Goal: Task Accomplishment & Management: Use online tool/utility

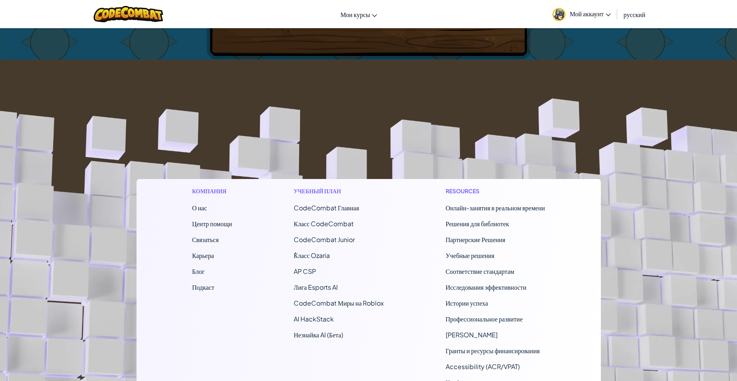
scroll to position [95, 0]
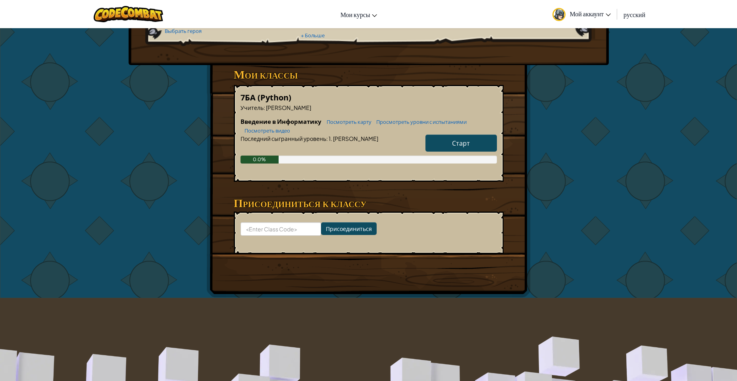
click at [451, 142] on link "Старт" at bounding box center [460, 143] width 71 height 17
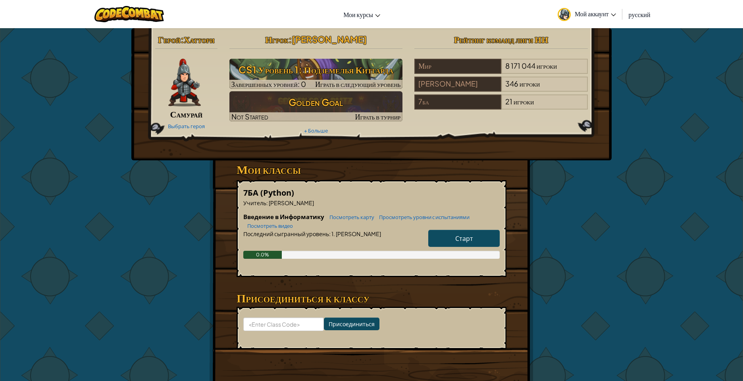
select select "ru"
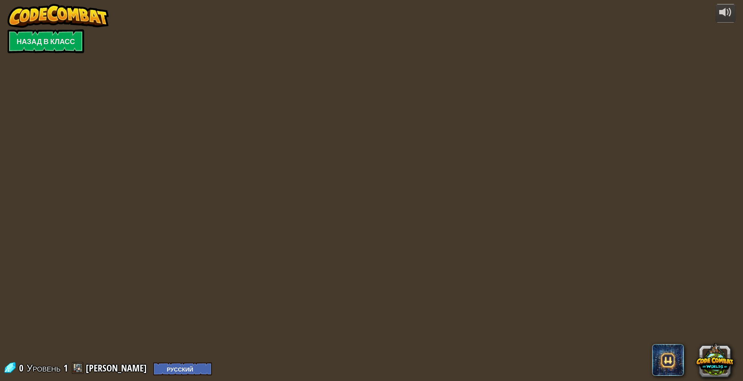
select select "ru"
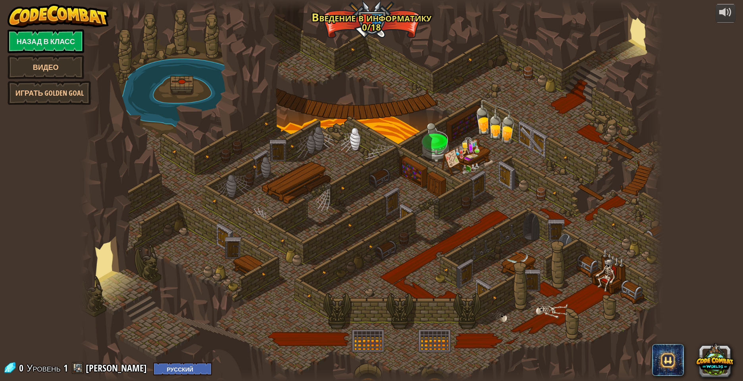
select select "ru"
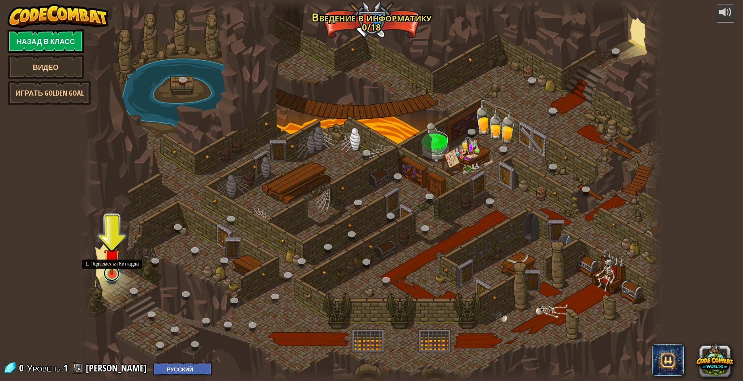
click at [111, 278] on link at bounding box center [112, 274] width 16 height 16
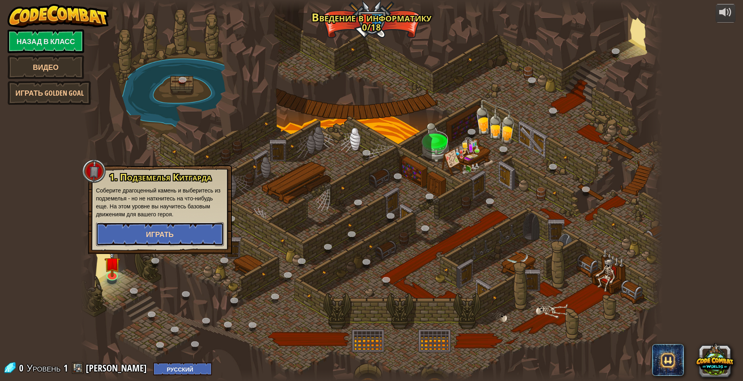
click at [120, 241] on button "Играть" at bounding box center [160, 234] width 128 height 24
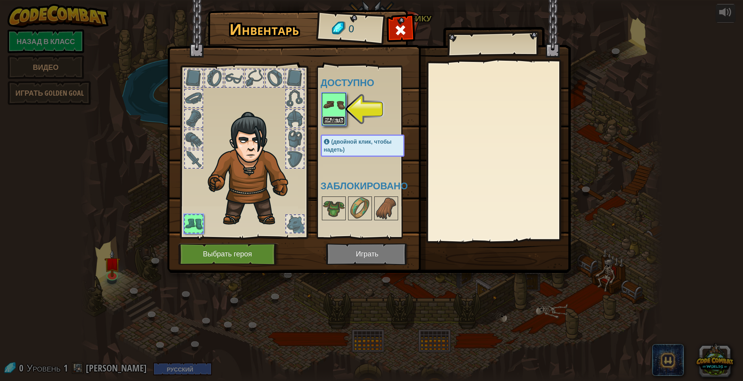
click at [339, 118] on button "Надеть" at bounding box center [334, 120] width 22 height 8
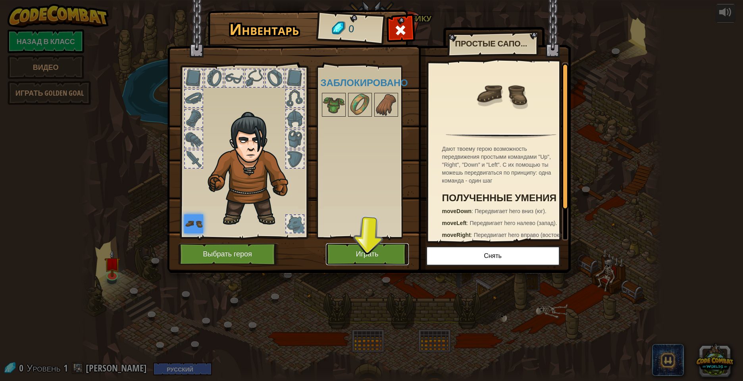
click at [339, 250] on button "Играть" at bounding box center [367, 254] width 83 height 22
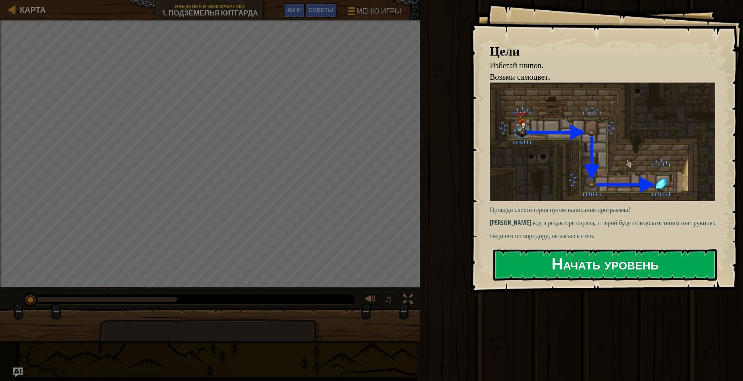
click at [593, 261] on div "Цели Избегай шипов. Возьми самоцвет. Проведи своего героя путем написания прогр…" at bounding box center [606, 146] width 273 height 293
click at [591, 264] on button "Начать уровень" at bounding box center [604, 264] width 223 height 31
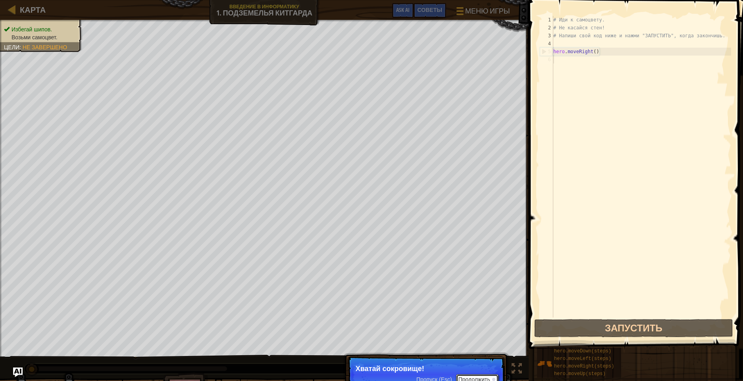
click at [479, 378] on button "Продолжить" at bounding box center [477, 379] width 42 height 10
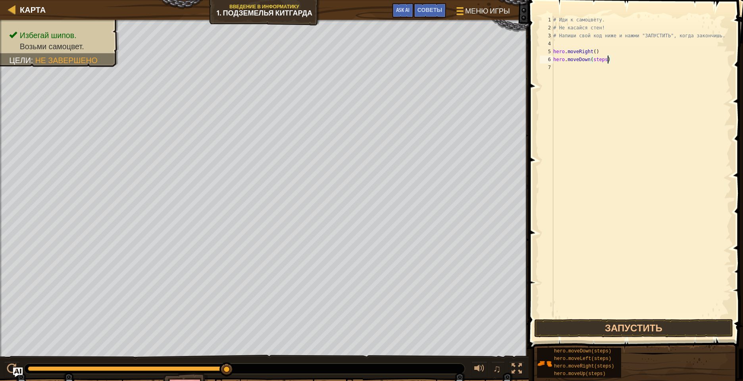
click at [608, 61] on div "# Иди к самоцвету. # Не касайся стен! # Напиши свой код ниже и нажми "ЗАПУСТИТЬ…" at bounding box center [641, 175] width 179 height 318
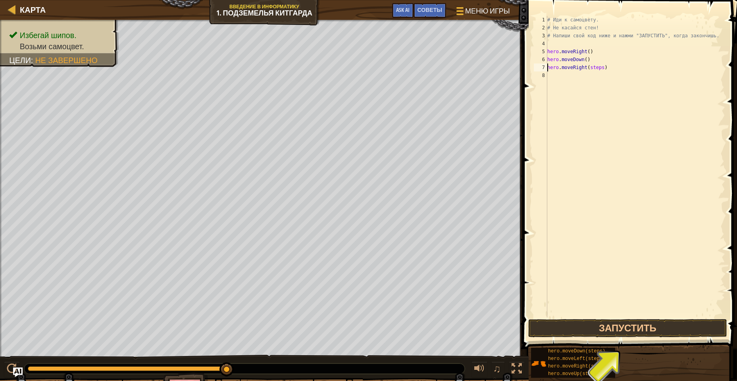
click at [605, 66] on div "# Иди к самоцвету. # Не касайся стен! # Напиши свой код ниже и нажми "ЗАПУСТИТЬ…" at bounding box center [635, 175] width 179 height 318
type textarea "hero.moveRight()"
click at [624, 323] on button "Запустить" at bounding box center [627, 328] width 199 height 18
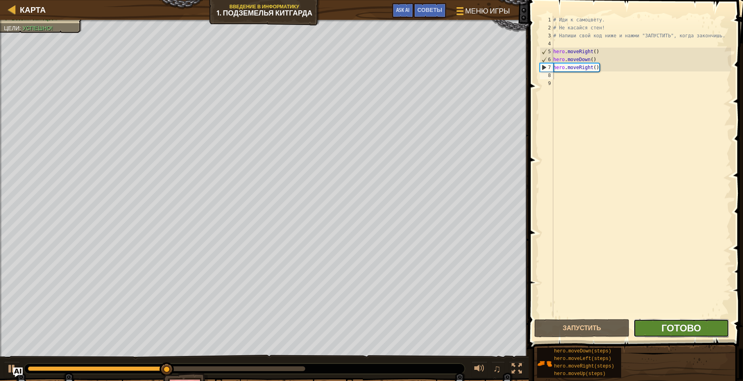
click at [684, 332] on span "Готово" at bounding box center [681, 328] width 40 height 13
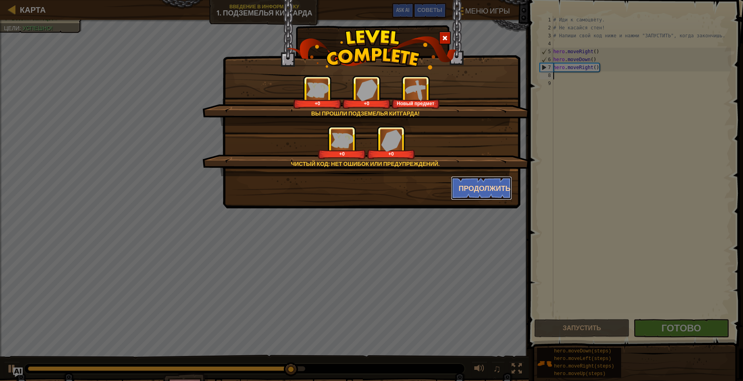
click at [485, 197] on button "Продолжить" at bounding box center [482, 188] width 62 height 24
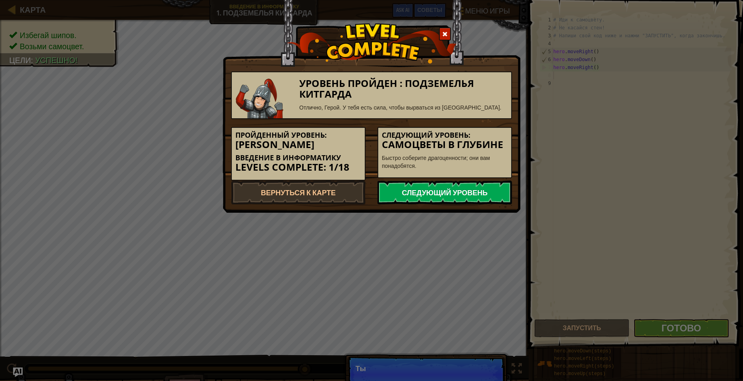
click at [482, 187] on link "Следующий уровень" at bounding box center [444, 193] width 135 height 24
click at [479, 193] on link "Следующий уровень" at bounding box center [444, 193] width 135 height 24
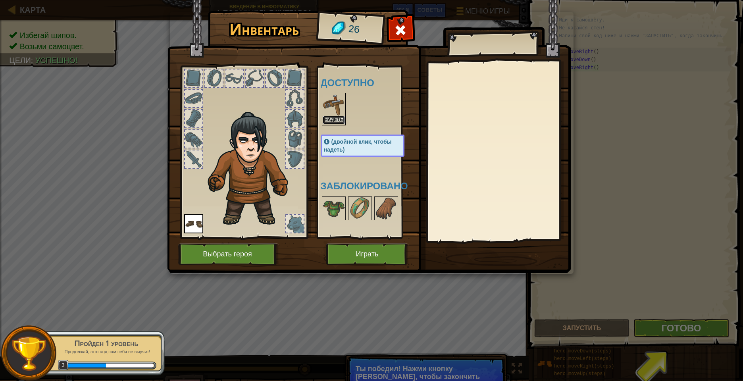
drag, startPoint x: 337, startPoint y: 119, endPoint x: 344, endPoint y: 130, distance: 13.0
click at [337, 119] on button "Надеть" at bounding box center [334, 120] width 22 height 8
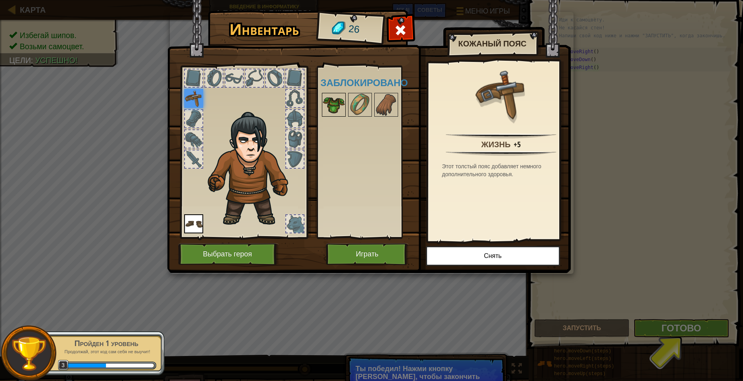
click at [338, 99] on img at bounding box center [334, 105] width 22 height 22
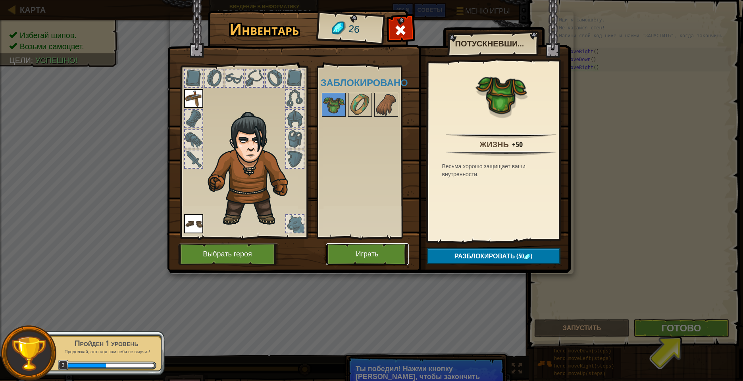
click at [366, 262] on button "Играть" at bounding box center [367, 254] width 83 height 22
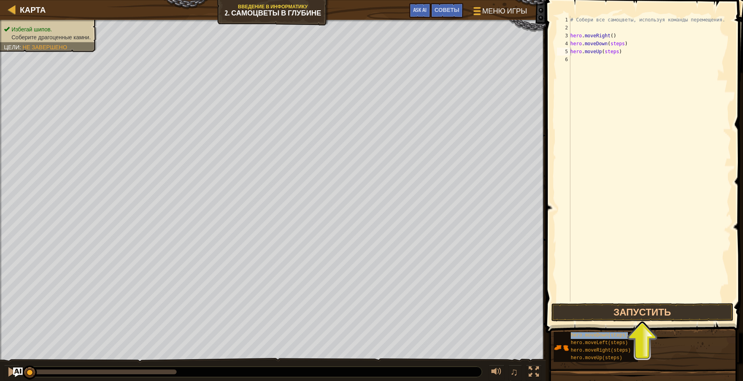
click at [675, 346] on div "hero.moveDown(steps) hero.moveLeft(steps) hero.moveRight(steps) hero.moveUp(ste…" at bounding box center [645, 346] width 184 height 31
click at [628, 60] on div "# Собери все самоцветы, используя команды перемещения. hero . moveRight ( ) her…" at bounding box center [650, 167] width 162 height 302
click at [620, 52] on div "# Собери все самоцветы, используя команды перемещения. hero . moveRight ( ) her…" at bounding box center [650, 167] width 162 height 302
click at [624, 44] on div "# Собери все самоцветы, используя команды перемещения. hero . moveRight ( ) her…" at bounding box center [650, 167] width 162 height 302
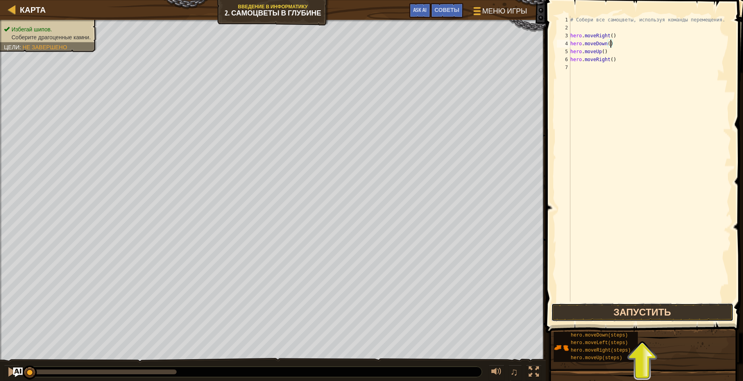
click at [613, 307] on button "Запустить" at bounding box center [642, 312] width 182 height 18
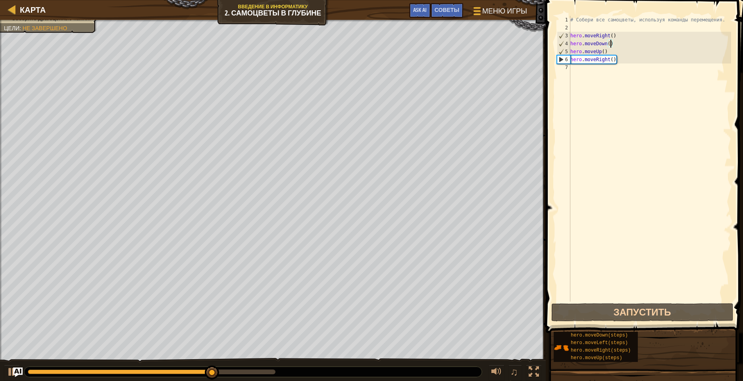
click at [628, 62] on div "# Собери все самоцветы, используя команды перемещения. hero . moveRight ( ) her…" at bounding box center [650, 167] width 162 height 302
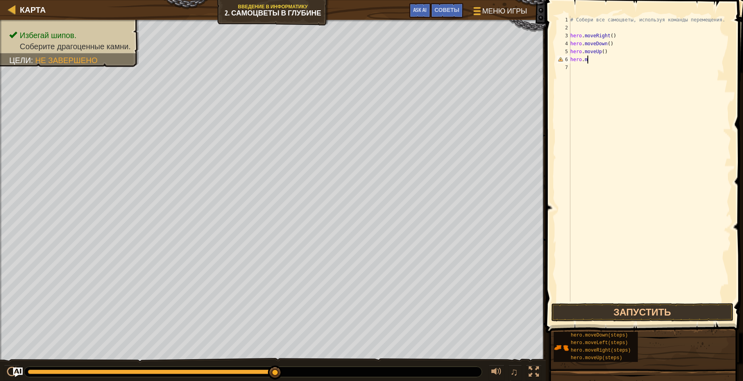
type textarea "h"
click at [617, 59] on div "# Собери все самоцветы, используя команды перемещения. hero . moveRight ( ) her…" at bounding box center [650, 159] width 162 height 286
click at [619, 59] on div "# Собери все самоцветы, используя команды перемещения. hero . moveRight ( ) her…" at bounding box center [650, 167] width 162 height 302
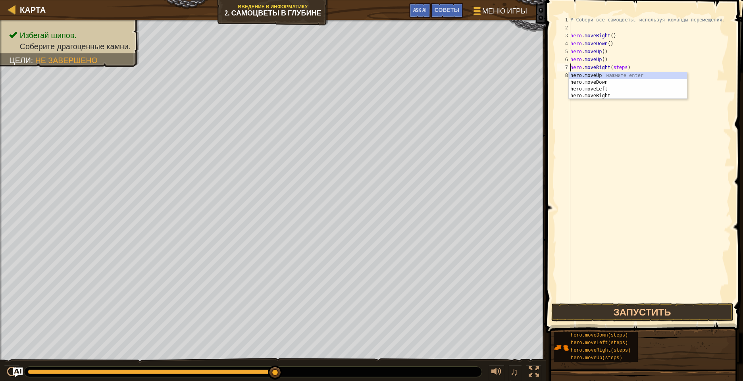
drag, startPoint x: 627, startPoint y: 65, endPoint x: 627, endPoint y: 73, distance: 7.5
click at [627, 65] on div "# Собери все самоцветы, используя команды перемещения. hero . moveRight ( ) her…" at bounding box center [650, 167] width 162 height 302
type textarea "hero.moveRight()"
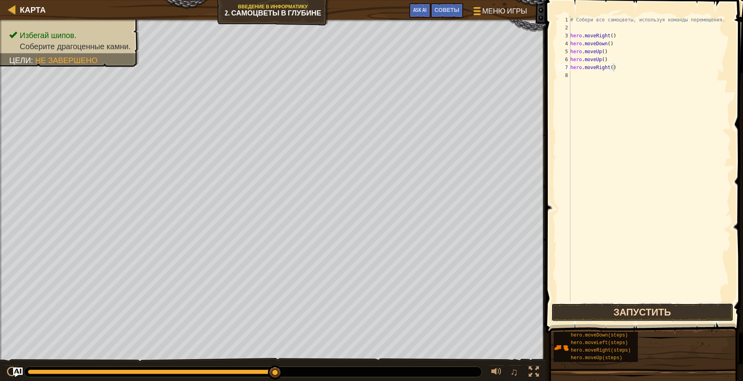
click at [616, 315] on button "Запустить" at bounding box center [642, 312] width 182 height 18
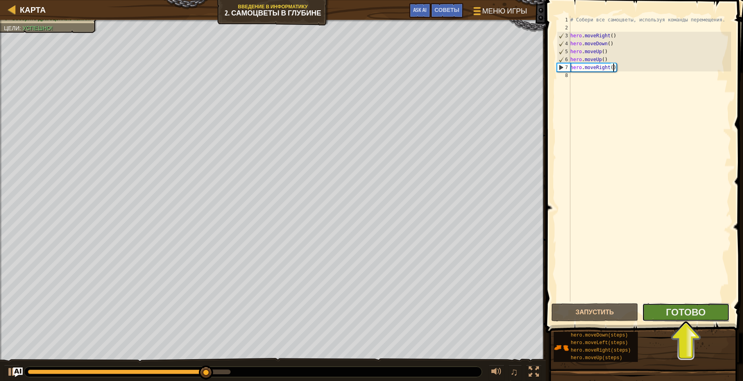
click at [666, 314] on button "Готово" at bounding box center [685, 312] width 87 height 18
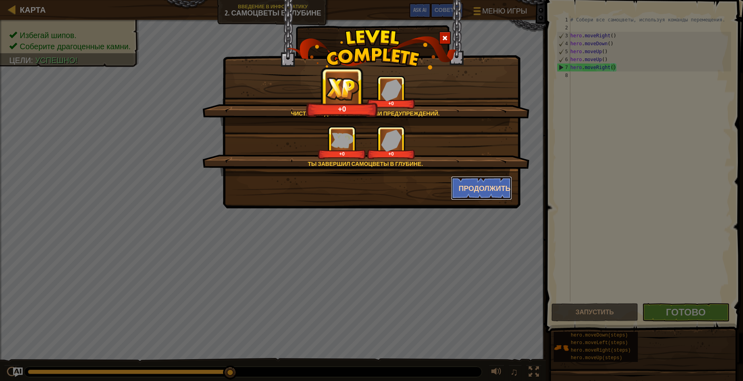
click at [498, 192] on button "Продолжить" at bounding box center [482, 188] width 62 height 24
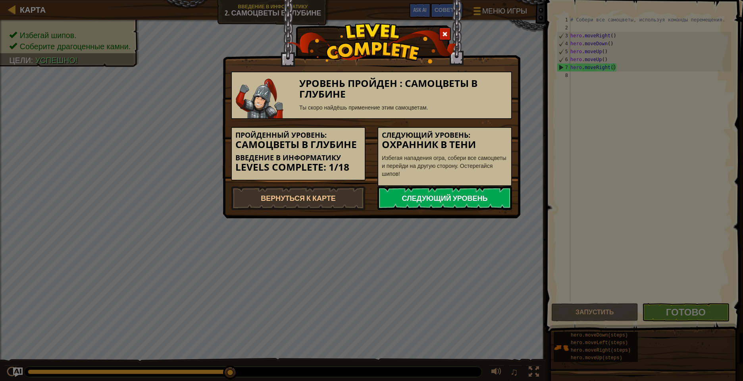
click at [465, 204] on link "Следующий уровень" at bounding box center [444, 198] width 135 height 24
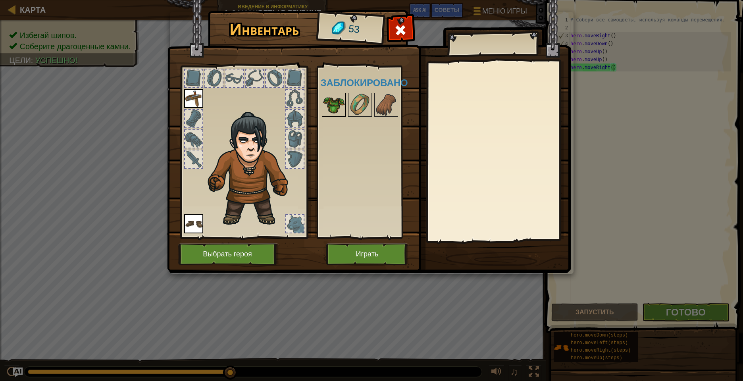
drag, startPoint x: 336, startPoint y: 106, endPoint x: 343, endPoint y: 113, distance: 10.1
click at [337, 103] on img at bounding box center [334, 105] width 22 height 22
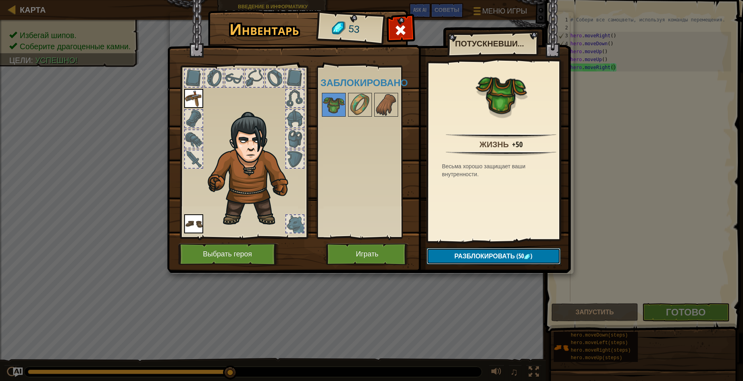
click at [487, 260] on span "Разблокировать" at bounding box center [484, 256] width 61 height 9
click at [485, 248] on img at bounding box center [369, 129] width 404 height 288
click at [493, 254] on button "Разблокировать" at bounding box center [494, 256] width 134 height 16
click at [492, 256] on button "Подтвердить" at bounding box center [494, 256] width 134 height 16
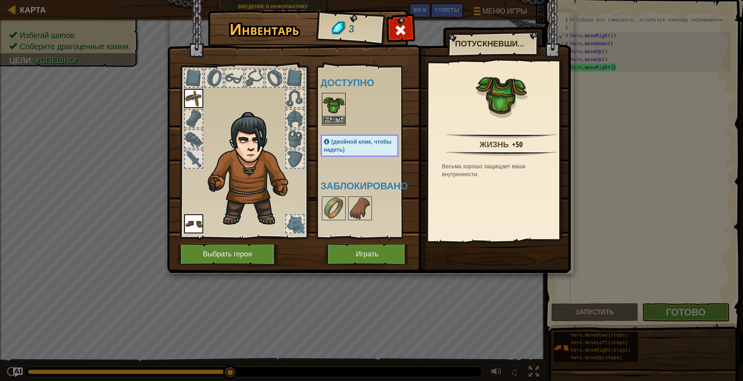
drag, startPoint x: 327, startPoint y: 108, endPoint x: 339, endPoint y: 124, distance: 20.5
click at [328, 109] on img at bounding box center [334, 105] width 22 height 22
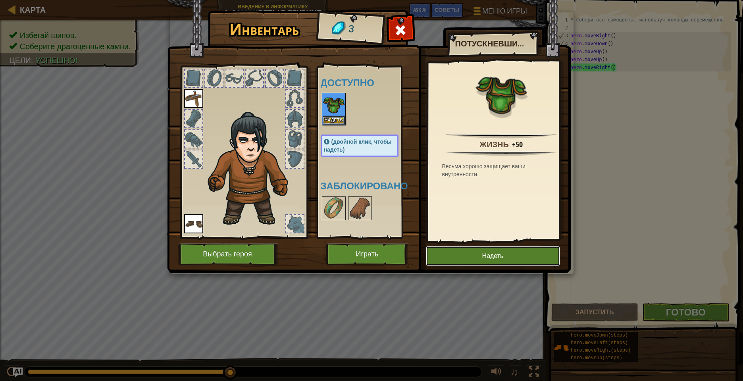
click at [445, 257] on button "Надеть" at bounding box center [493, 256] width 134 height 20
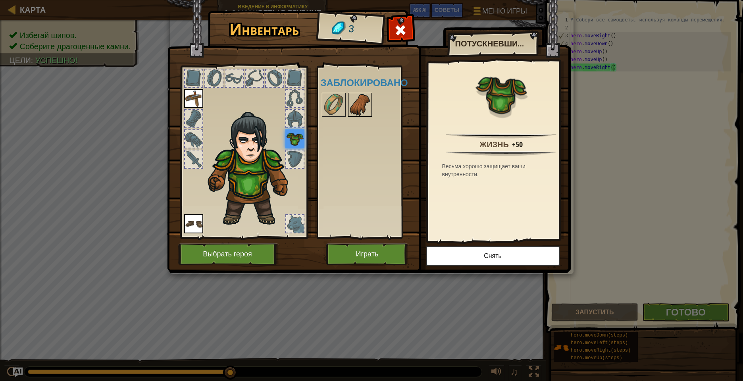
click at [355, 110] on img at bounding box center [360, 105] width 22 height 22
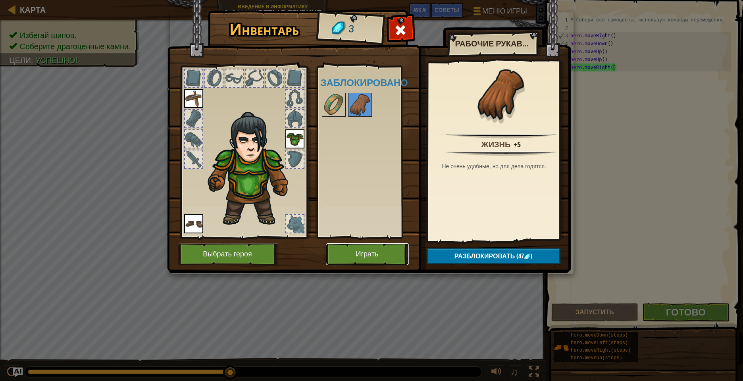
click at [369, 255] on button "Играть" at bounding box center [367, 254] width 83 height 22
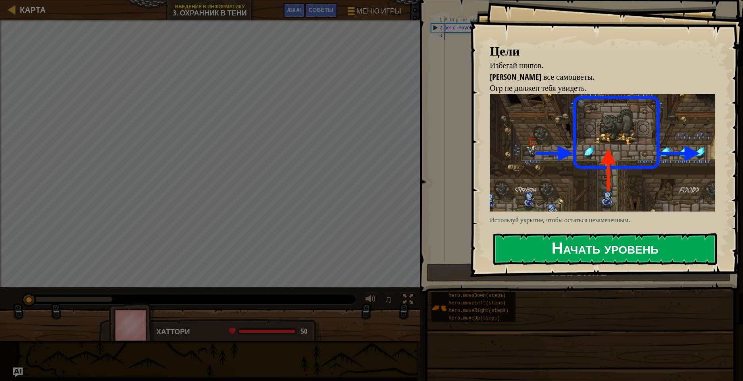
click at [584, 254] on button "Начать уровень" at bounding box center [604, 248] width 223 height 31
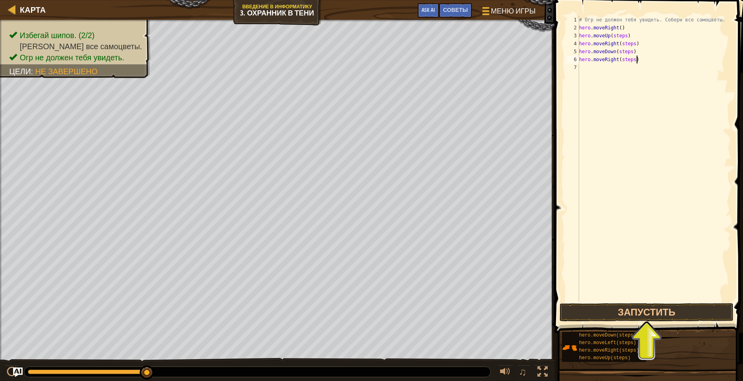
click at [637, 60] on div "# Огр не должен тебя увидеть. Собери все самоцветы. hero . moveRight ( ) hero .…" at bounding box center [655, 167] width 154 height 302
click at [637, 44] on div "# Огр не должен тебя увидеть. Собери все самоцветы. hero . moveRight ( ) hero .…" at bounding box center [655, 167] width 154 height 302
click at [633, 51] on div "# Огр не должен тебя увидеть. Собери все самоцветы. hero . moveRight ( ) hero .…" at bounding box center [655, 167] width 154 height 302
click at [628, 38] on div "# Огр не должен тебя увидеть. Собери все самоцветы. hero . moveRight ( ) hero .…" at bounding box center [655, 167] width 154 height 302
type textarea "hero.moveUp()"
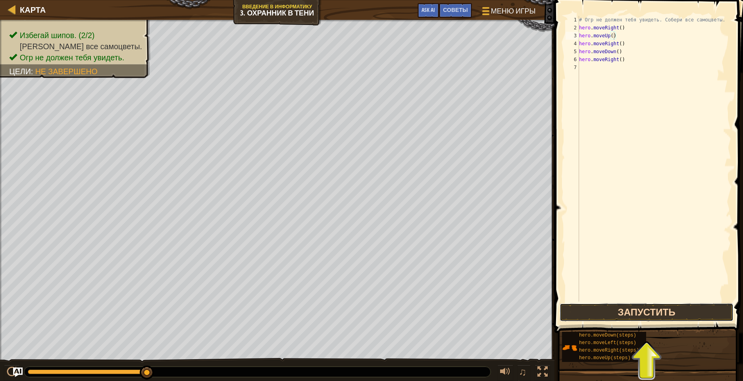
click at [655, 310] on button "Запустить" at bounding box center [647, 312] width 174 height 18
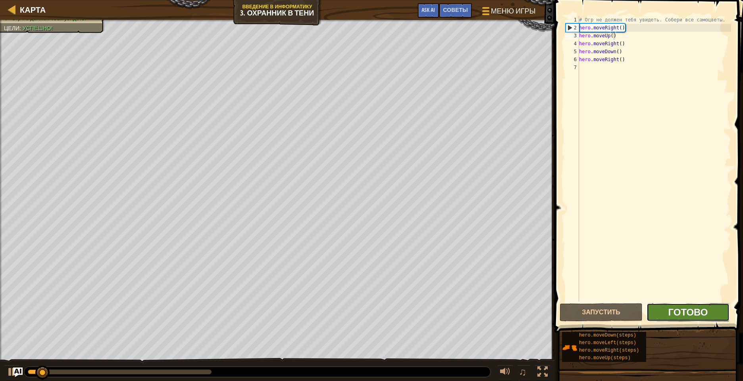
click at [690, 315] on span "Готово" at bounding box center [688, 312] width 40 height 13
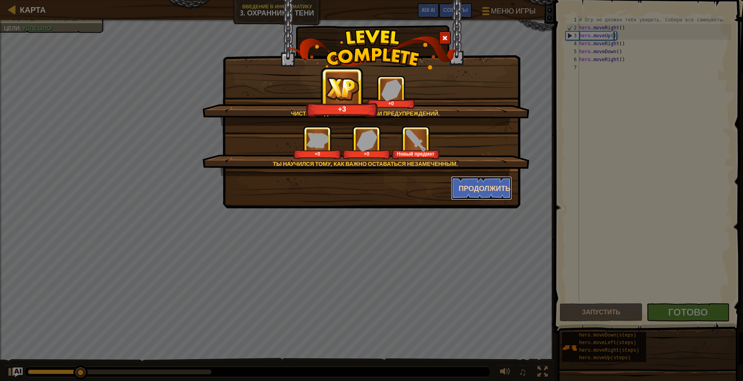
click at [487, 186] on button "Продолжить" at bounding box center [482, 188] width 62 height 24
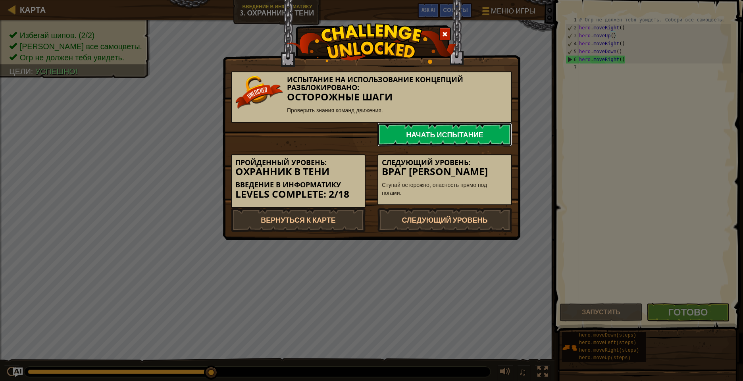
click at [458, 138] on link "Начать испытание" at bounding box center [444, 135] width 135 height 24
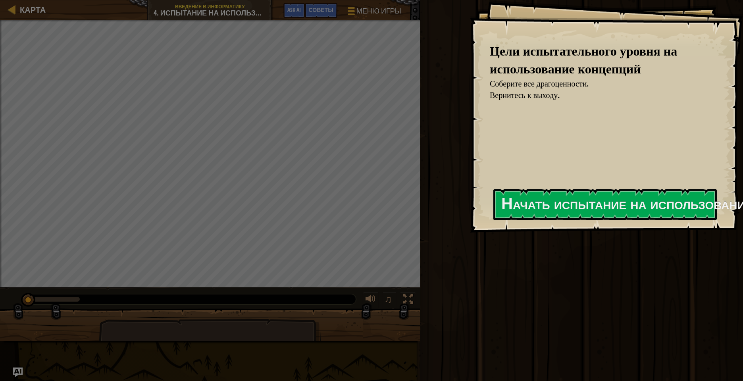
drag, startPoint x: 458, startPoint y: 143, endPoint x: 489, endPoint y: 162, distance: 36.1
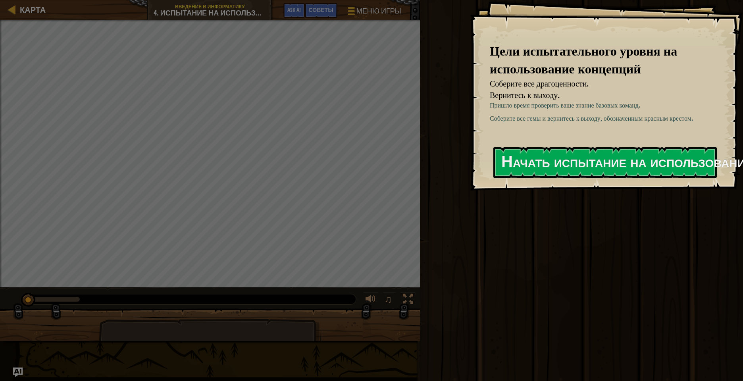
drag, startPoint x: 593, startPoint y: 207, endPoint x: 597, endPoint y: 200, distance: 8.0
click at [597, 191] on div "Цели испытательного уровня на использование концепций Соберите все драгоценност…" at bounding box center [606, 95] width 273 height 191
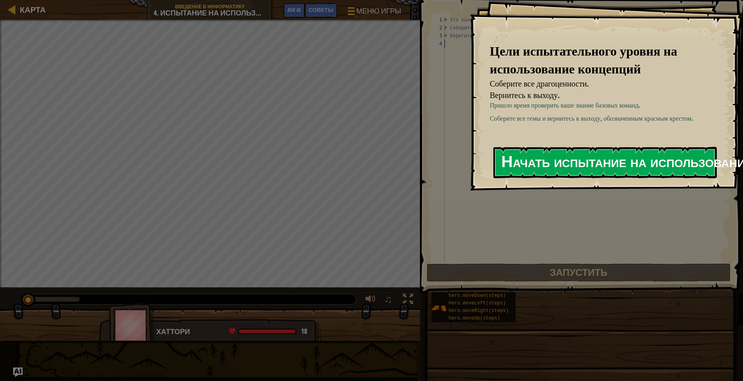
click at [594, 181] on div "Цели испытательного уровня на использование концепций Соберите все драгоценност…" at bounding box center [606, 95] width 273 height 191
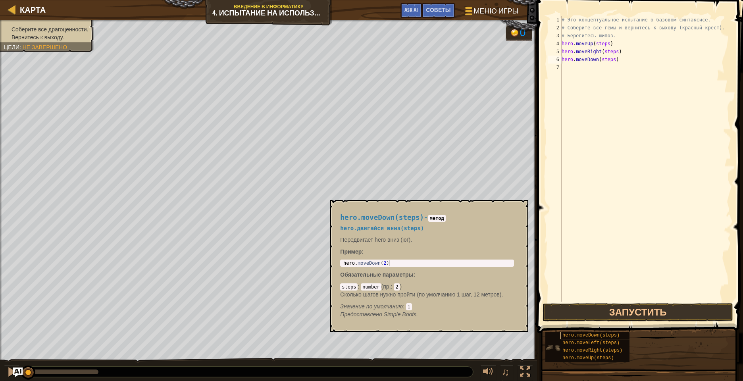
drag, startPoint x: 595, startPoint y: 331, endPoint x: 598, endPoint y: 335, distance: 5.2
click at [597, 335] on div "hero.moveDown(steps) hero.moveLeft(steps) hero.moveRight(steps) hero.moveUp(ste…" at bounding box center [641, 346] width 193 height 31
click at [591, 335] on span "hero.moveDown(steps)" at bounding box center [590, 336] width 57 height 6
drag, startPoint x: 647, startPoint y: 351, endPoint x: 630, endPoint y: 332, distance: 25.8
click at [648, 351] on div "hero.moveDown(steps) hero.moveLeft(steps) hero.moveRight(steps) hero.moveUp(ste…" at bounding box center [641, 346] width 193 height 31
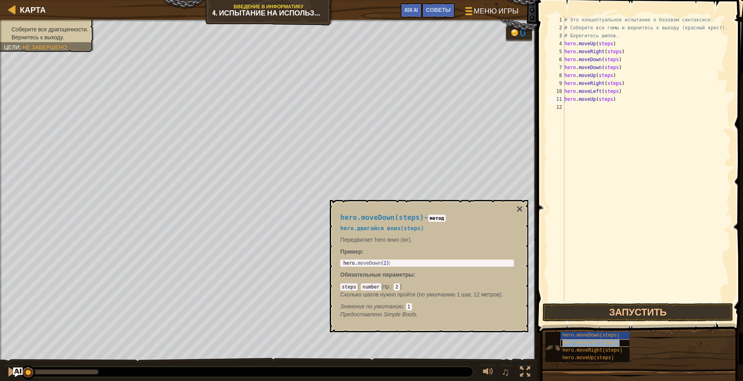
click at [590, 341] on span "hero.moveLeft(steps)" at bounding box center [590, 343] width 57 height 6
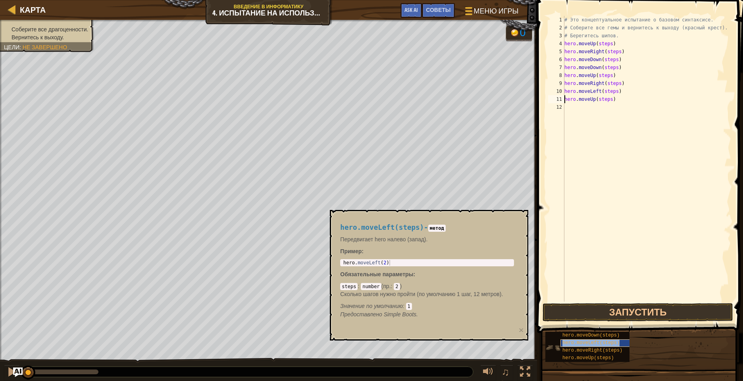
click at [590, 345] on span "hero.moveLeft(steps)" at bounding box center [590, 343] width 57 height 6
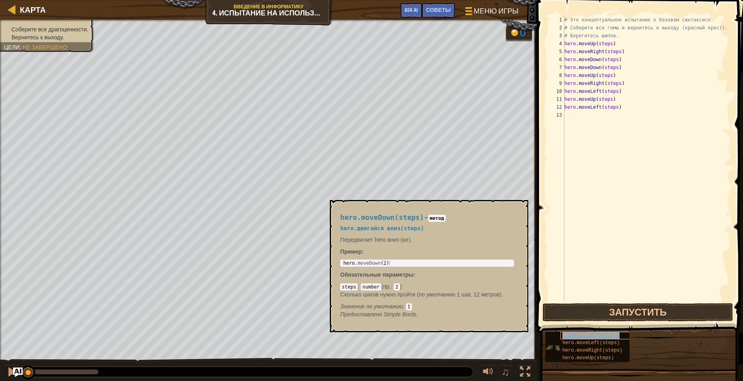
click at [578, 335] on span "hero.moveDown(steps)" at bounding box center [590, 336] width 57 height 6
drag, startPoint x: 580, startPoint y: 331, endPoint x: 581, endPoint y: 335, distance: 4.1
click at [581, 334] on div "hero.moveDown(steps) hero.moveLeft(steps) hero.moveRight(steps) hero.moveUp(ste…" at bounding box center [641, 346] width 193 height 31
click at [618, 116] on div "# Это концептуальное испытание о базовом синтаксисе. # Соберите все гемы и верн…" at bounding box center [647, 167] width 169 height 302
click at [618, 107] on div "# Это концептуальное испытание о базовом синтаксисе. # Соберите все гемы и верн…" at bounding box center [647, 167] width 169 height 302
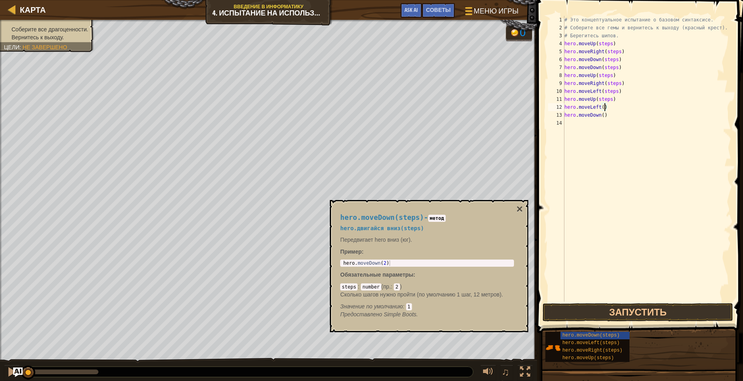
drag, startPoint x: 613, startPoint y: 102, endPoint x: 608, endPoint y: 104, distance: 4.8
click at [610, 103] on div "# Это концептуальное испытание о базовом синтаксисе. # Соберите все гемы и верн…" at bounding box center [647, 167] width 169 height 302
click at [618, 93] on div "# Это концептуальное испытание о базовом синтаксисе. # Соберите все гемы и верн…" at bounding box center [647, 167] width 169 height 302
click at [622, 84] on div "# Это концептуальное испытание о базовом синтаксисе. # Соберите все гемы и верн…" at bounding box center [647, 167] width 169 height 302
click at [614, 76] on div "# Это концептуальное испытание о базовом синтаксисе. # Соберите все гемы и верн…" at bounding box center [647, 167] width 169 height 302
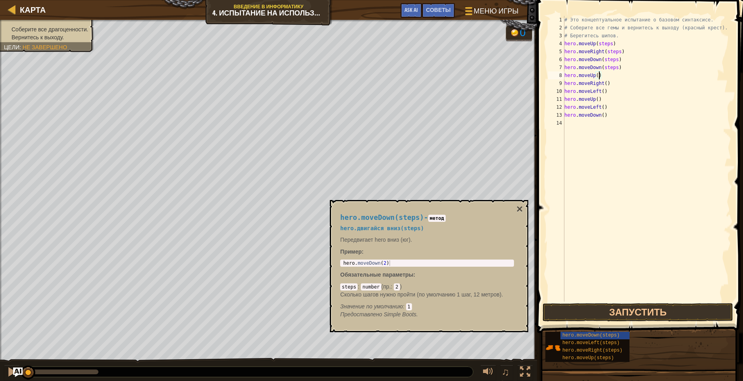
click at [619, 68] on div "# Это концептуальное испытание о базовом синтаксисе. # Соберите все гемы и верн…" at bounding box center [647, 167] width 169 height 302
click at [619, 60] on div "# Это концептуальное испытание о базовом синтаксисе. # Соберите все гемы и верн…" at bounding box center [647, 167] width 169 height 302
click at [622, 52] on div "# Это концептуальное испытание о базовом синтаксисе. # Соберите все гемы и верн…" at bounding box center [647, 167] width 169 height 302
click at [614, 41] on div "# Это концептуальное испытание о базовом синтаксисе. # Соберите все гемы и верн…" at bounding box center [647, 167] width 169 height 302
click at [633, 315] on button "Запустить" at bounding box center [638, 312] width 191 height 18
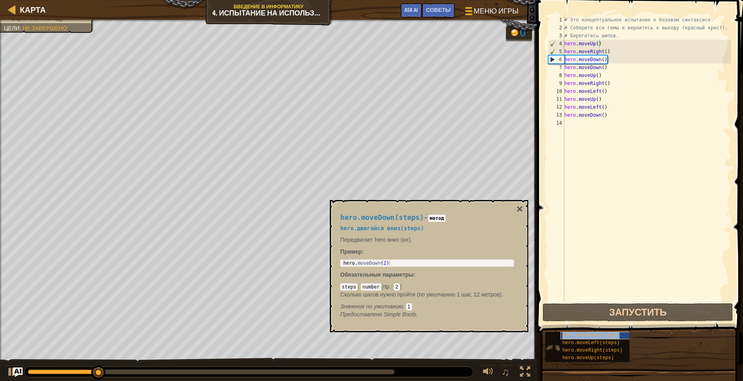
click at [587, 336] on span "hero.moveDown(steps)" at bounding box center [590, 336] width 57 height 6
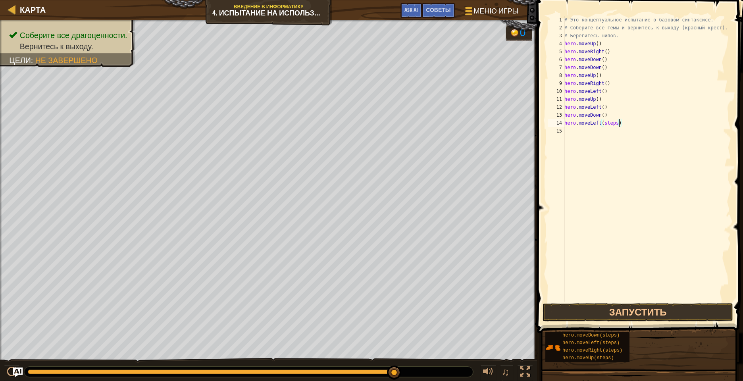
click at [618, 123] on div "# Это концептуальное испытание о базовом синтаксисе. # Соберите все гемы и верн…" at bounding box center [647, 167] width 169 height 302
type textarea "hero.moveLeft()"
click at [624, 309] on button "Запустить" at bounding box center [638, 312] width 191 height 18
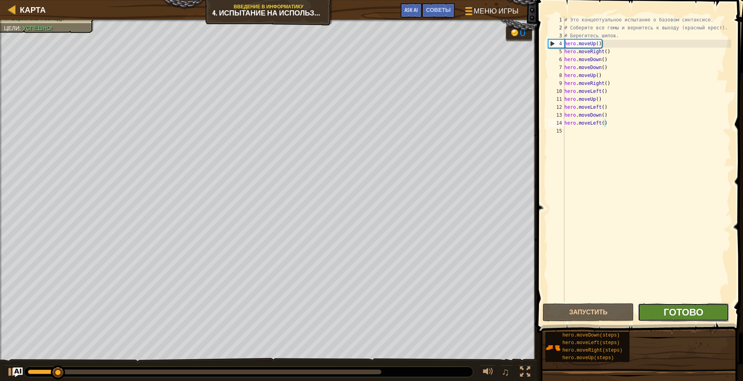
click at [664, 313] on span "Готово" at bounding box center [684, 312] width 40 height 13
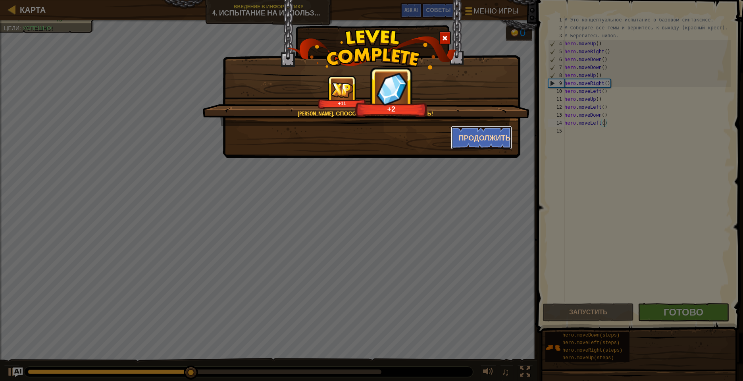
click at [474, 135] on button "Продолжить" at bounding box center [482, 138] width 62 height 24
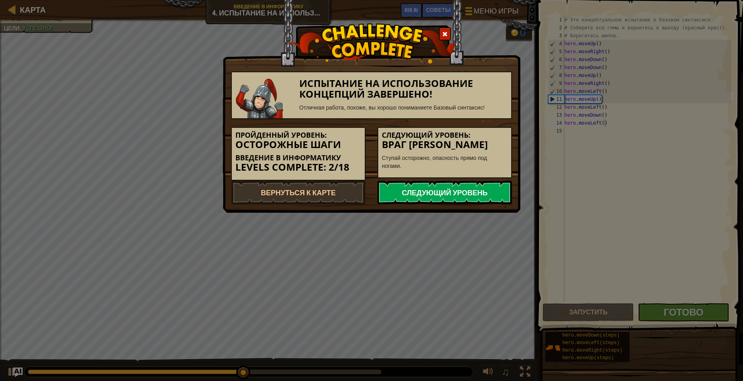
click at [458, 198] on link "Следующий уровень" at bounding box center [444, 193] width 135 height 24
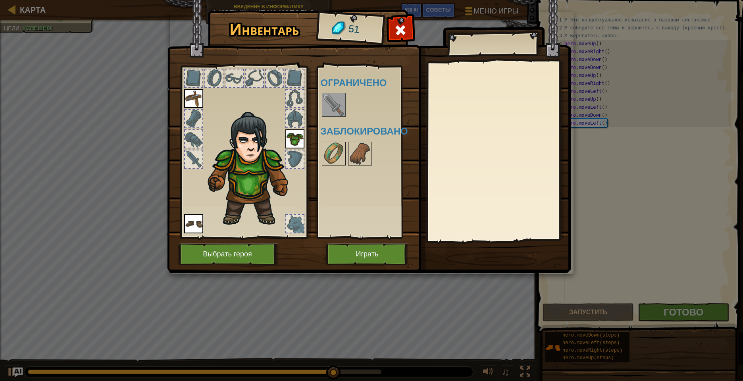
click at [329, 112] on img at bounding box center [334, 105] width 22 height 22
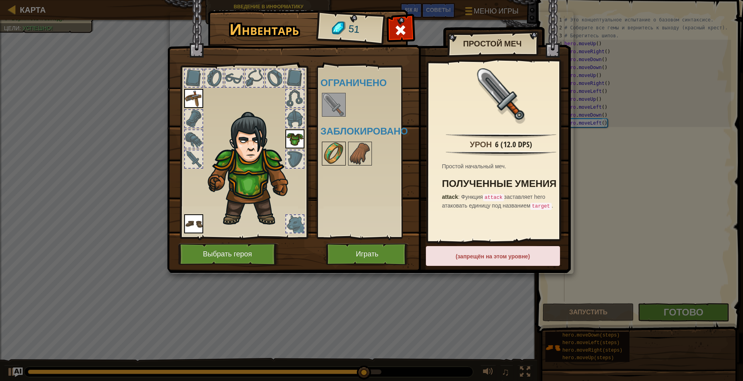
click at [332, 156] on img at bounding box center [334, 153] width 22 height 22
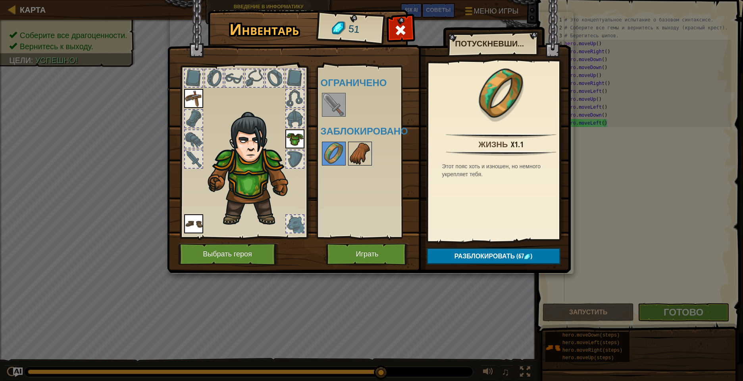
click at [355, 148] on img at bounding box center [360, 153] width 22 height 22
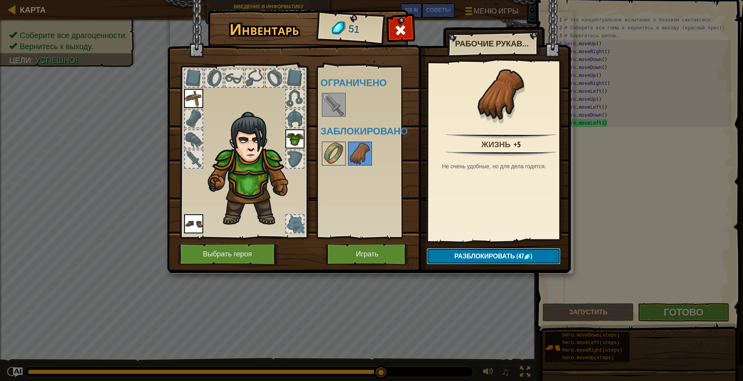
click at [479, 262] on button "Разблокировать (47 )" at bounding box center [494, 256] width 134 height 16
click at [478, 256] on button "Подтвердить" at bounding box center [494, 256] width 134 height 16
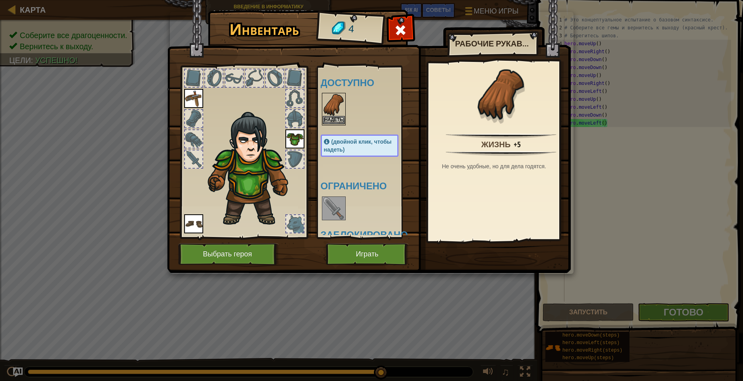
click at [327, 114] on img at bounding box center [334, 105] width 22 height 22
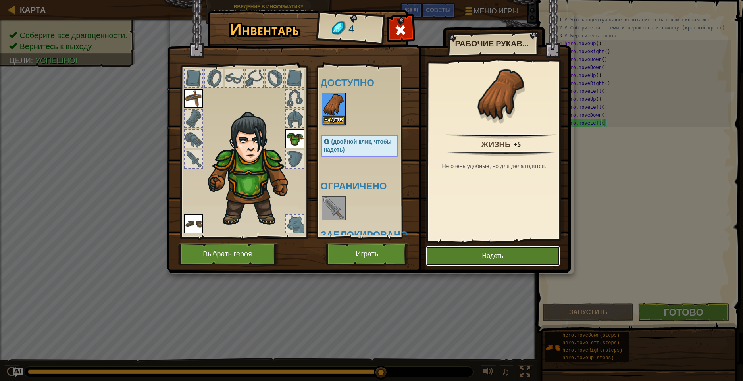
click at [472, 251] on button "Надеть" at bounding box center [493, 256] width 134 height 20
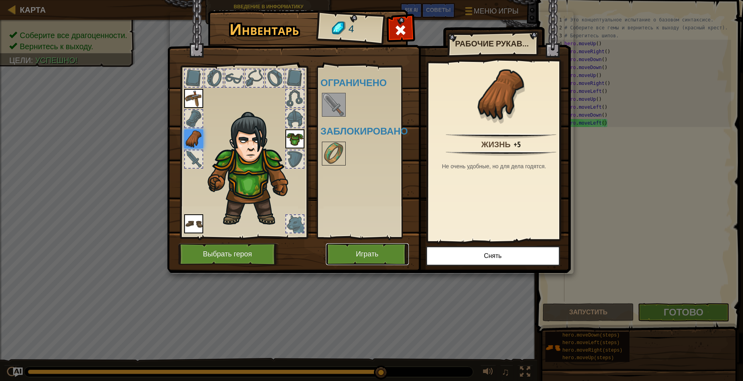
click at [359, 256] on button "Играть" at bounding box center [367, 254] width 83 height 22
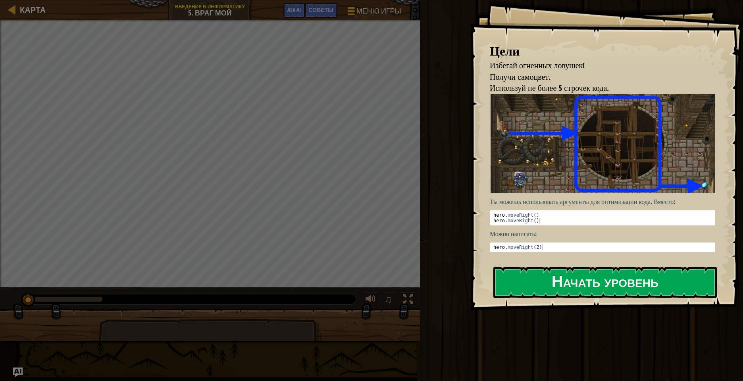
click at [543, 168] on img at bounding box center [605, 143] width 231 height 99
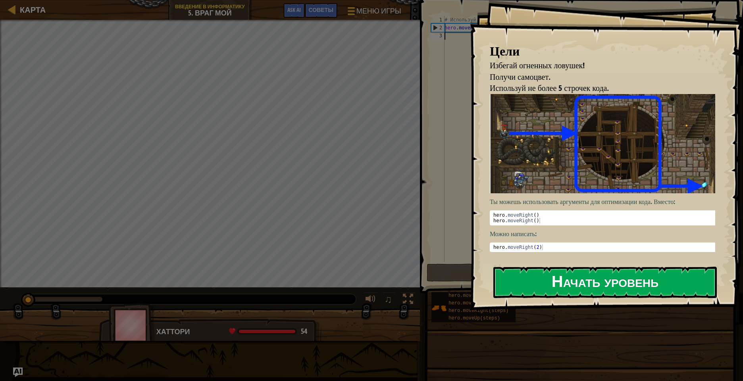
click at [554, 287] on button "Начать уровень" at bounding box center [604, 282] width 223 height 31
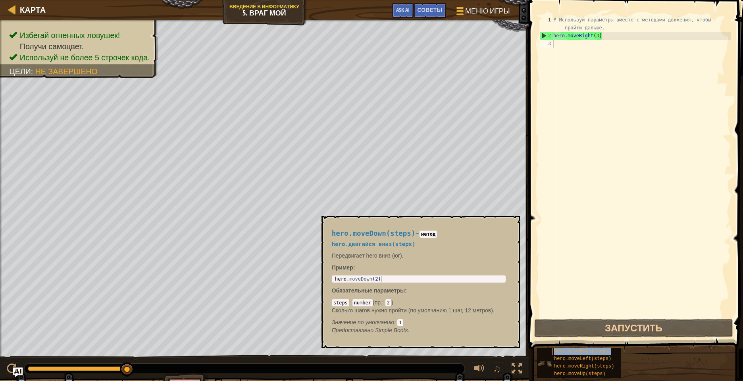
click at [587, 350] on span "hero.moveDown(steps)" at bounding box center [582, 351] width 57 height 6
click at [580, 377] on div "hero.moveUp(steps)" at bounding box center [589, 374] width 74 height 8
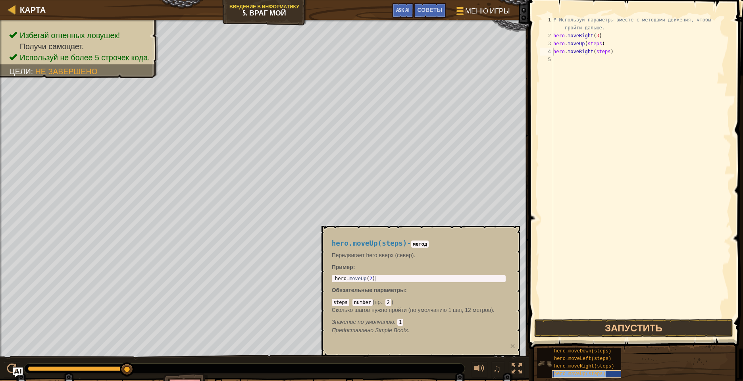
click at [610, 374] on div "hero.moveUp(steps)" at bounding box center [589, 374] width 74 height 8
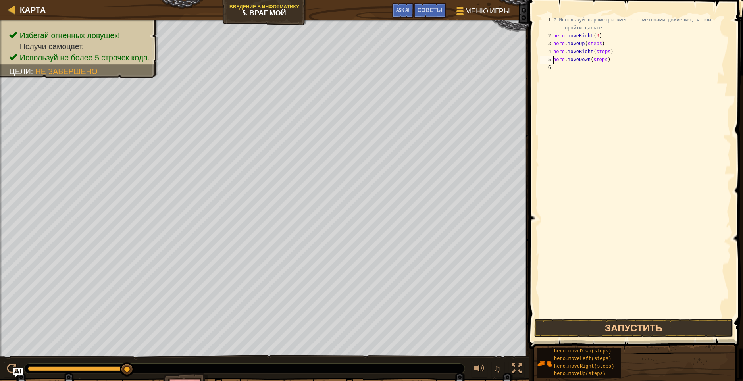
click at [608, 59] on div "# Используй параметры вместе с методами движения, чтобы пройти дальше. hero . m…" at bounding box center [641, 178] width 179 height 325
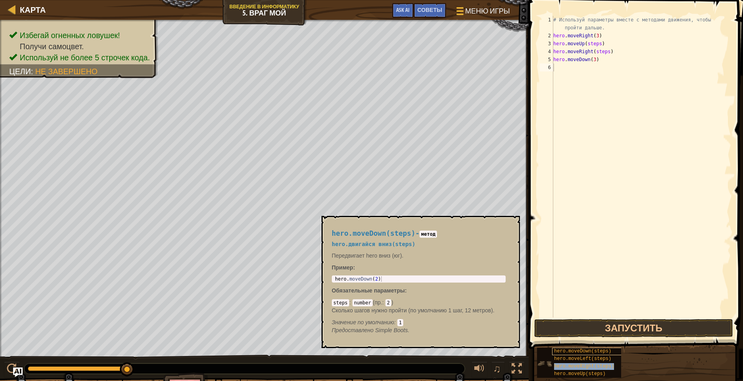
type textarea "hero.moveRight(steps)"
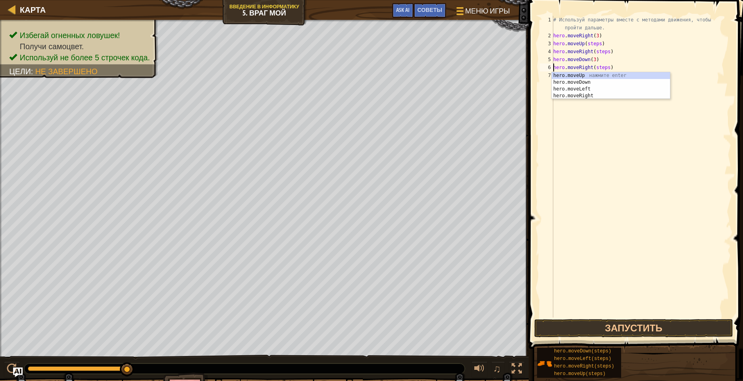
drag, startPoint x: 605, startPoint y: 121, endPoint x: 606, endPoint y: 116, distance: 4.4
click at [605, 120] on div "# Используй параметры вместе с методами движения, чтобы пройти дальше. hero . m…" at bounding box center [641, 178] width 179 height 325
click at [610, 66] on div "# Используй параметры вместе с методами движения, чтобы пройти дальше. hero . m…" at bounding box center [641, 178] width 179 height 325
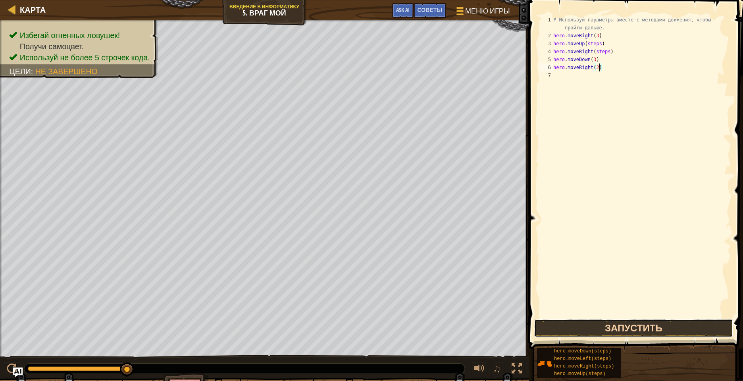
click at [626, 326] on button "Запустить" at bounding box center [633, 328] width 199 height 18
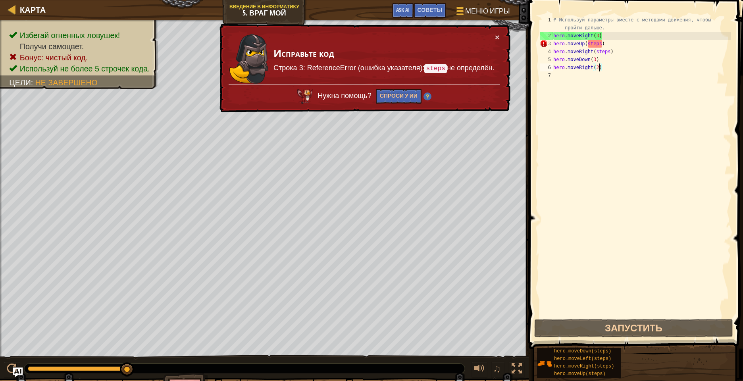
click at [602, 44] on div "# Используй параметры вместе с методами движения, чтобы пройти дальше. hero . m…" at bounding box center [641, 178] width 179 height 325
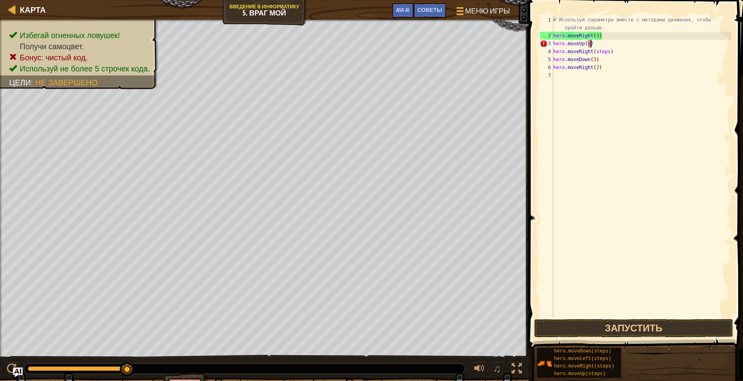
scroll to position [4, 3]
drag, startPoint x: 609, startPoint y: 52, endPoint x: 614, endPoint y: 57, distance: 7.6
click at [610, 53] on div "# Используй параметры вместе с методами движения, чтобы пройти дальше. hero . m…" at bounding box center [641, 178] width 179 height 325
type textarea "hero.moveRight()"
click at [622, 325] on button "Запустить" at bounding box center [633, 328] width 199 height 18
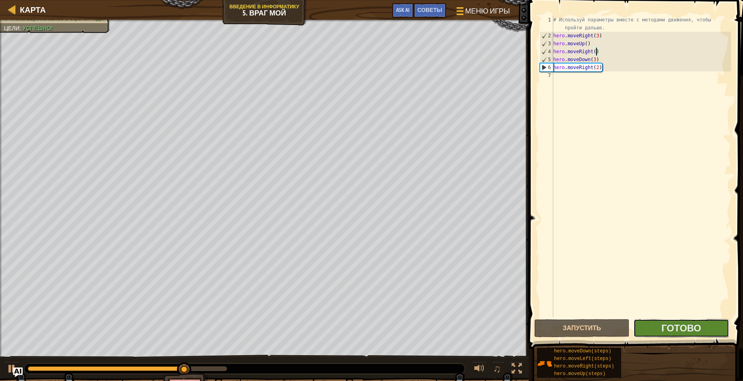
click at [676, 320] on button "Готово" at bounding box center [680, 328] width 95 height 18
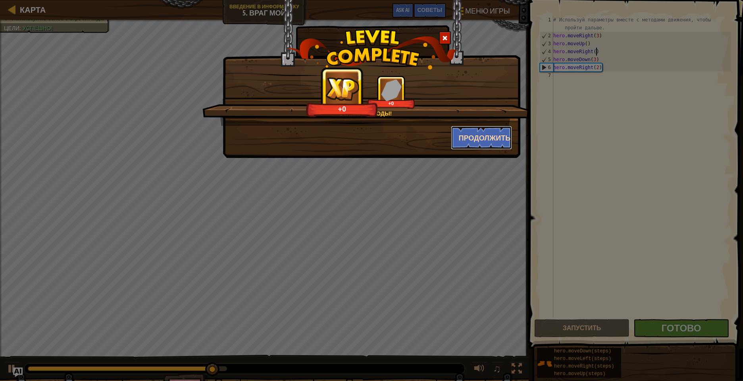
click at [487, 136] on button "Продолжить" at bounding box center [482, 138] width 62 height 24
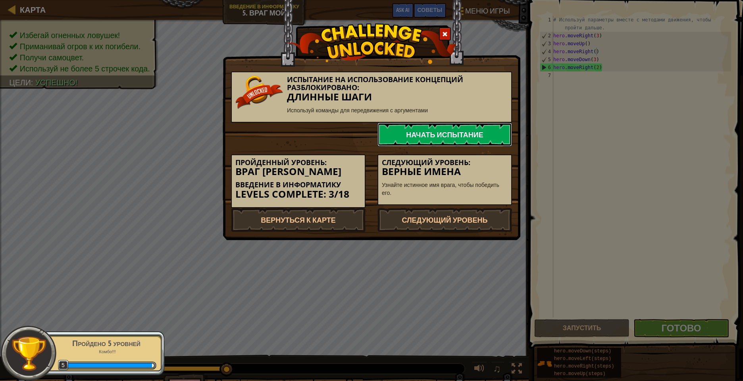
click at [433, 134] on link "Начать испытание" at bounding box center [444, 135] width 135 height 24
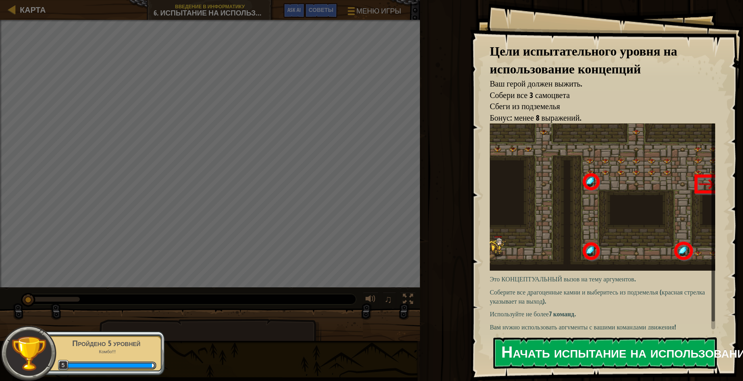
drag, startPoint x: 571, startPoint y: 355, endPoint x: 568, endPoint y: 350, distance: 5.3
click at [570, 352] on button "Начать испытание на использование концепций" at bounding box center [604, 352] width 223 height 31
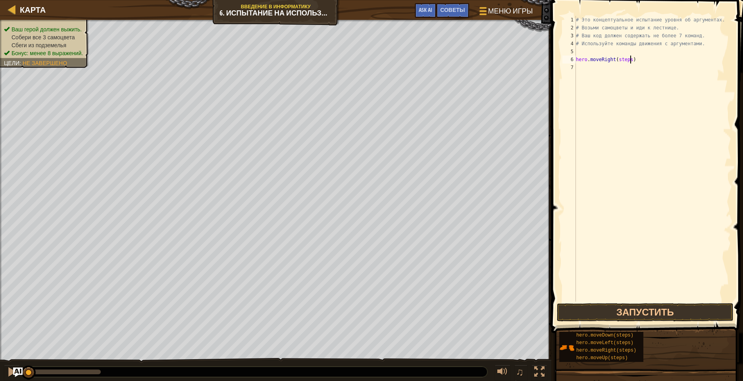
drag, startPoint x: 631, startPoint y: 58, endPoint x: 634, endPoint y: 62, distance: 4.2
click at [631, 59] on div "# Это концептуальное испытание уровня об аргументах. # Возьми самоцветы и иди к…" at bounding box center [652, 167] width 157 height 302
click at [633, 60] on div "# Это концептуальное испытание уровня об аргументах. # Возьми самоцветы и иди к…" at bounding box center [652, 167] width 157 height 302
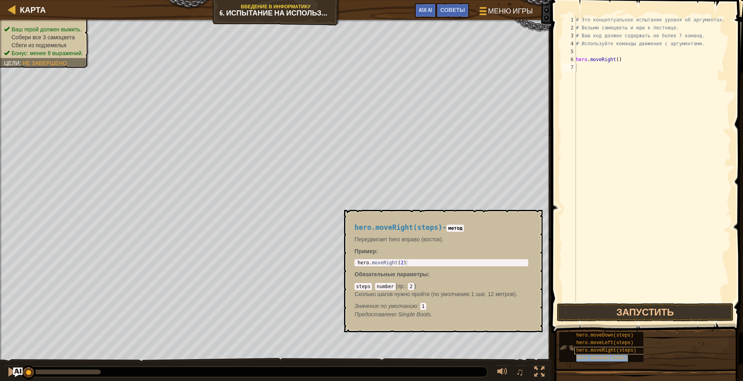
type textarea "hero.moveUp(steps)"
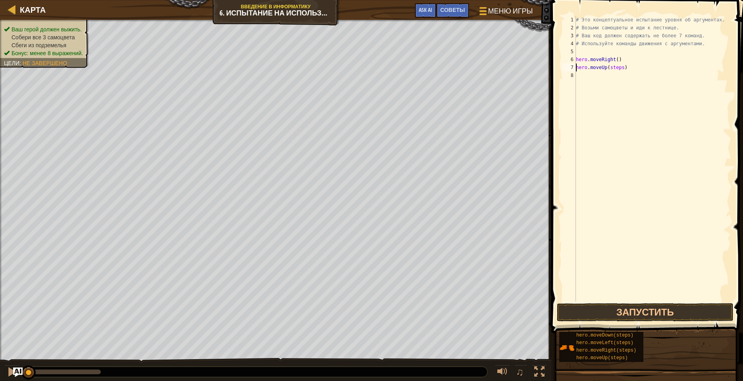
click at [600, 105] on div "# Это концептуальное испытание уровня об аргументах. # Возьми самоцветы и иди к…" at bounding box center [652, 167] width 157 height 302
drag, startPoint x: 623, startPoint y: 69, endPoint x: 623, endPoint y: 78, distance: 8.3
click at [623, 70] on div "# Это концептуальное испытание уровня об аргументах. # Возьми самоцветы и иди к…" at bounding box center [652, 167] width 157 height 302
drag, startPoint x: 624, startPoint y: 69, endPoint x: 625, endPoint y: 73, distance: 4.0
click at [626, 70] on div "# Это концептуальное испытание уровня об аргументах. # Возьми самоцветы и иди к…" at bounding box center [652, 167] width 157 height 302
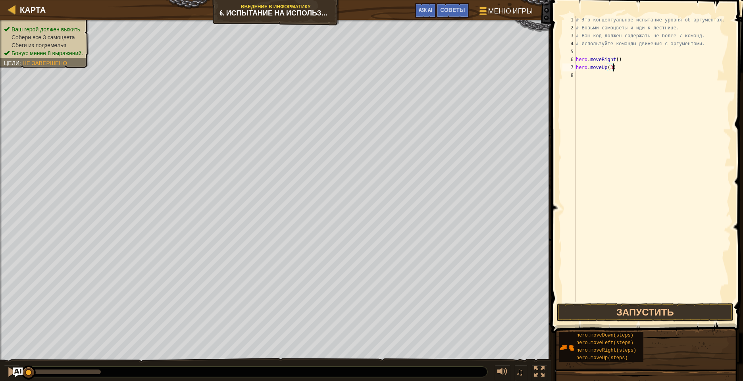
scroll to position [4, 3]
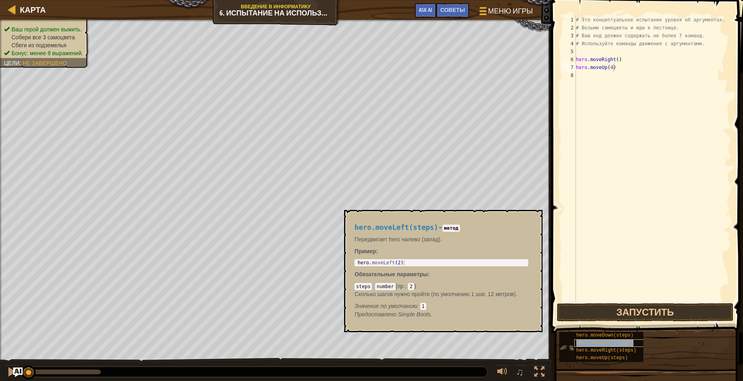
click at [594, 346] on div "hero.moveLeft(steps)" at bounding box center [611, 343] width 74 height 8
click at [636, 342] on div "hero.moveLeft(steps)" at bounding box center [611, 343] width 74 height 8
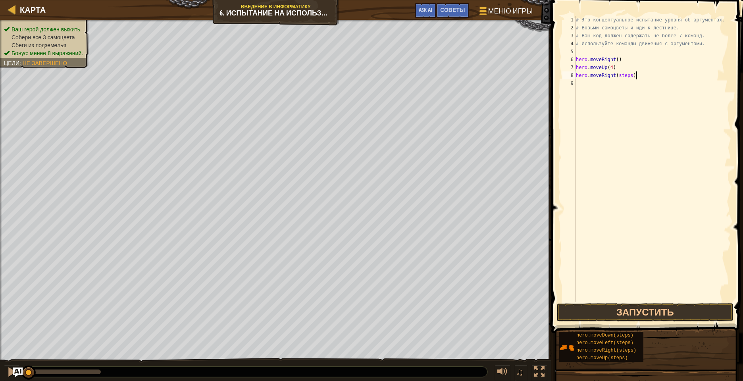
click at [635, 77] on div "# Это концептуальное испытание уровня об аргументах. # Возьми самоцветы и иди к…" at bounding box center [652, 167] width 157 height 302
click at [632, 79] on div "# Это концептуальное испытание уровня об аргументах. # Возьми самоцветы и иди к…" at bounding box center [652, 167] width 157 height 302
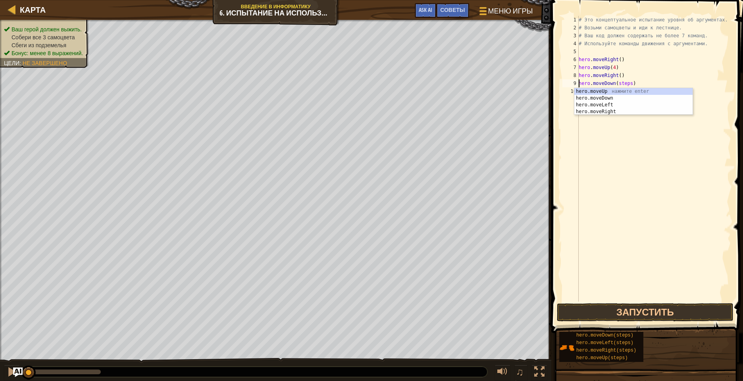
click at [674, 74] on div "# Это концептуальное испытание уровня об аргументах. # Возьми самоцветы и иди к…" at bounding box center [654, 167] width 154 height 302
click at [633, 83] on div "# Это концептуальное испытание уровня об аргументах. # Возьми самоцветы и иди к…" at bounding box center [654, 167] width 154 height 302
drag, startPoint x: 635, startPoint y: 90, endPoint x: 628, endPoint y: 102, distance: 14.6
click at [634, 92] on div "# Это концептуальное испытание уровня об аргументах. # Возьми самоцветы и иди к…" at bounding box center [654, 167] width 154 height 302
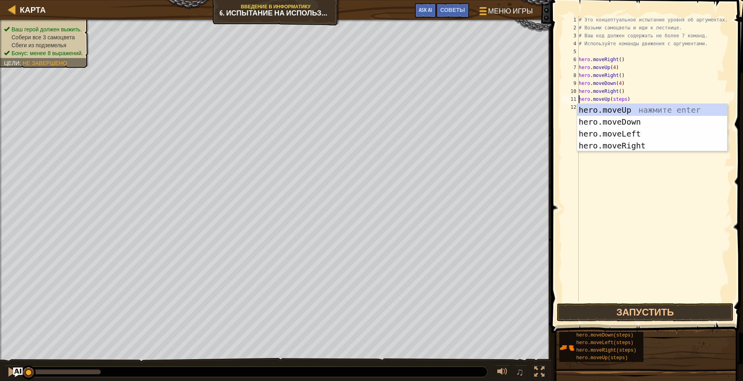
click at [628, 100] on div "# Это концептуальное испытание уровня об аргументах. # Возьми самоцветы и иди к…" at bounding box center [654, 167] width 154 height 302
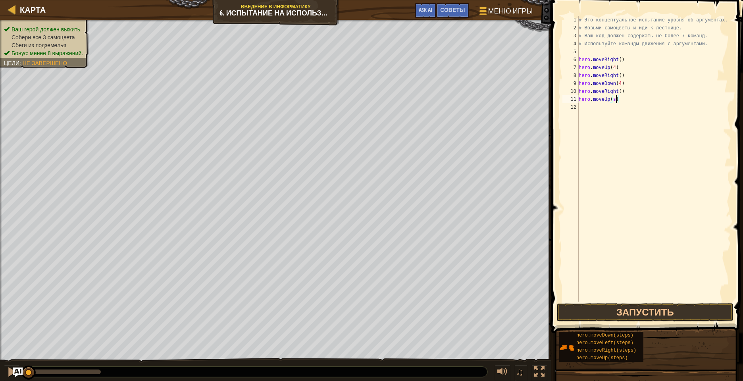
scroll to position [4, 3]
click at [622, 317] on button "Запустить" at bounding box center [645, 312] width 177 height 18
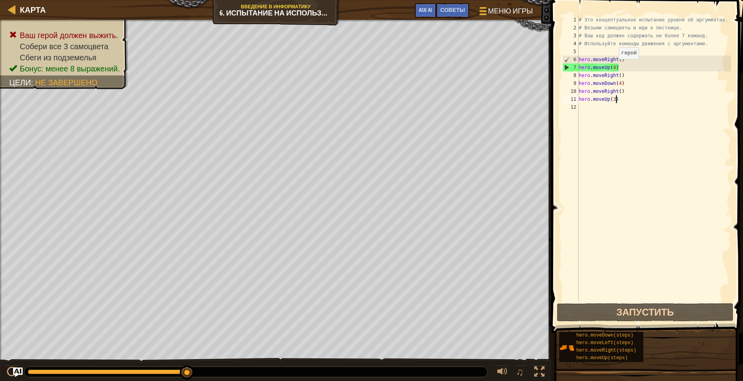
click at [615, 67] on div "# Это концептуальное испытание уровня об аргументах. # Возьми самоцветы и иди к…" at bounding box center [654, 167] width 154 height 302
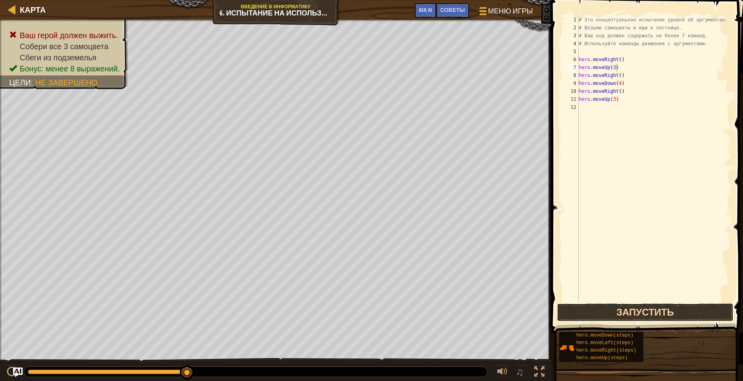
click at [596, 315] on button "Запустить" at bounding box center [645, 312] width 177 height 18
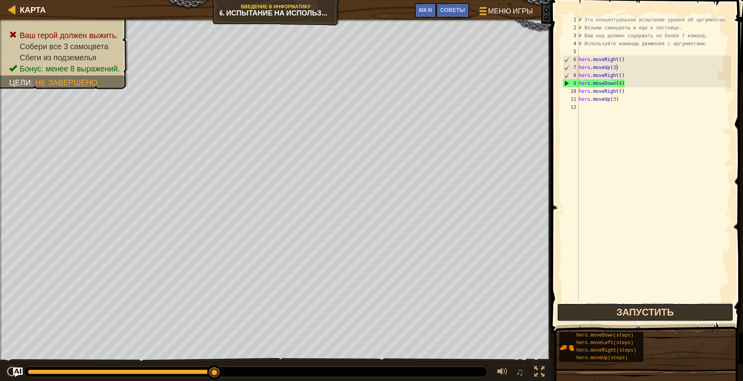
click at [639, 308] on button "Запустить" at bounding box center [645, 312] width 177 height 18
click at [593, 318] on button "Запустить" at bounding box center [645, 312] width 177 height 18
click at [628, 74] on div "# Это концептуальное испытание уровня об аргументах. # Возьми самоцветы и иди к…" at bounding box center [654, 167] width 154 height 302
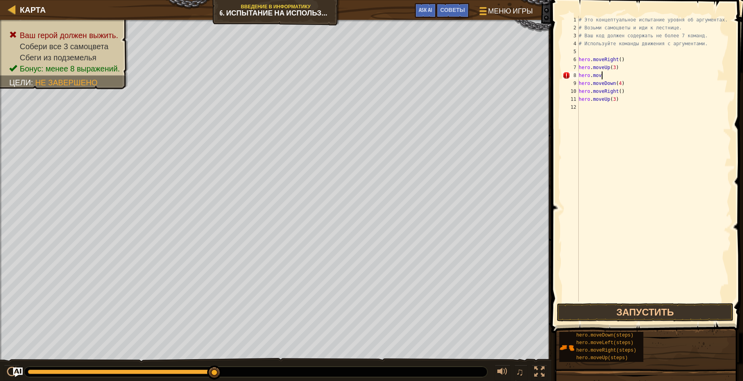
scroll to position [4, 0]
type textarea "h"
drag, startPoint x: 633, startPoint y: 74, endPoint x: 632, endPoint y: 79, distance: 4.6
click at [633, 75] on div "# Это концептуальное испытание уровня об аргументах. # Возьми самоцветы и иди к…" at bounding box center [654, 159] width 154 height 286
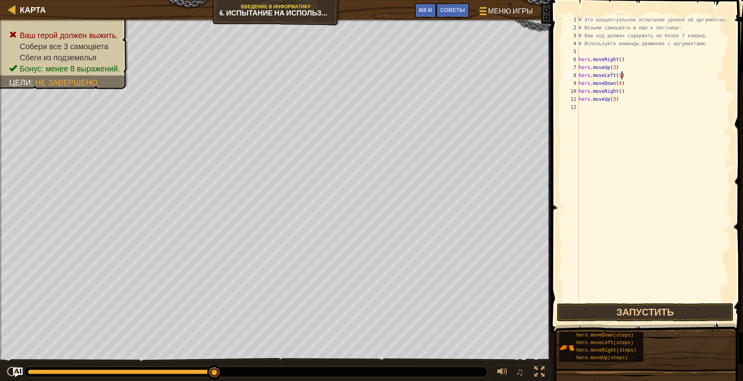
scroll to position [4, 4]
click at [632, 316] on button "Запустить" at bounding box center [645, 312] width 177 height 18
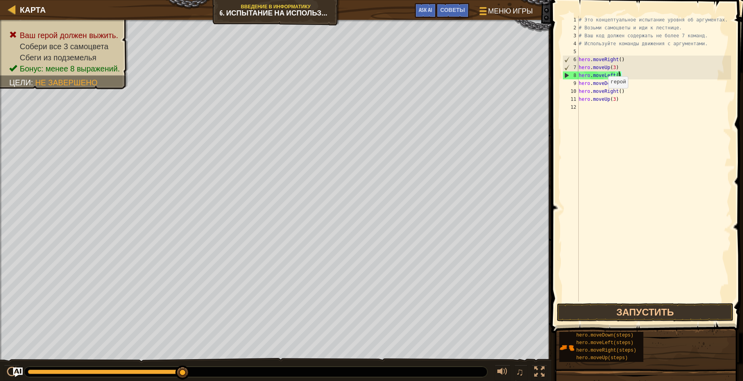
scroll to position [4, 3]
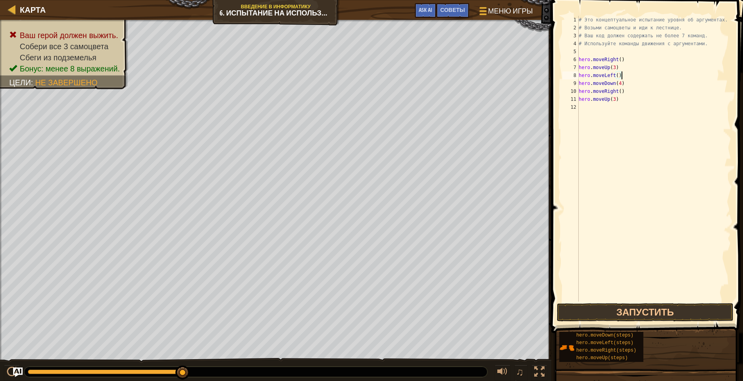
click at [624, 75] on div "# Это концептуальное испытание уровня об аргументах. # Возьми самоцветы и иди к…" at bounding box center [654, 167] width 154 height 302
click at [621, 102] on div "# Это концептуальное испытание уровня об аргументах. # Возьми самоцветы и иди к…" at bounding box center [654, 167] width 154 height 302
click at [623, 77] on div "# Это концептуальное испытание уровня об аргументах. # Возьми самоцветы и иди к…" at bounding box center [654, 167] width 154 height 302
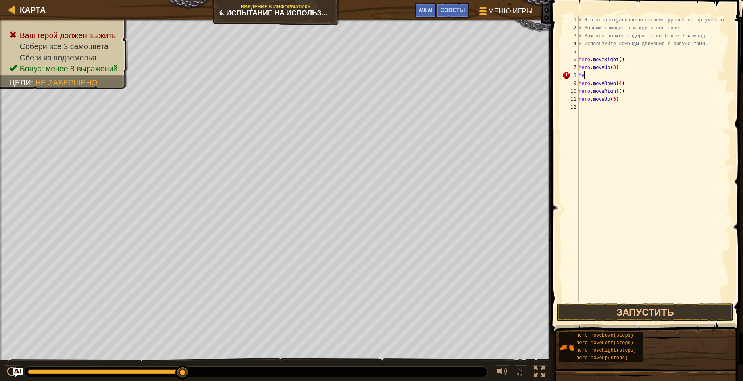
type textarea "h"
click at [626, 86] on div "# Это концептуальное испытание уровня об аргументах. # Возьми самоцветы и иди к…" at bounding box center [654, 167] width 154 height 302
type textarea "h"
click at [625, 91] on div "# Это концептуальное испытание уровня об аргументах. # Возьми самоцветы и иди к…" at bounding box center [654, 167] width 154 height 302
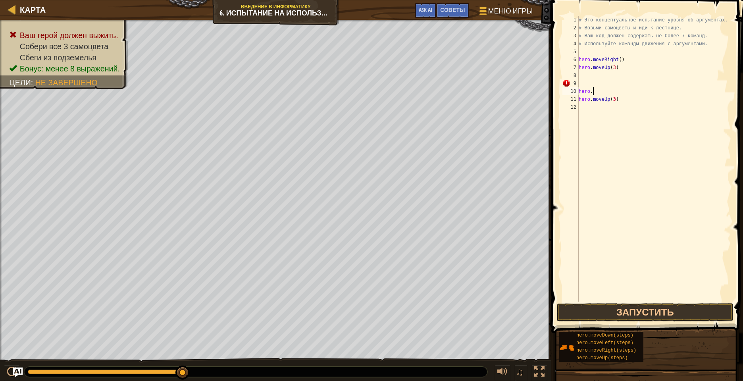
type textarea "h"
click at [625, 99] on div "# Это концептуальное испытание уровня об аргументах. # Возьми самоцветы и иди к…" at bounding box center [654, 167] width 154 height 302
type textarea "h"
click at [630, 313] on button "Запустить" at bounding box center [645, 312] width 177 height 18
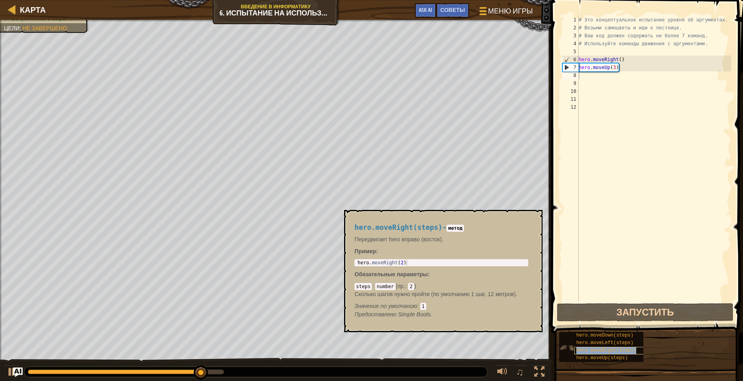
type textarea "hero.moveRight(steps)"
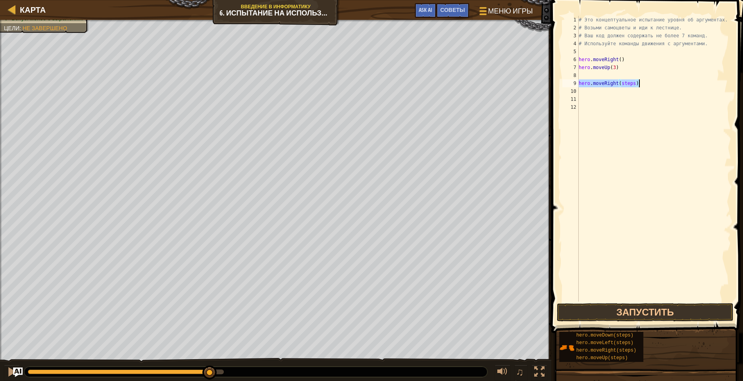
click at [637, 85] on div "# Это концептуальное испытание уровня об аргументах. # Возьми самоцветы и иди к…" at bounding box center [654, 159] width 154 height 286
type textarea "hero.moveRight()"
click at [647, 313] on button "Запустить" at bounding box center [645, 312] width 177 height 18
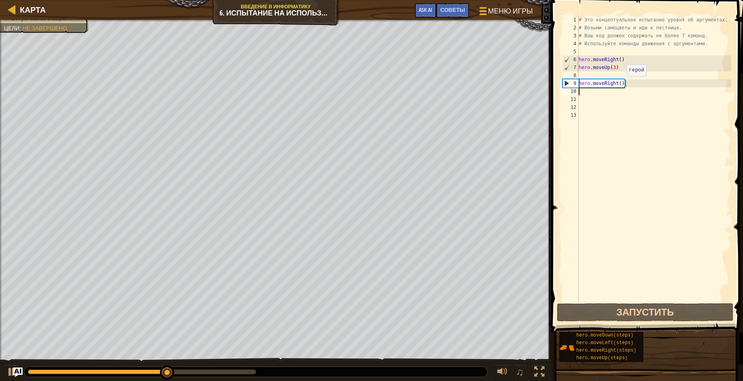
click at [622, 84] on div "# Это концептуальное испытание уровня об аргументах. # Возьми самоцветы и иди к…" at bounding box center [654, 167] width 154 height 302
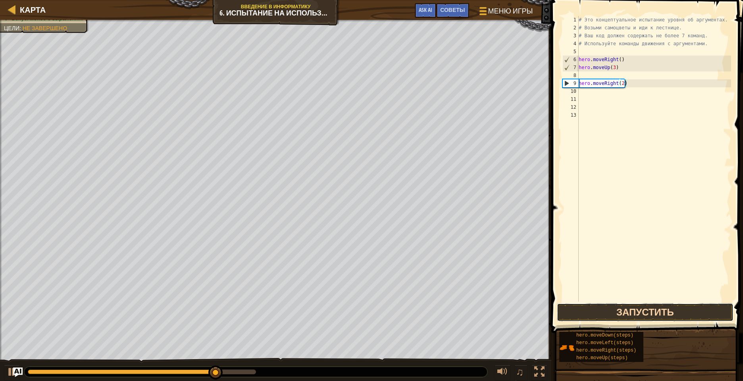
click at [638, 312] on button "Запустить" at bounding box center [645, 312] width 177 height 18
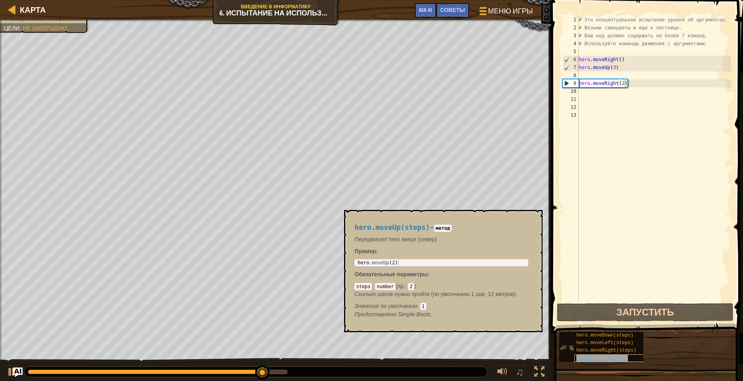
click at [616, 360] on span "hero.moveUp(steps)" at bounding box center [602, 358] width 52 height 6
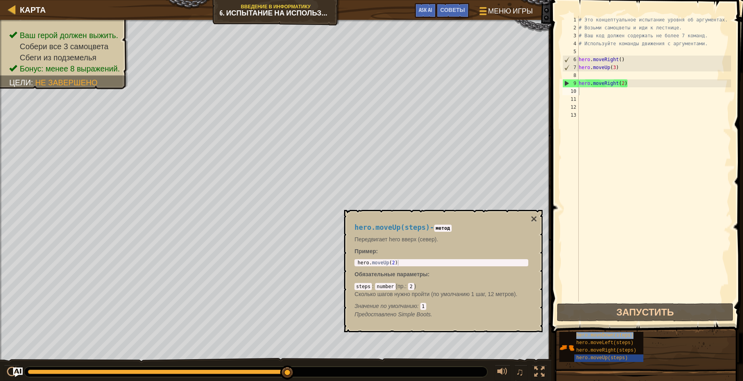
type textarea "hero.moveDown(steps)"
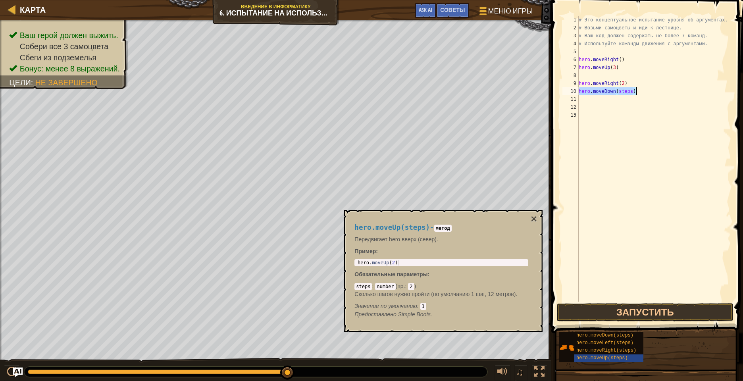
scroll to position [4, 0]
click at [638, 310] on button "Запустить" at bounding box center [645, 312] width 177 height 18
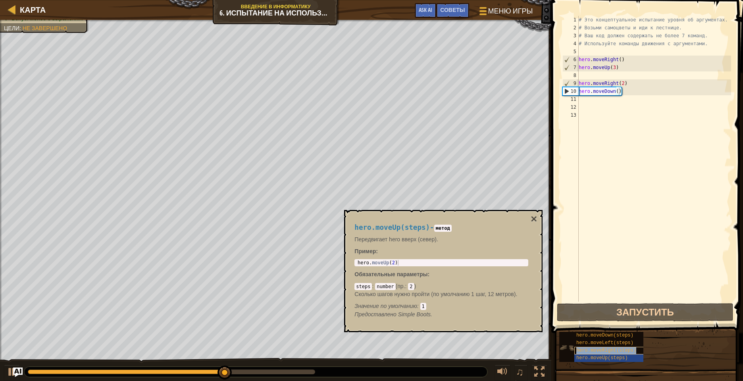
click at [633, 352] on span "hero.moveRight(steps)" at bounding box center [606, 351] width 60 height 6
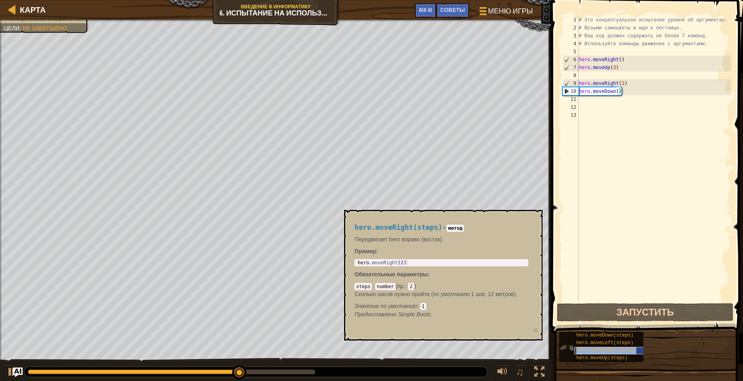
click at [636, 351] on span "hero.moveRight(steps)" at bounding box center [606, 351] width 60 height 6
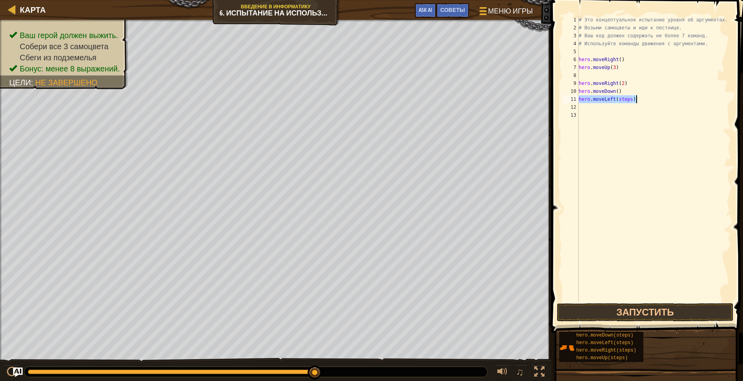
click at [633, 99] on div "# Это концептуальное испытание уровня об аргументах. # Возьми самоцветы и иди к…" at bounding box center [654, 159] width 154 height 286
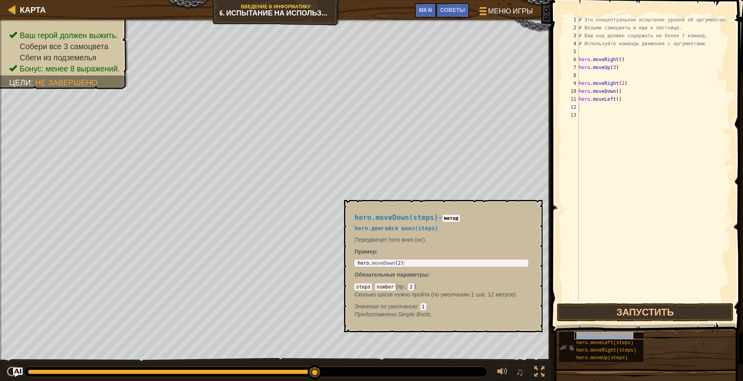
type textarea "hero.moveDown(steps)"
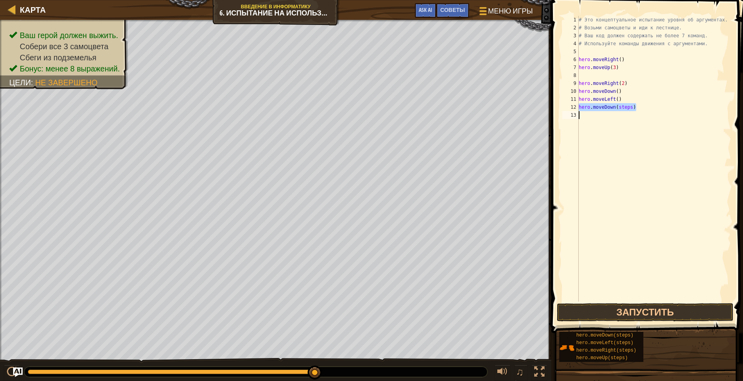
type textarea "hero.moveDown(steps)"
click at [633, 116] on div "# Это концептуальное испытание уровня об аргументах. # Возьми самоцветы и иди к…" at bounding box center [654, 167] width 154 height 302
click at [657, 310] on button "Запустить" at bounding box center [645, 312] width 177 height 18
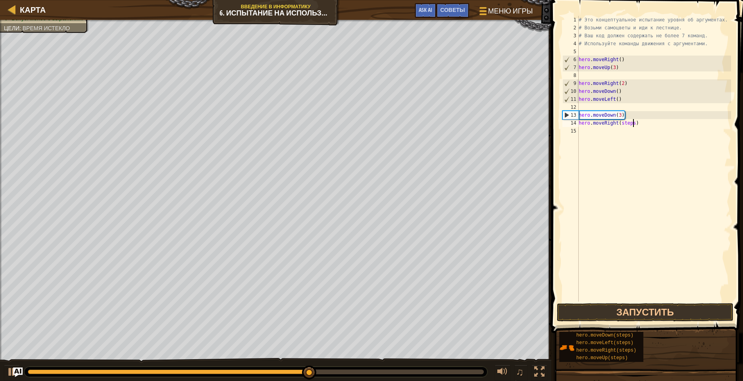
click at [635, 124] on div "# Это концептуальное испытание уровня об аргументах. # Возьми самоцветы и иди к…" at bounding box center [654, 167] width 154 height 302
drag, startPoint x: 651, startPoint y: 316, endPoint x: 655, endPoint y: 315, distance: 4.8
click at [651, 316] on button "Запустить" at bounding box center [645, 312] width 177 height 18
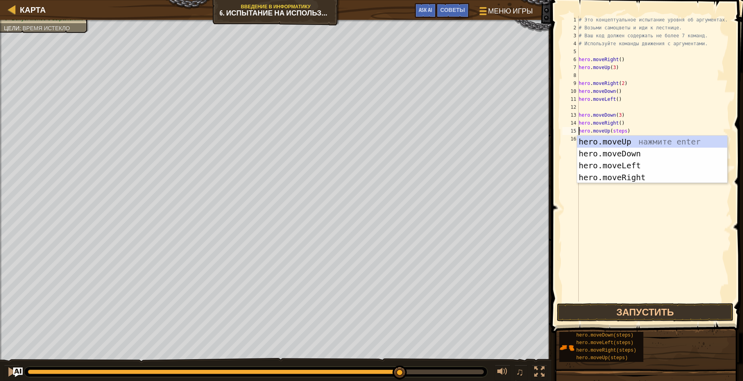
drag, startPoint x: 628, startPoint y: 130, endPoint x: 625, endPoint y: 134, distance: 5.1
click at [625, 133] on div "# Это концептуальное испытание уровня об аргументах. # Возьми самоцветы и иди к…" at bounding box center [654, 167] width 154 height 302
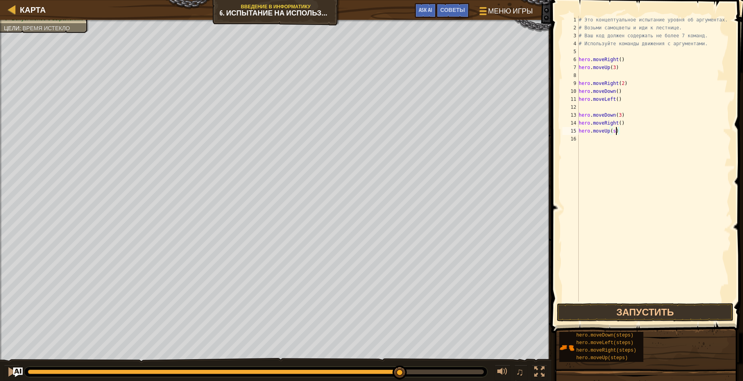
scroll to position [4, 3]
click at [633, 314] on button "Запустить" at bounding box center [645, 312] width 177 height 18
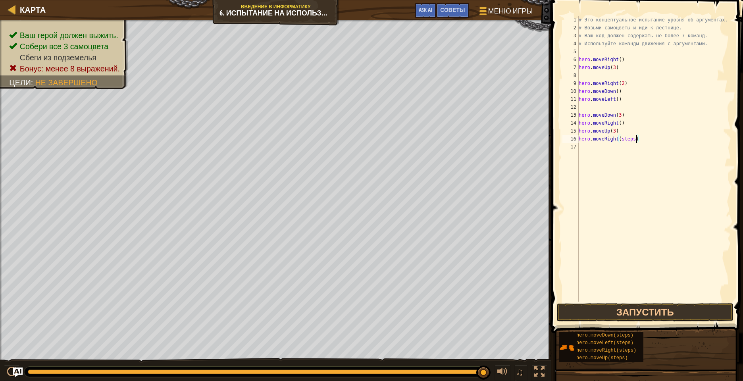
click at [637, 141] on div "# Это концептуальное испытание уровня об аргументах. # Возьми самоцветы и иди к…" at bounding box center [654, 167] width 154 height 302
click at [659, 127] on div "# Это концептуальное испытание уровня об аргументах. # Возьми самоцветы и иди к…" at bounding box center [654, 167] width 154 height 302
click at [632, 148] on div "# Это концептуальное испытание уровня об аргументах. # Возьми самоцветы и иди к…" at bounding box center [654, 167] width 154 height 302
click at [652, 315] on button "Запустить" at bounding box center [645, 312] width 177 height 18
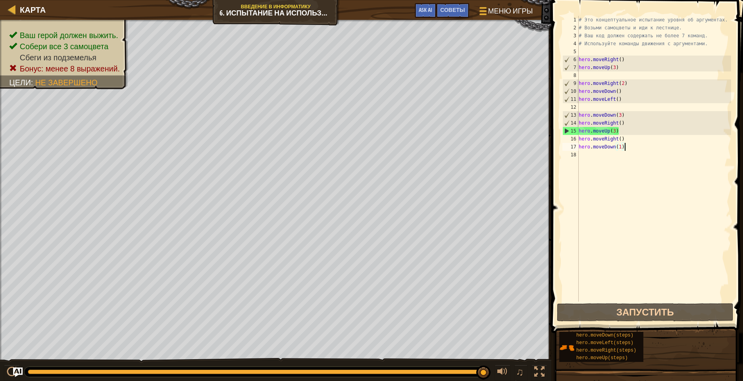
drag, startPoint x: 630, startPoint y: 145, endPoint x: 626, endPoint y: 148, distance: 4.3
click at [629, 146] on div "# Это концептуальное испытание уровня об аргументах. # Возьми самоцветы и иди к…" at bounding box center [654, 167] width 154 height 302
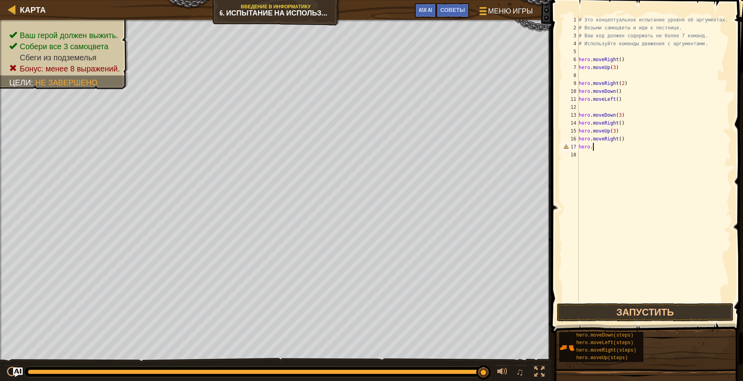
scroll to position [4, 0]
type textarea "h"
click at [611, 310] on button "Запустить" at bounding box center [645, 312] width 177 height 18
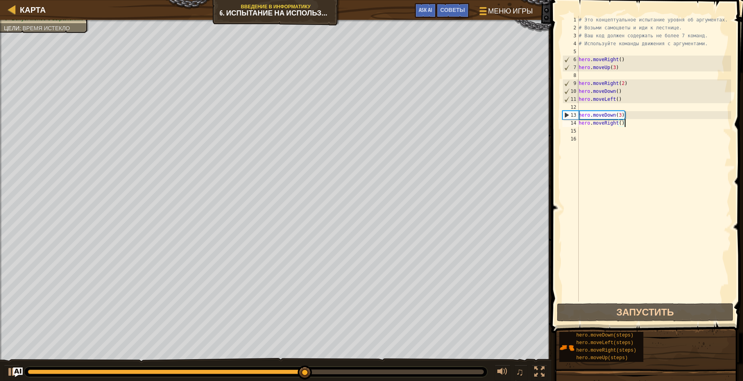
click at [630, 125] on div "# Это концептуальное испытание уровня об аргументах. # Возьми самоцветы и иди к…" at bounding box center [654, 167] width 154 height 302
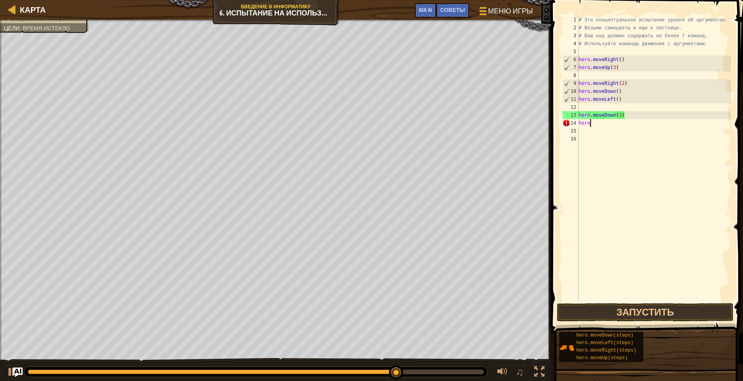
type textarea "h"
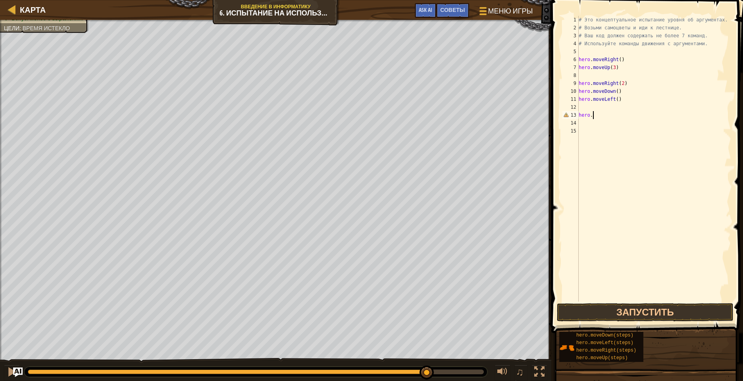
type textarea "h"
click at [581, 107] on div "# Это концептуальное испытание уровня об аргументах. # Возьми самоцветы и иди к…" at bounding box center [654, 167] width 154 height 302
type textarea "hero.moveDown(steps)"
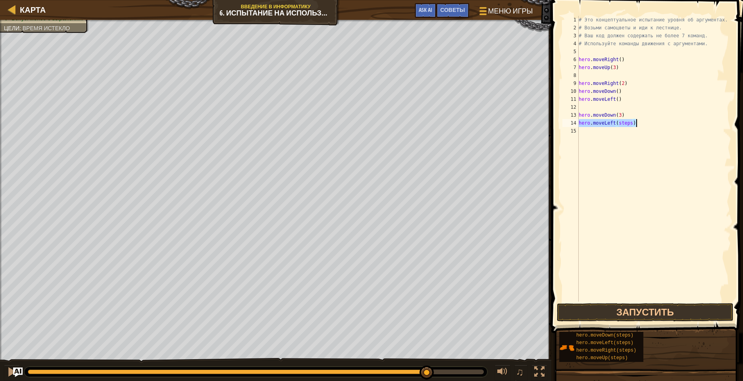
click at [633, 123] on div "# Это концептуальное испытание уровня об аргументах. # Возьми самоцветы и иди к…" at bounding box center [654, 159] width 154 height 286
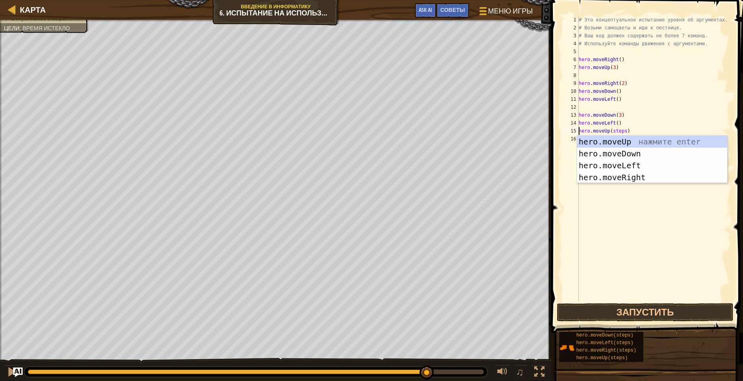
click at [627, 132] on div "# Это концептуальное испытание уровня об аргументах. # Возьми самоцветы и иди к…" at bounding box center [654, 167] width 154 height 302
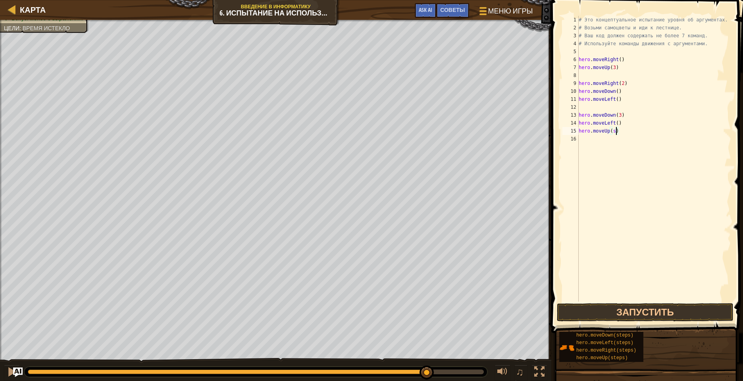
scroll to position [4, 3]
click at [632, 140] on div "# Это концептуальное испытание уровня об аргументах. # Возьми самоцветы и иди к…" at bounding box center [654, 167] width 154 height 302
click at [634, 147] on div "# Это концептуальное испытание уровня об аргументах. # Возьми самоцветы и иди к…" at bounding box center [654, 167] width 154 height 302
click at [635, 147] on div "# Это концептуальное испытание уровня об аргументах. # Возьми самоцветы и иди к…" at bounding box center [654, 167] width 154 height 302
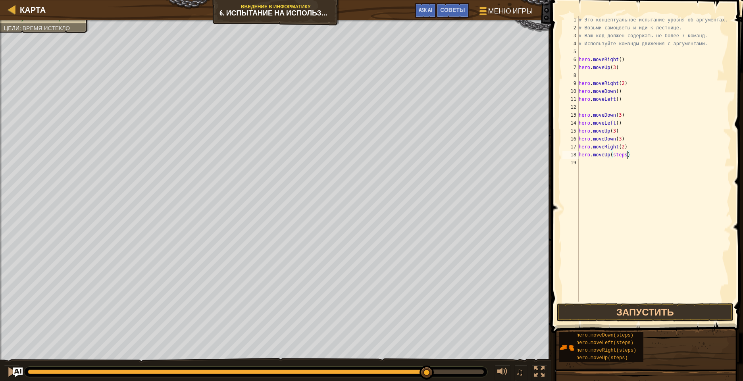
click at [627, 156] on div "# Это концептуальное испытание уровня об аргументах. # Возьми самоцветы и иди к…" at bounding box center [654, 167] width 154 height 302
click at [636, 314] on button "Запустить" at bounding box center [645, 312] width 177 height 18
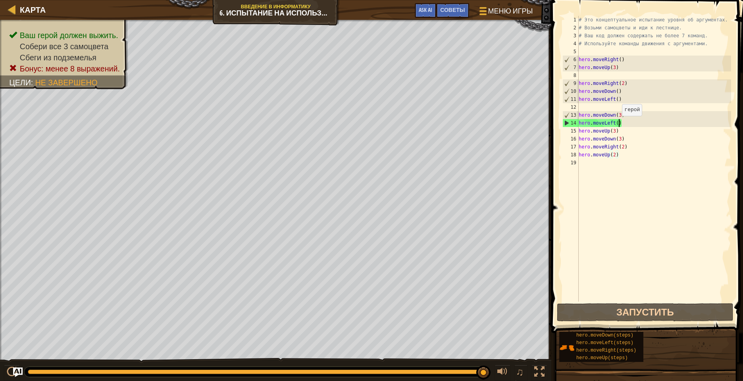
click at [618, 124] on div "# Это концептуальное испытание уровня об аргументах. # Возьми самоцветы и иди к…" at bounding box center [654, 167] width 154 height 302
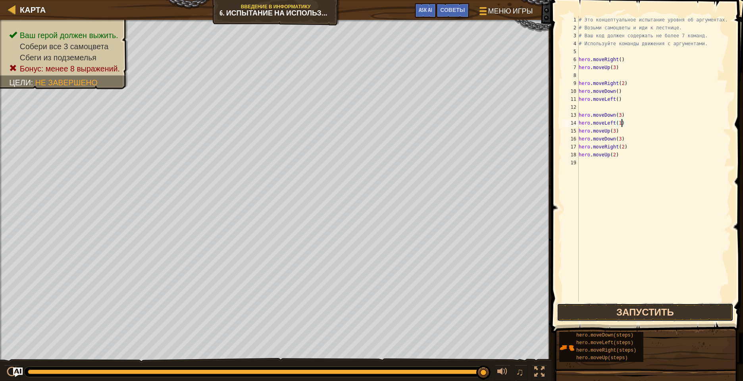
click at [616, 316] on button "Запустить" at bounding box center [645, 312] width 177 height 18
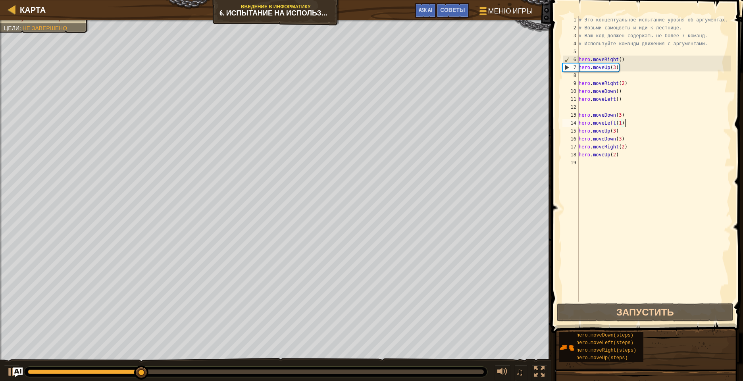
click at [624, 124] on div "# Это концептуальное испытание уровня об аргументах. # Возьми самоцветы и иди к…" at bounding box center [654, 167] width 154 height 302
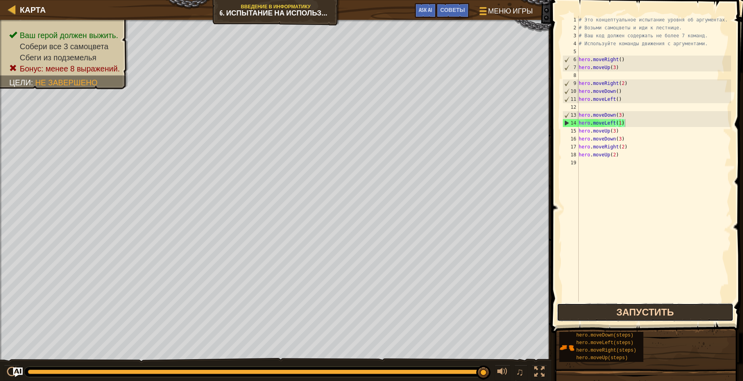
click at [641, 311] on button "Запустить" at bounding box center [645, 312] width 177 height 18
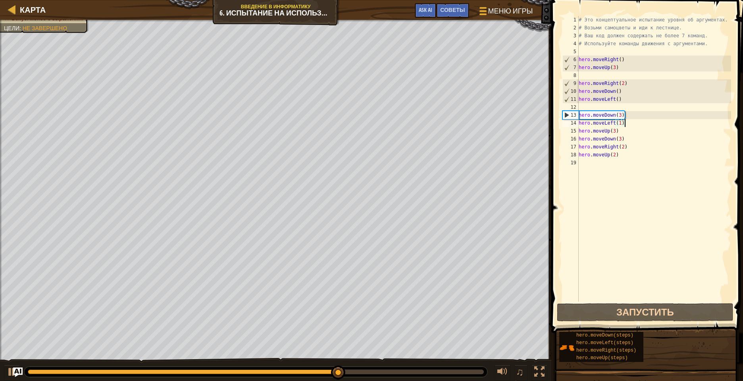
click at [623, 100] on div "# Это концептуальное испытание уровня об аргументах. # Возьми самоцветы и иди к…" at bounding box center [654, 167] width 154 height 302
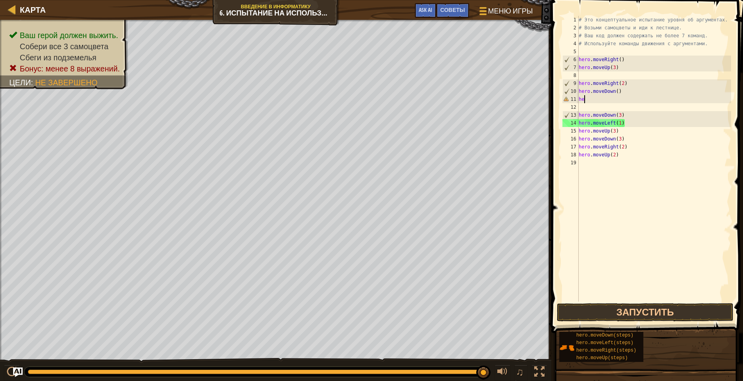
scroll to position [4, 0]
type textarea "h"
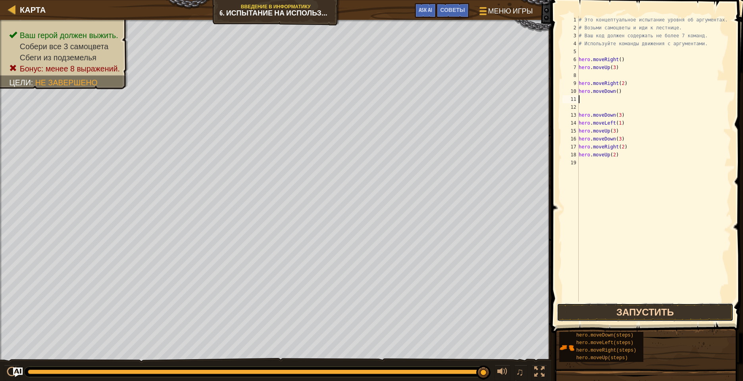
click at [624, 308] on button "Запустить" at bounding box center [645, 312] width 177 height 18
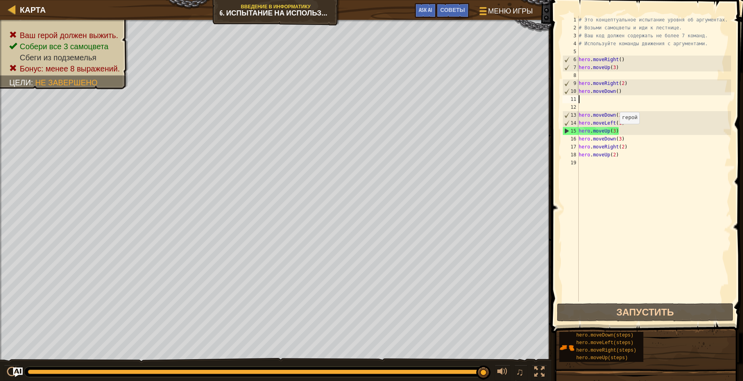
click at [616, 132] on div "# Это концептуальное испытание уровня об аргументах. # Возьми самоцветы и иди к…" at bounding box center [654, 167] width 154 height 302
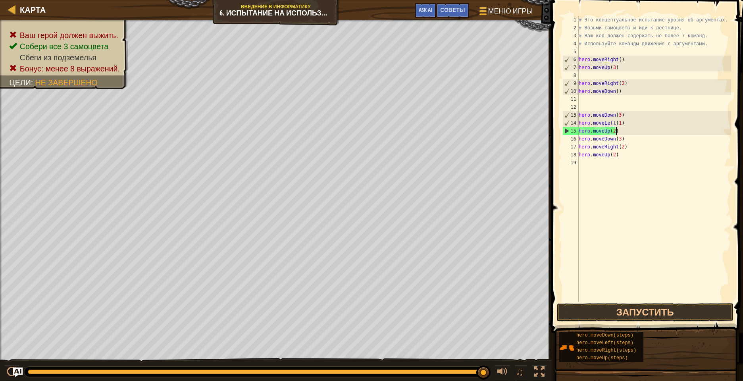
scroll to position [4, 3]
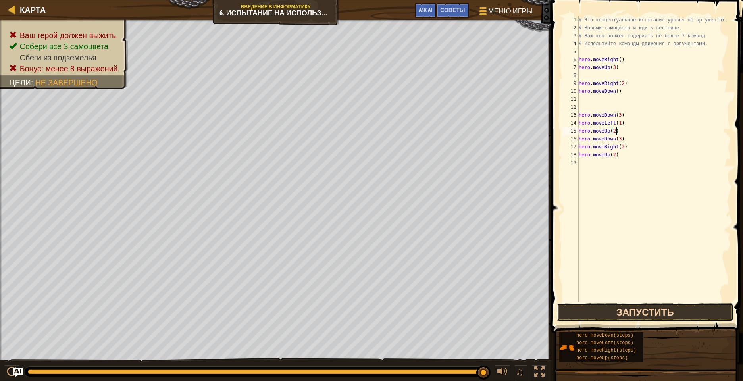
click at [600, 313] on button "Запустить" at bounding box center [645, 312] width 177 height 18
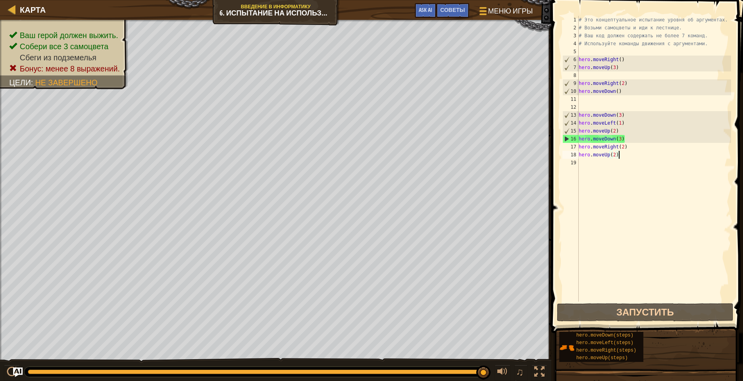
click at [625, 157] on div "# Это концептуальное испытание уровня об аргументах. # Возьми самоцветы и иди к…" at bounding box center [654, 167] width 154 height 302
click at [567, 155] on div "18" at bounding box center [570, 155] width 16 height 8
click at [566, 137] on div "16" at bounding box center [571, 139] width 16 height 8
click at [567, 140] on div "16" at bounding box center [571, 139] width 16 height 8
type textarea "hero.moveDown(3)"
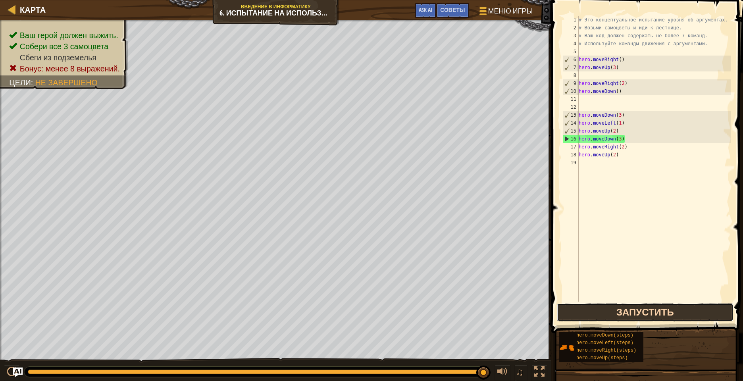
click at [595, 310] on button "Запустить" at bounding box center [645, 312] width 177 height 18
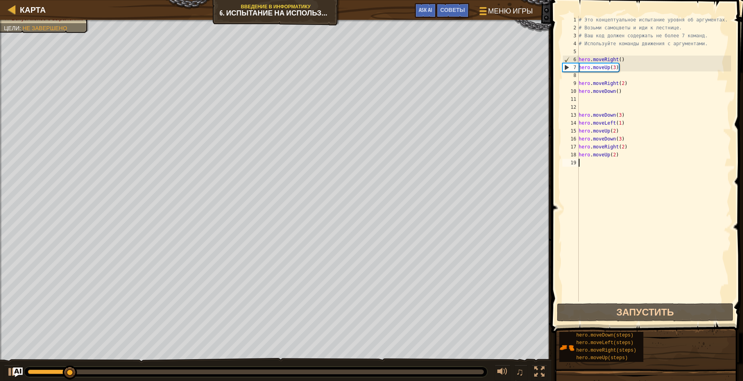
click at [622, 159] on div "# Это концептуальное испытание уровня об аргументах. # Возьми самоцветы и иди к…" at bounding box center [654, 167] width 154 height 302
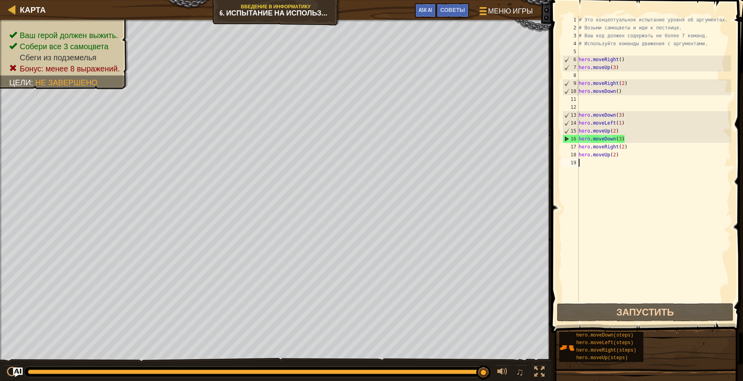
click at [624, 138] on div "# Это концептуальное испытание уровня об аргументах. # Возьми самоцветы и иди к…" at bounding box center [654, 167] width 154 height 302
drag, startPoint x: 621, startPoint y: 138, endPoint x: 620, endPoint y: 150, distance: 12.3
click at [620, 139] on div "# Это концептуальное испытание уровня об аргументах. # Возьми самоцветы и иди к…" at bounding box center [654, 167] width 154 height 302
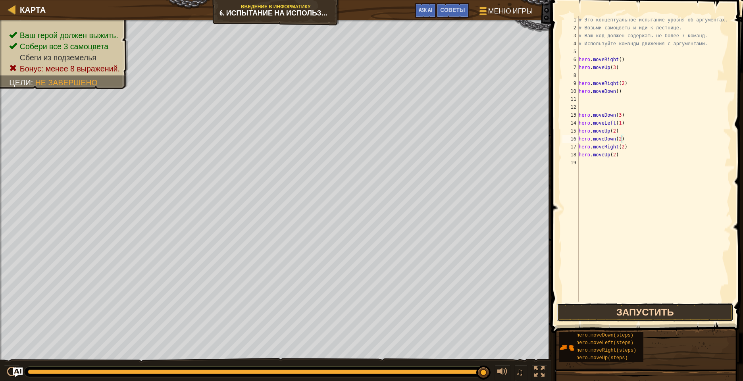
click at [610, 306] on button "Запустить" at bounding box center [645, 312] width 177 height 18
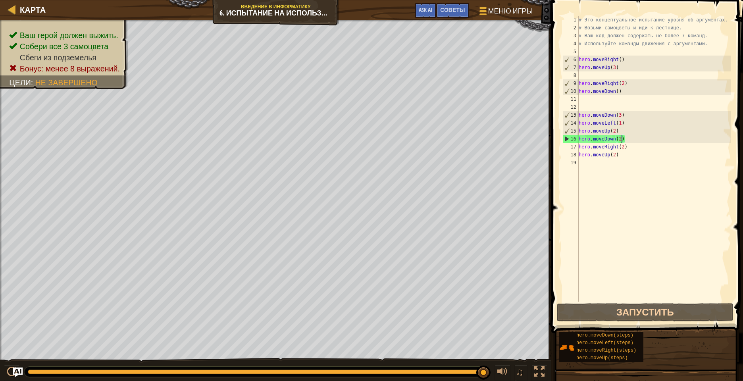
click at [622, 116] on div "# Это концептуальное испытание уровня об аргументах. # Возьми самоцветы и иди к…" at bounding box center [654, 167] width 154 height 302
click at [621, 116] on div "# Это концептуальное испытание уровня об аргументах. # Возьми самоцветы и иди к…" at bounding box center [654, 159] width 154 height 286
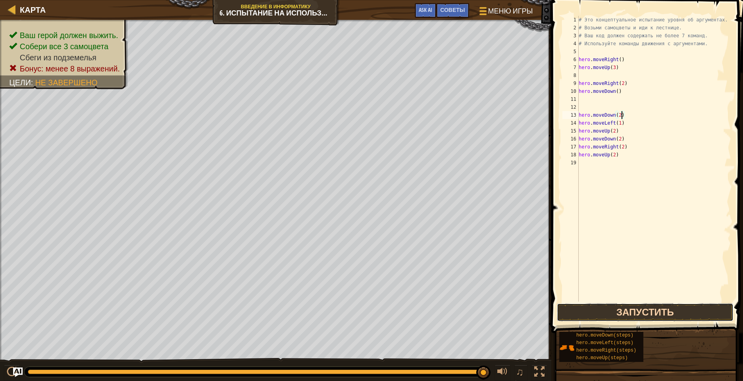
click at [591, 310] on button "Запустить" at bounding box center [645, 312] width 177 height 18
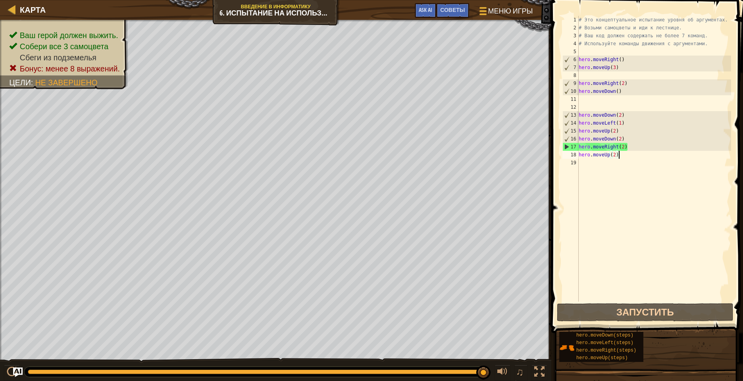
click at [622, 157] on div "# Это концептуальное испытание уровня об аргументах. # Возьми самоцветы и иди к…" at bounding box center [654, 167] width 154 height 302
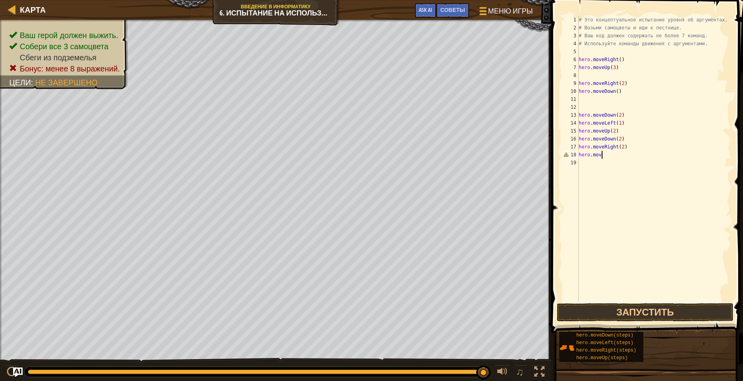
scroll to position [4, 0]
type textarea "h"
drag, startPoint x: 636, startPoint y: 156, endPoint x: 631, endPoint y: 164, distance: 9.8
click at [635, 157] on div "# Это концептуальное испытание уровня об аргументах. # Возьми самоцветы и иди к…" at bounding box center [654, 167] width 154 height 302
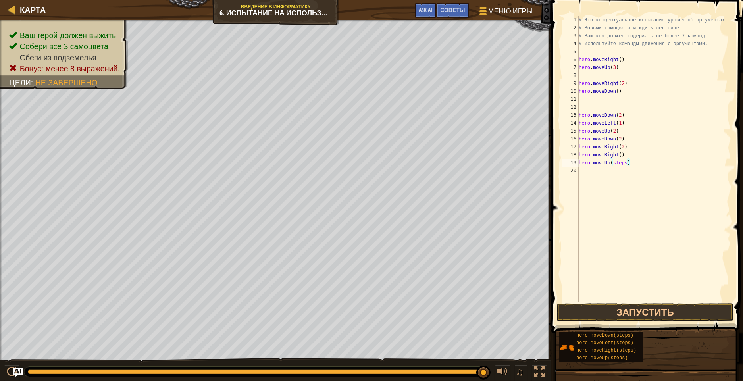
drag, startPoint x: 628, startPoint y: 162, endPoint x: 620, endPoint y: 168, distance: 10.1
click at [626, 162] on div "# Это концептуальное испытание уровня об аргументах. # Возьми самоцветы и иди к…" at bounding box center [654, 167] width 154 height 302
click at [626, 314] on button "Запустить" at bounding box center [645, 312] width 177 height 18
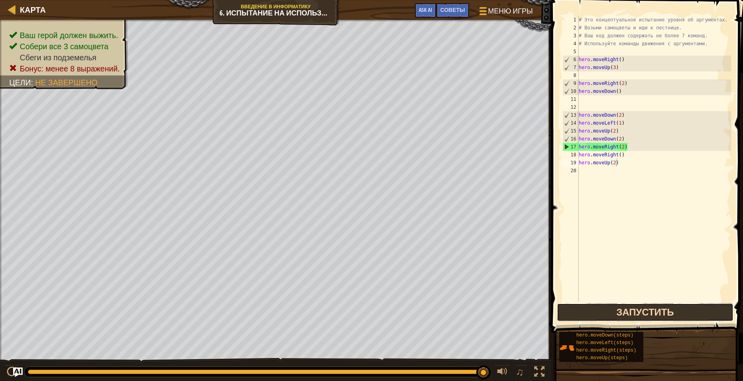
click at [621, 316] on button "Запустить" at bounding box center [645, 312] width 177 height 18
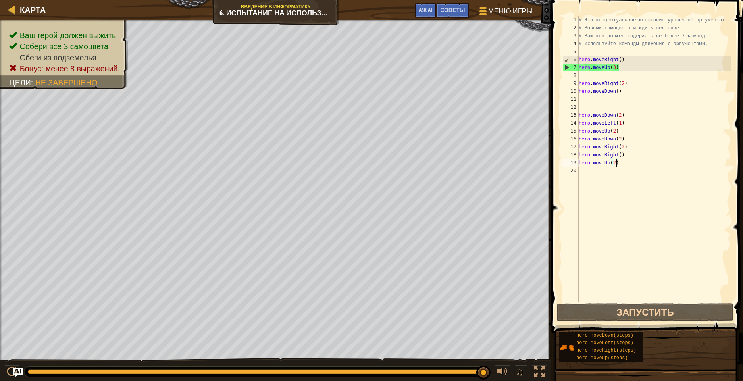
click at [609, 322] on span at bounding box center [648, 155] width 198 height 356
click at [608, 315] on button "Запустить" at bounding box center [645, 312] width 177 height 18
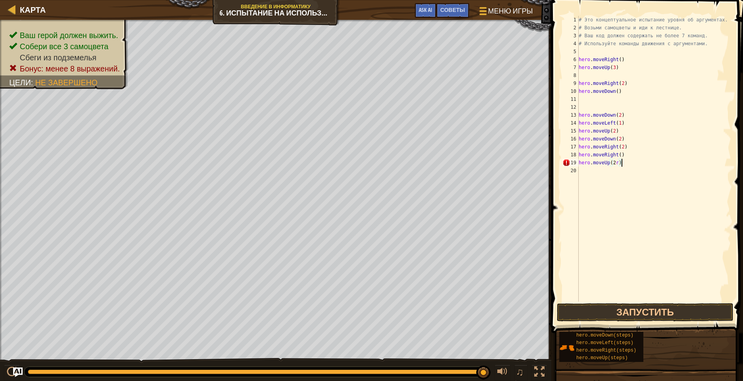
drag, startPoint x: 640, startPoint y: 162, endPoint x: 640, endPoint y: 166, distance: 4.4
click at [640, 166] on div "# Это концептуальное испытание уровня об аргументах. # Возьми самоцветы и иди к…" at bounding box center [654, 167] width 154 height 302
type textarea "h"
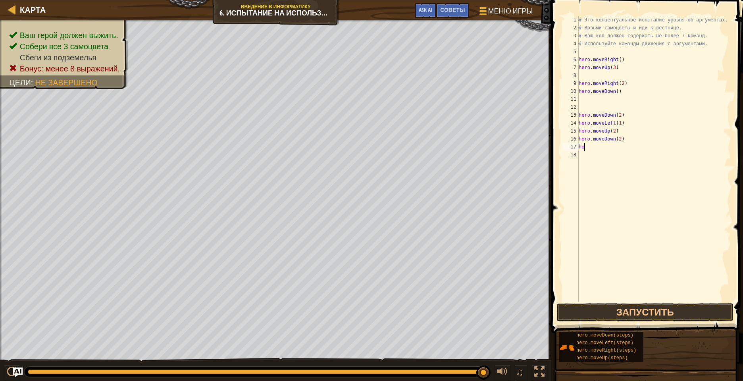
type textarea "h"
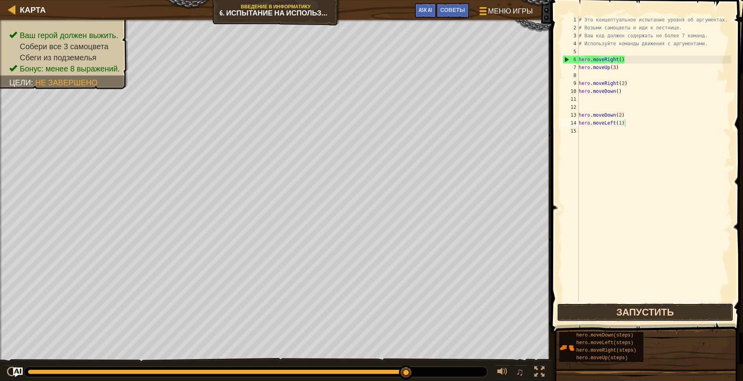
click at [622, 312] on button "Запустить" at bounding box center [645, 312] width 177 height 18
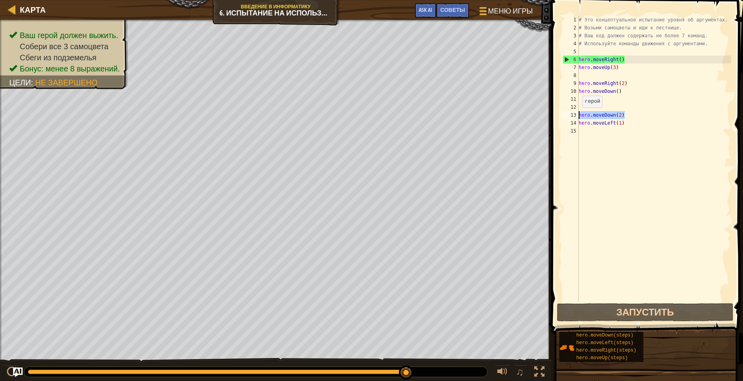
drag, startPoint x: 627, startPoint y: 113, endPoint x: 581, endPoint y: 114, distance: 46.0
click at [581, 114] on div "# Это концептуальное испытание уровня об аргументах. # Возьми самоцветы и иди к…" at bounding box center [654, 167] width 154 height 302
type textarea "hero.moveDown(2)"
click at [586, 97] on div "# Это концептуальное испытание уровня об аргументах. # Возьми самоцветы и иди к…" at bounding box center [654, 167] width 154 height 302
drag, startPoint x: 624, startPoint y: 114, endPoint x: 580, endPoint y: 119, distance: 45.1
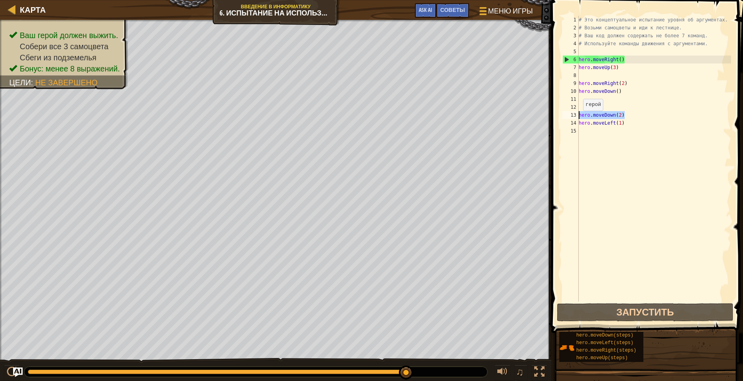
click at [580, 119] on div "# Это концептуальное испытание уровня об аргументах. # Возьми самоцветы и иди к…" at bounding box center [654, 167] width 154 height 302
type textarea "hero.moveDown(2)"
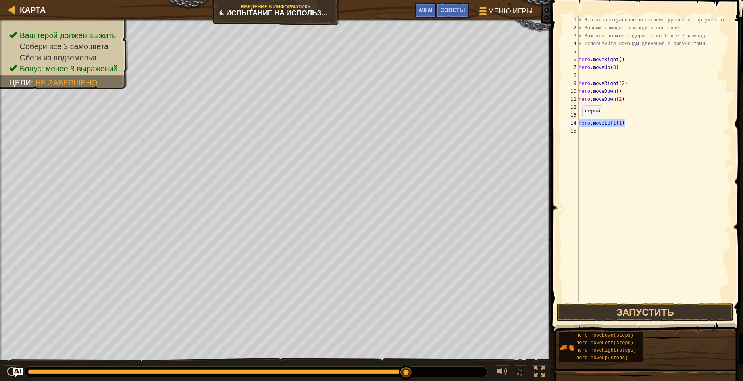
drag, startPoint x: 624, startPoint y: 123, endPoint x: 584, endPoint y: 122, distance: 40.1
click at [577, 124] on div "hero.moveDown(2) 1 2 3 4 5 6 7 8 9 10 11 12 13 14 15 # Это концептуальное испыт…" at bounding box center [646, 159] width 170 height 286
type textarea "hero.moveLeft(1)"
drag, startPoint x: 625, startPoint y: 85, endPoint x: 632, endPoint y: 81, distance: 8.2
click at [633, 81] on div "# Это концептуальное испытание уровня об аргументах. # Возьми самоцветы и иди к…" at bounding box center [654, 167] width 154 height 302
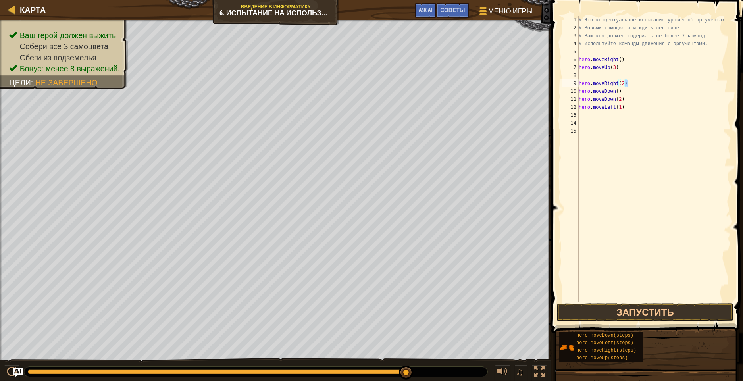
type textarea "hero.moveRight(2)"
click at [637, 83] on div "# Это концептуальное испытание уровня об аргументах. # Возьми самоцветы и иди к…" at bounding box center [654, 159] width 154 height 286
drag, startPoint x: 629, startPoint y: 83, endPoint x: 576, endPoint y: 83, distance: 52.4
click at [576, 83] on div "hero.moveRight(2) 1 2 3 4 5 6 7 8 9 10 11 12 13 14 15 # Это концептуальное испы…" at bounding box center [646, 159] width 170 height 286
type textarea "hero.moveUp(3)"
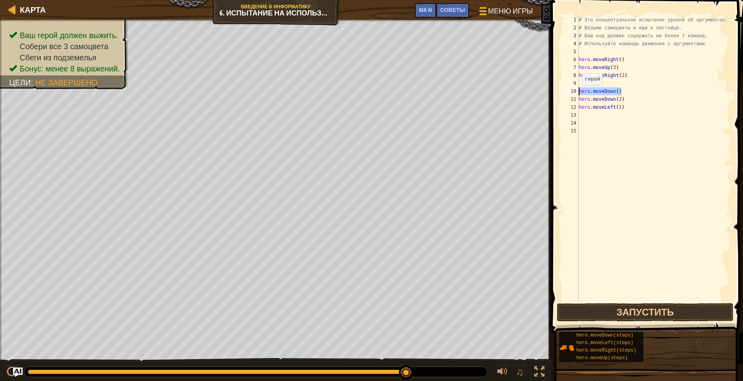
drag, startPoint x: 622, startPoint y: 92, endPoint x: 578, endPoint y: 94, distance: 44.1
click at [578, 94] on div "hero.moveRight(2) 1 2 3 4 5 6 7 8 9 10 11 12 13 14 15 # Это концептуальное испы…" at bounding box center [646, 159] width 170 height 286
type textarea "hero.moveDown()"
drag, startPoint x: 626, startPoint y: 100, endPoint x: 582, endPoint y: 97, distance: 43.7
click at [581, 98] on div "# Это концептуальное испытание уровня об аргументах. # Возьми самоцветы и иди к…" at bounding box center [654, 167] width 154 height 302
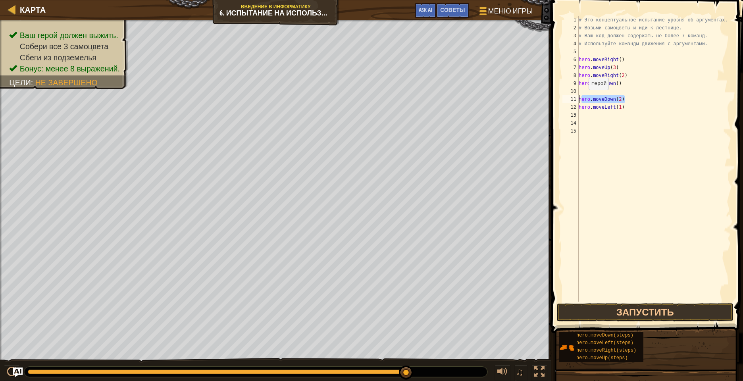
type textarea "ero.moveDown(2)h"
drag, startPoint x: 628, startPoint y: 98, endPoint x: 564, endPoint y: 103, distance: 64.1
click at [564, 103] on div "ero.moveDown(2)h 1 2 3 4 5 6 7 8 9 10 11 12 13 14 15 # Это концептуальное испыт…" at bounding box center [646, 159] width 170 height 286
type textarea "hero.moveDown()"
type textarea "ero.moveDown(2)h"
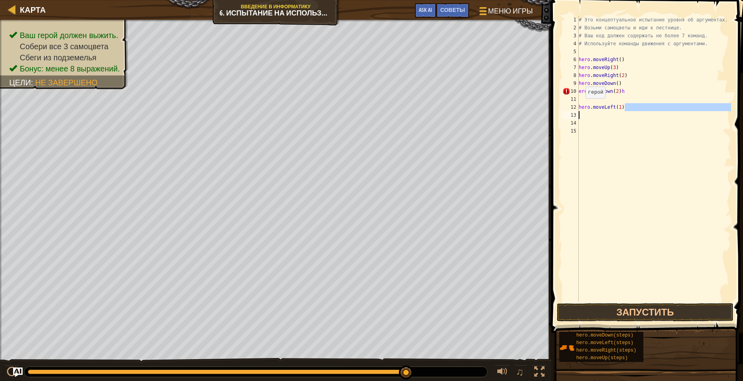
drag, startPoint x: 627, startPoint y: 110, endPoint x: 572, endPoint y: 112, distance: 54.8
click at [572, 112] on div "ero.moveDown(2)h 1 2 3 4 5 6 7 8 9 10 11 12 13 14 15 # Это концептуальное испыт…" at bounding box center [646, 159] width 170 height 286
type textarea "hero.moveLeft(1)"
drag, startPoint x: 625, startPoint y: 116, endPoint x: 583, endPoint y: 117, distance: 42.1
click at [574, 117] on div "1 2 3 4 5 6 7 8 9 10 11 12 13 14 15 # Это концептуальное испытание уровня об ар…" at bounding box center [646, 159] width 170 height 286
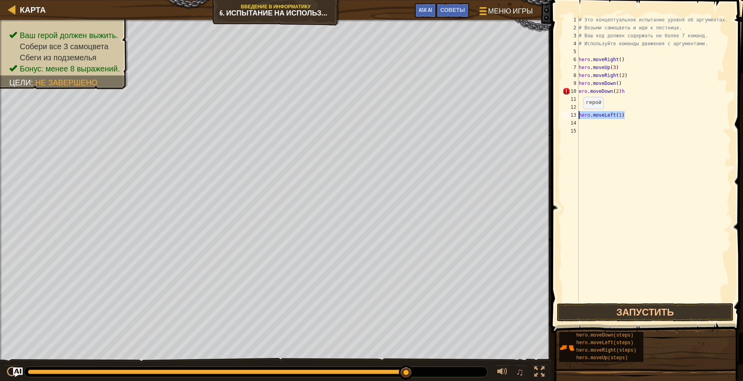
type textarea "hero.moveLeft(1)"
type textarea "ero.moveDown(2)h"
drag, startPoint x: 627, startPoint y: 56, endPoint x: 572, endPoint y: 62, distance: 55.4
click at [572, 62] on div "hero.moveLeft(1) 1 2 3 4 5 6 7 8 9 10 11 12 13 14 15 # Это концептуальное испыт…" at bounding box center [646, 159] width 170 height 286
type textarea "hero.moveRight()"
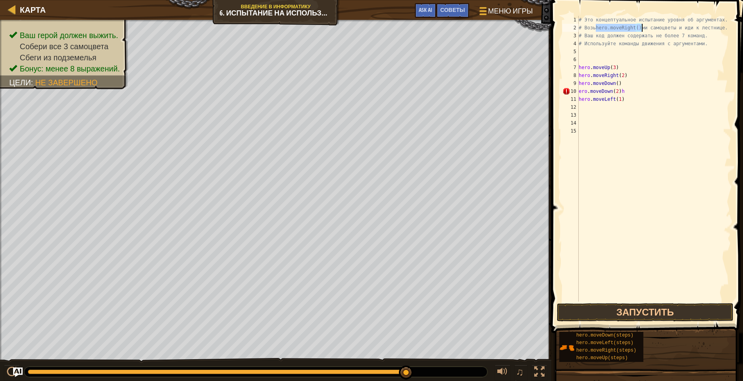
click at [642, 28] on div "# Это концептуальное испытание уровня об аргументах. # Возьhero.moveRight()ми с…" at bounding box center [654, 159] width 154 height 286
click at [623, 64] on div "# Это концептуальное испытание уровня об аргументах. # Возьми самоцветы и иди к…" at bounding box center [654, 167] width 154 height 302
type textarea "h"
click at [630, 52] on div "# Это концептуальное испытание уровня об аргументах. # Возьми самоцветы и иди к…" at bounding box center [654, 167] width 154 height 302
click at [627, 75] on div "# Это концептуальное испытание уровня об аргументах. # Возьми самоцветы и иди к…" at bounding box center [654, 167] width 154 height 302
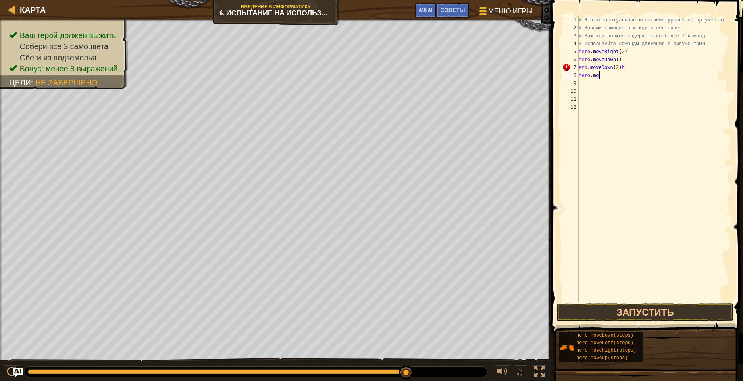
type textarea "h"
type textarea "e"
type textarea "h"
drag, startPoint x: 596, startPoint y: 320, endPoint x: 596, endPoint y: 316, distance: 4.0
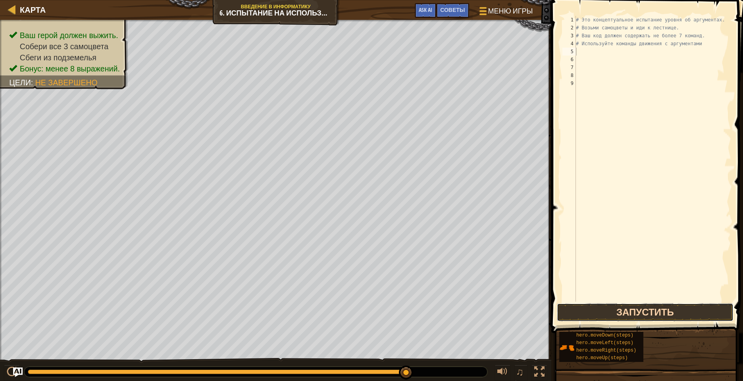
click at [596, 316] on button "Запустить" at bounding box center [645, 312] width 177 height 18
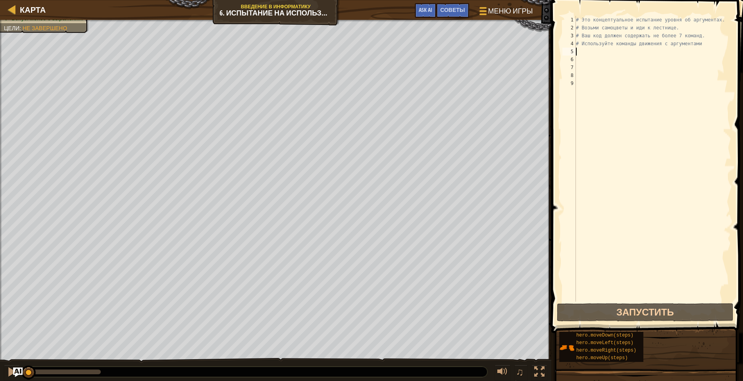
drag, startPoint x: 100, startPoint y: 374, endPoint x: 19, endPoint y: 362, distance: 81.4
click at [20, 362] on div "♫" at bounding box center [275, 370] width 551 height 24
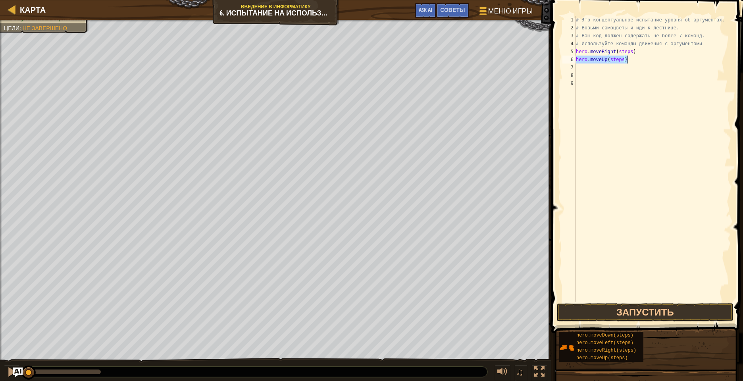
click at [626, 59] on div "# Это концептуальное испытание уровня об аргументах. # Возьми самоцветы и иди к…" at bounding box center [652, 159] width 157 height 286
click at [632, 68] on div "# Это концептуальное испытание уровня об аргументах. # Возьми самоцветы и иди к…" at bounding box center [652, 159] width 157 height 286
type textarea "hero.moveRight(2)"
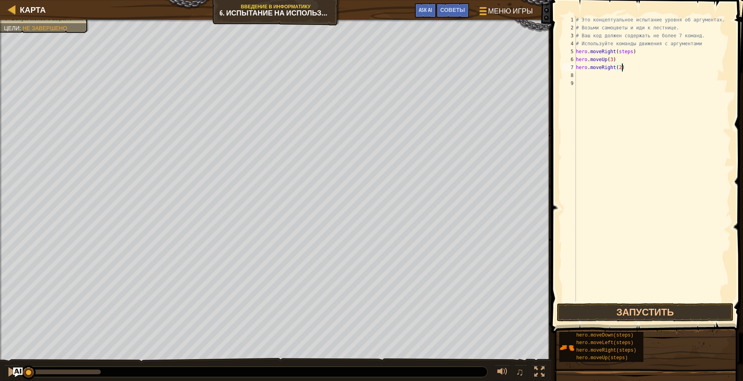
click at [591, 73] on div "# Это концептуальное испытание уровня об аргументах. # Возьми самоцветы и иди к…" at bounding box center [652, 167] width 157 height 302
click at [631, 74] on div "# Это концептуальное испытание уровня об аргументах. # Возьми самоцветы и иди к…" at bounding box center [652, 159] width 157 height 286
click at [633, 84] on div "# Это концептуальное испытание уровня об аргументах. # Возьми самоцветы и иди к…" at bounding box center [654, 167] width 154 height 302
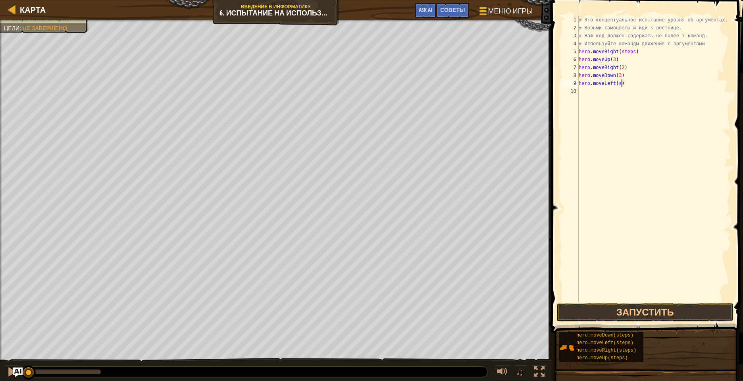
scroll to position [4, 3]
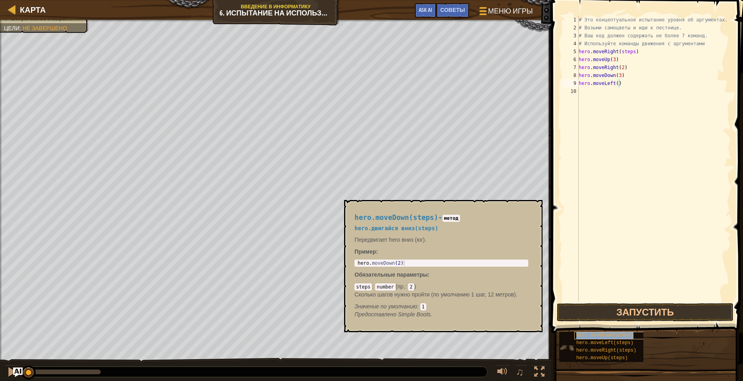
click at [588, 334] on span "hero.moveDown(steps)" at bounding box center [604, 336] width 57 height 6
type textarea "hero.moveUp(steps)"
click at [625, 91] on div "# Это концептуальное испытание уровня об аргументах. # Возьми самоцветы и иди к…" at bounding box center [654, 167] width 154 height 302
click at [628, 91] on div "# Это концептуальное испытание уровня об аргументах. # Возьми самоцветы и иди к…" at bounding box center [654, 167] width 154 height 302
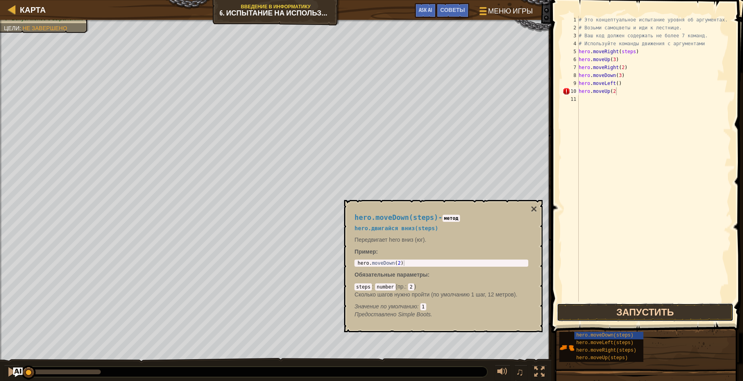
click at [614, 308] on button "Запустить" at bounding box center [645, 312] width 177 height 18
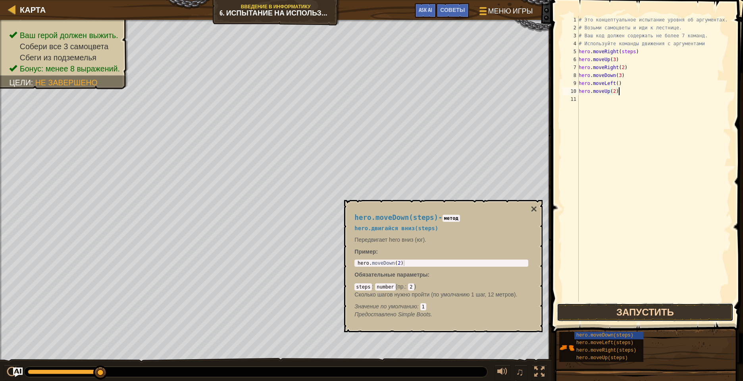
click at [621, 306] on button "Запустить" at bounding box center [645, 312] width 177 height 18
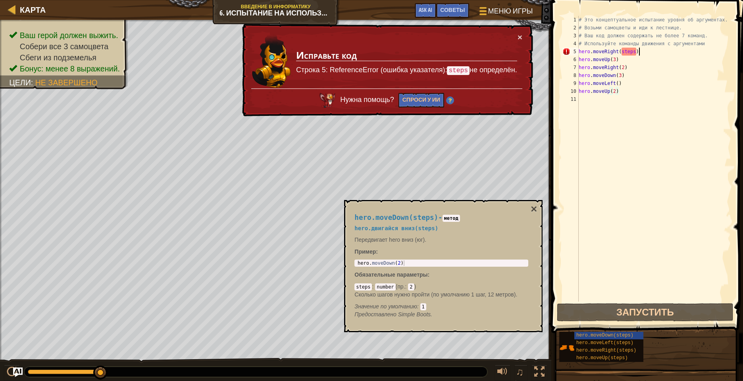
click at [637, 52] on div "# Это концептуальное испытание уровня об аргументах. # Возьми самоцветы и иди к…" at bounding box center [654, 167] width 154 height 302
click at [635, 53] on div "# Это концептуальное испытание уровня об аргументах. # Возьми самоцветы и иди к…" at bounding box center [654, 167] width 154 height 302
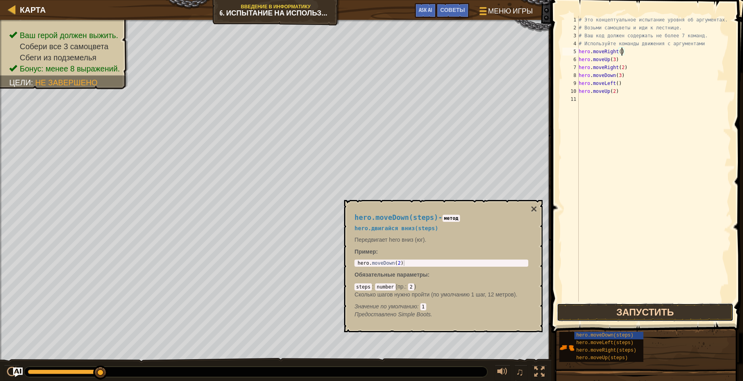
click at [609, 307] on button "Запустить" at bounding box center [645, 312] width 177 height 18
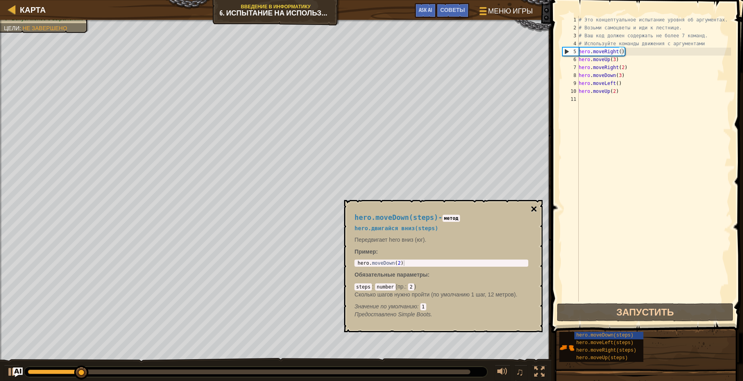
click at [533, 211] on button "×" at bounding box center [534, 209] width 6 height 11
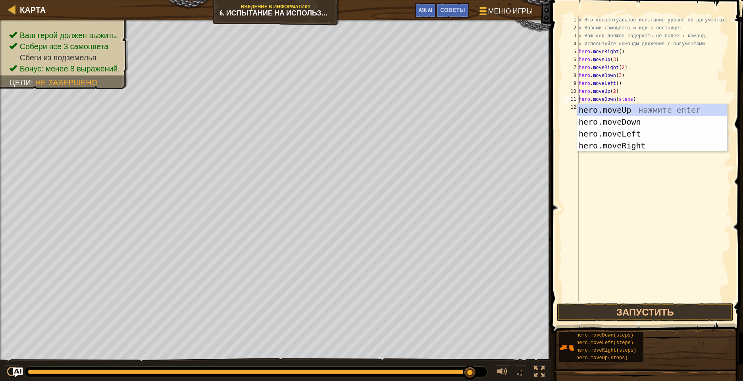
click at [633, 100] on div "# Это концептуальное испытание уровня об аргументах. # Возьми самоцветы и иди к…" at bounding box center [654, 167] width 154 height 302
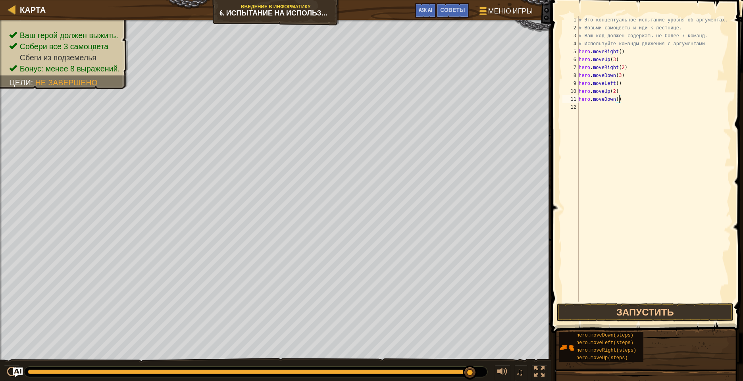
scroll to position [4, 4]
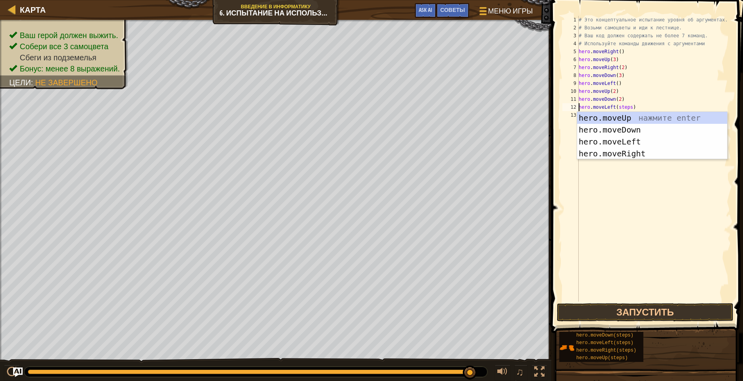
drag, startPoint x: 631, startPoint y: 106, endPoint x: 629, endPoint y: 115, distance: 8.7
click at [631, 106] on div "# Это концептуальное испытание уровня об аргументах. # Возьми самоцветы и иди к…" at bounding box center [654, 167] width 154 height 302
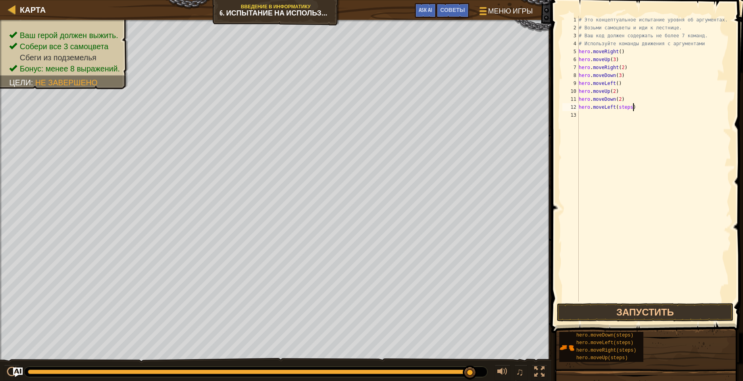
click at [634, 109] on div "# Это концептуальное испытание уровня об аргументах. # Возьми самоцветы и иди к…" at bounding box center [654, 167] width 154 height 302
drag, startPoint x: 629, startPoint y: 314, endPoint x: 630, endPoint y: 309, distance: 4.4
click at [630, 313] on button "Запустить" at bounding box center [645, 312] width 177 height 18
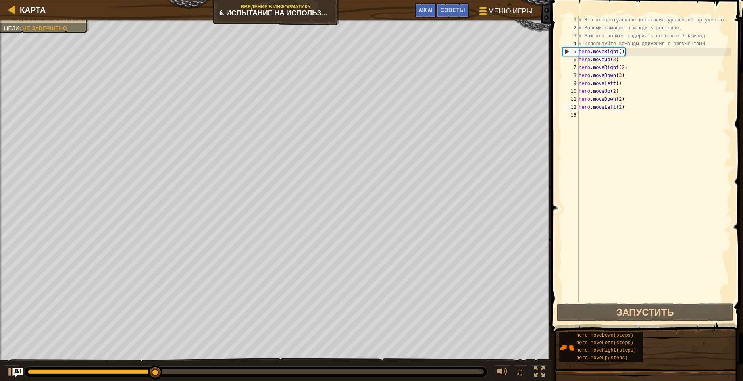
click at [629, 106] on div "# Это концептуальное испытание уровня об аргументах. # Возьми самоцветы и иди к…" at bounding box center [654, 167] width 154 height 302
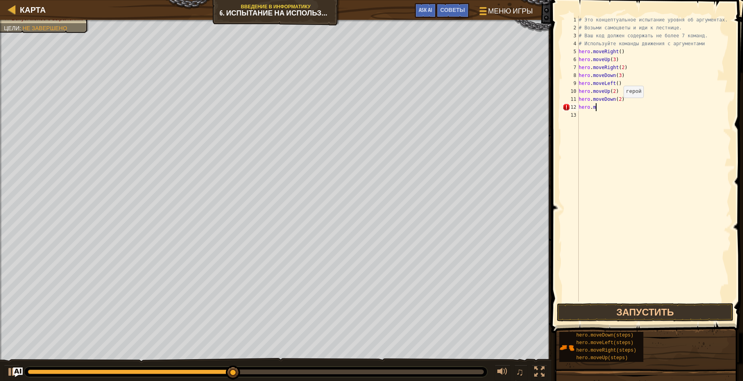
scroll to position [4, 0]
type textarea "h"
click at [637, 106] on div "# Это концептуальное испытание уровня об аргументах. # Возьми самоцветы и иди к…" at bounding box center [654, 159] width 154 height 286
click at [626, 311] on button "Запустить" at bounding box center [645, 312] width 177 height 18
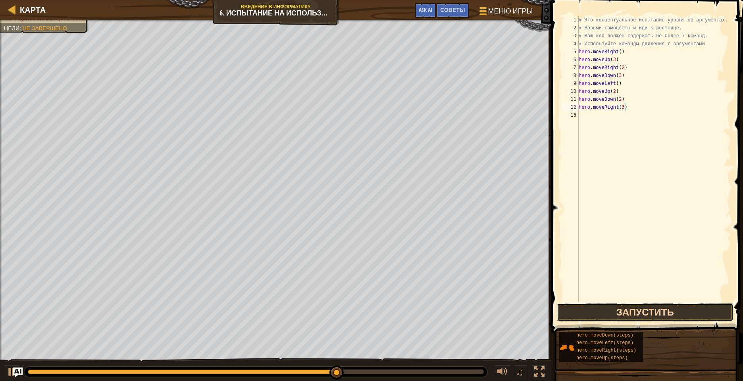
click at [593, 309] on button "Запустить" at bounding box center [645, 312] width 177 height 18
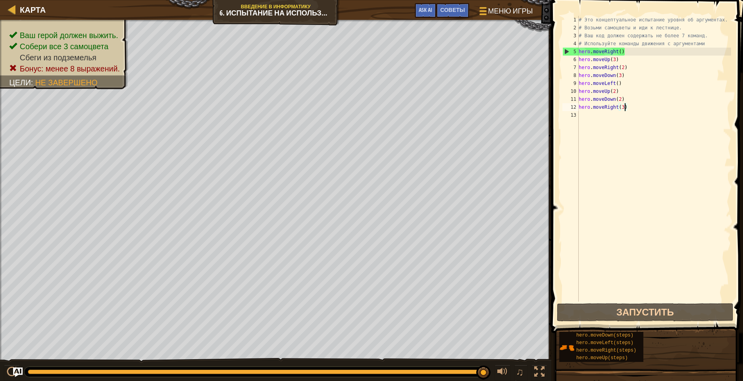
click at [630, 107] on div "# Это концептуальное испытание уровня об аргументах. # Возьми самоцветы и иди к…" at bounding box center [654, 167] width 154 height 302
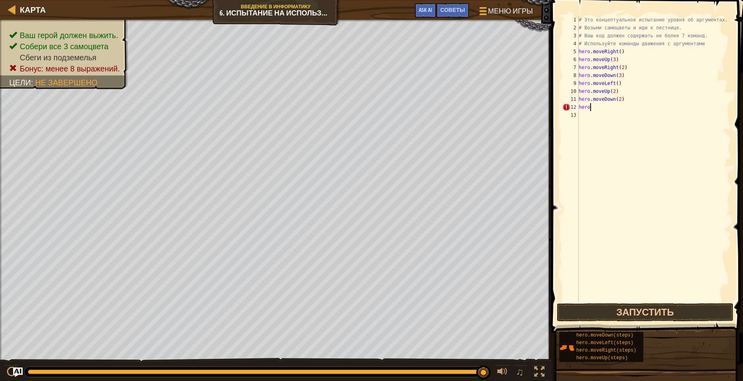
scroll to position [4, 0]
type textarea "h"
click at [645, 100] on div "# Это концептуальное испытание уровня об аргументах. # Возьми самоцветы и иди к…" at bounding box center [654, 167] width 154 height 302
type textarea "h"
drag, startPoint x: 619, startPoint y: 93, endPoint x: 608, endPoint y: 92, distance: 11.6
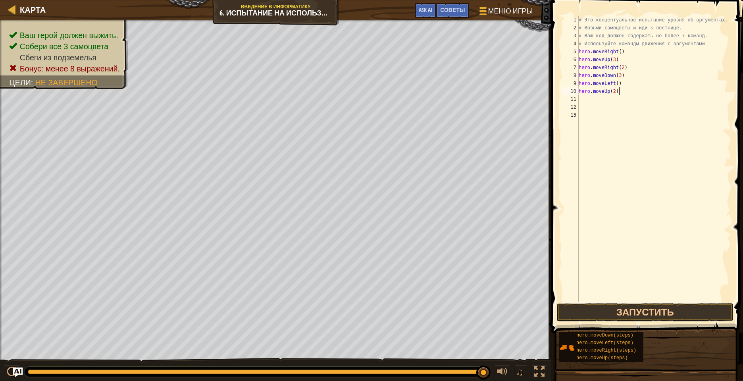
click at [620, 92] on div "# Это концептуальное испытание уровня об аргументах. # Возьми самоцветы и иди к…" at bounding box center [654, 167] width 154 height 302
type textarea "h"
click at [622, 85] on div "# Это концептуальное испытание уровня об аргументах. # Возьми самоцветы и иди к…" at bounding box center [654, 167] width 154 height 302
click at [595, 310] on button "Запустить" at bounding box center [645, 312] width 177 height 18
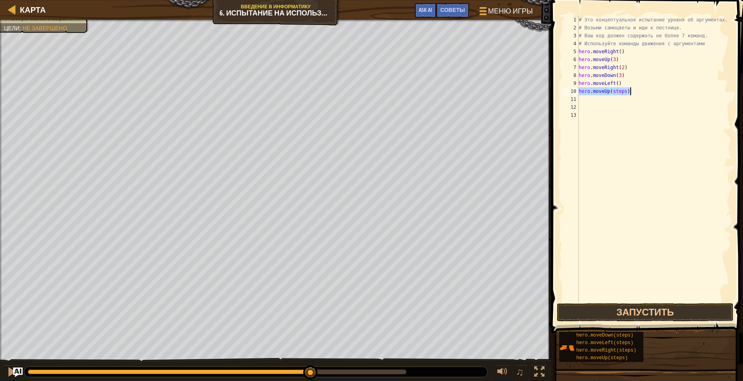
drag, startPoint x: 627, startPoint y: 91, endPoint x: 627, endPoint y: 96, distance: 5.2
click at [627, 91] on div "# Это концептуальное испытание уровня об аргументах. # Возьми самоцветы и иди к…" at bounding box center [654, 159] width 154 height 286
click at [636, 100] on div "# Это концептуальное испытание уровня об аргументах. # Возьми самоцветы и иди к…" at bounding box center [654, 159] width 154 height 286
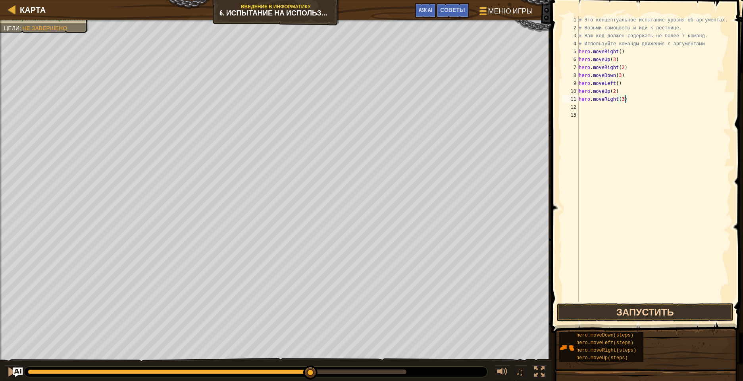
type textarea "hero.moveRight(3)"
click at [664, 313] on button "Запустить" at bounding box center [645, 312] width 177 height 18
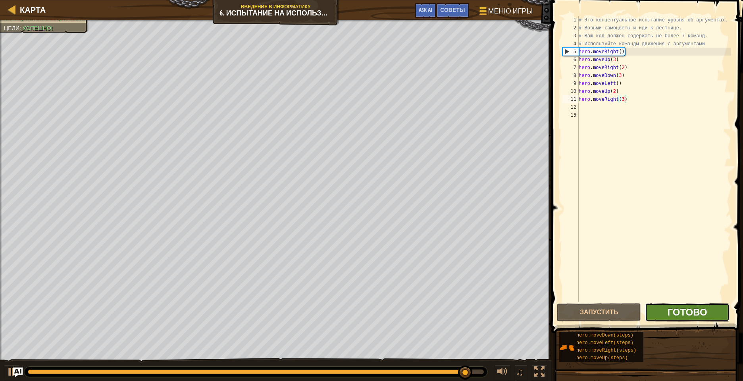
click at [692, 316] on span "Готово" at bounding box center [688, 312] width 40 height 13
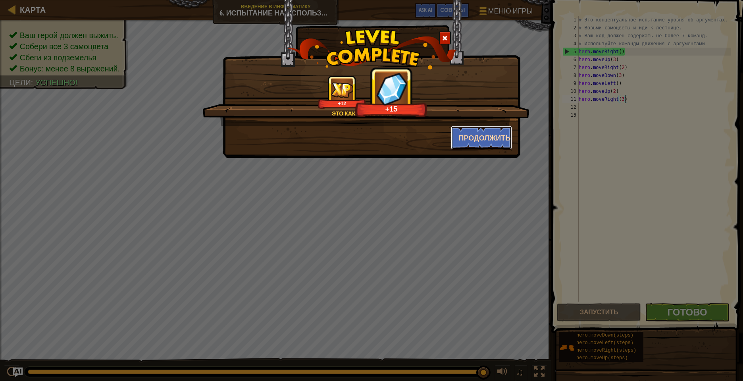
click at [481, 133] on button "Продолжить" at bounding box center [482, 138] width 62 height 24
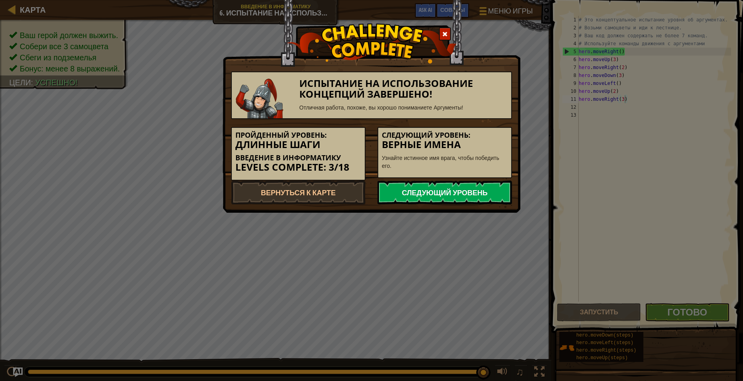
click at [438, 193] on link "Следующий уровень" at bounding box center [444, 193] width 135 height 24
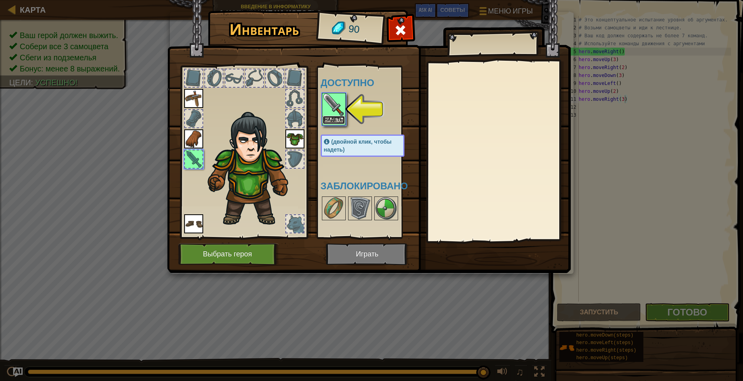
click at [334, 118] on button "Надеть" at bounding box center [334, 120] width 22 height 8
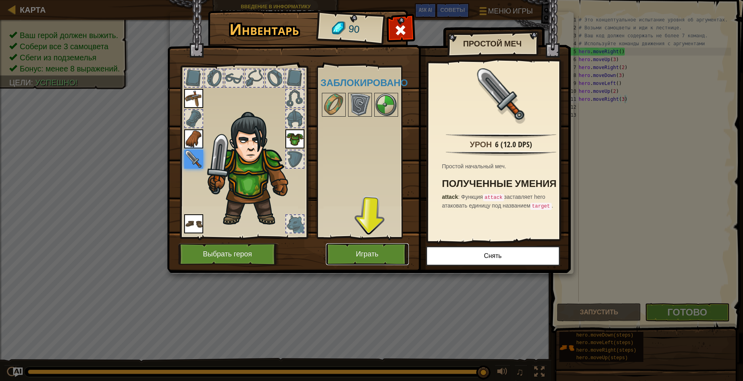
click at [367, 250] on button "Играть" at bounding box center [367, 254] width 83 height 22
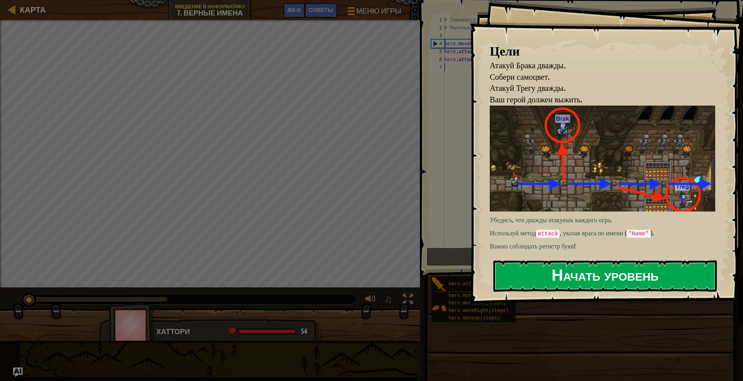
click at [558, 260] on button "Начать уровень" at bounding box center [604, 275] width 223 height 31
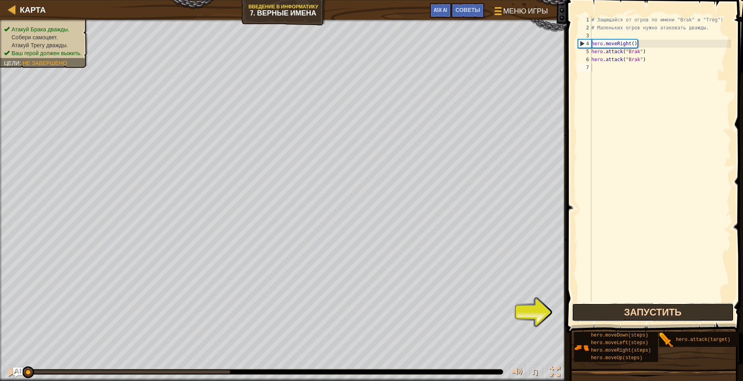
click at [620, 320] on button "Запустить" at bounding box center [653, 312] width 162 height 18
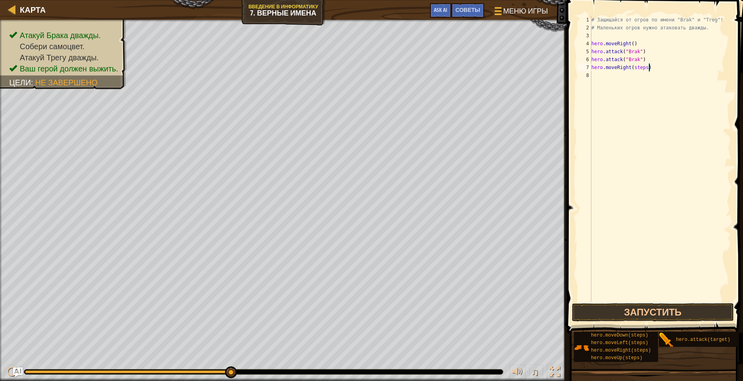
click at [648, 65] on div "# Защищайся от огров по имени "Brak" и "Treg"! # Маленьких огров нужно атаковат…" at bounding box center [660, 167] width 141 height 302
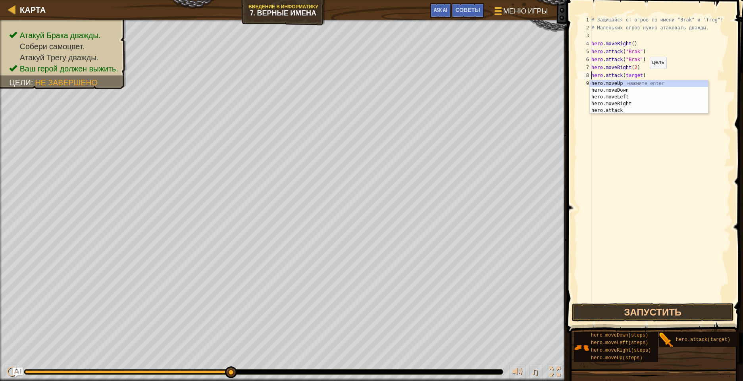
drag, startPoint x: 643, startPoint y: 77, endPoint x: 634, endPoint y: 83, distance: 10.9
click at [641, 78] on div "# Защищайся от огров по имени "Brak" и "Treg"! # Маленьких огров нужно атаковат…" at bounding box center [660, 167] width 141 height 302
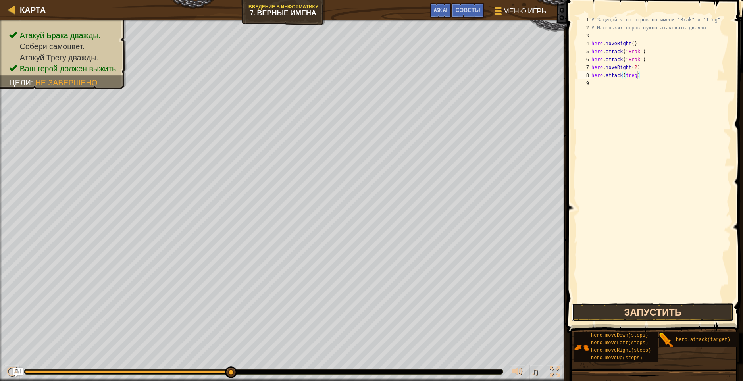
click at [642, 307] on button "Запустить" at bounding box center [653, 312] width 162 height 18
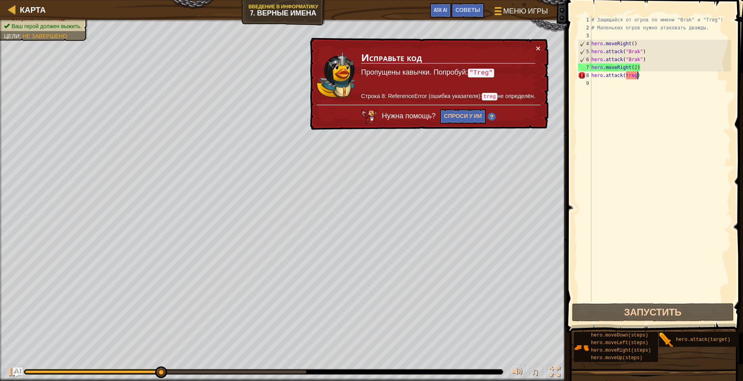
click at [629, 76] on div "# Защищайся от огров по имени "Brak" и "Treg"! # Маленьких огров нужно атаковат…" at bounding box center [660, 167] width 141 height 302
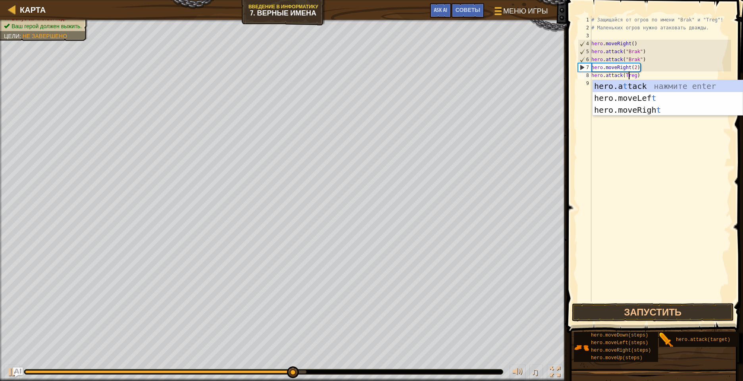
scroll to position [4, 3]
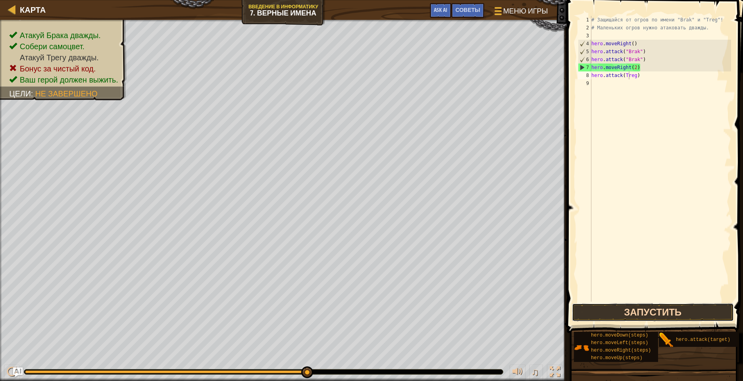
click at [641, 310] on button "Запустить" at bounding box center [653, 312] width 162 height 18
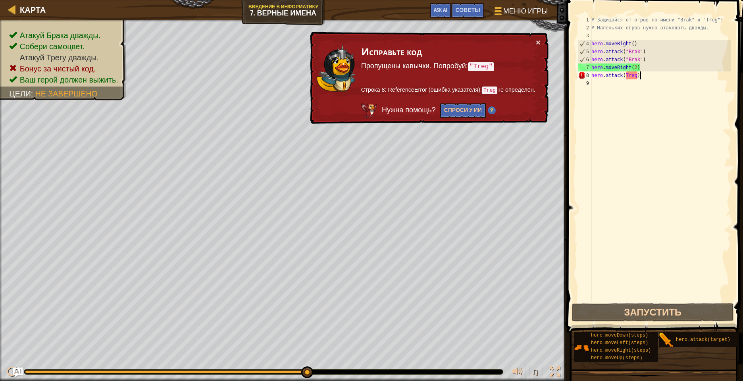
click at [648, 77] on div "# Защищайся от огров по имени "Brak" и "Treg"! # Маленьких огров нужно атаковат…" at bounding box center [660, 167] width 141 height 302
click at [637, 76] on div "# Защищайся от огров по имени "Brak" и "Treg"! # Маленьких огров нужно атаковат…" at bounding box center [660, 167] width 141 height 302
click at [471, 67] on code ""Treg"" at bounding box center [481, 66] width 26 height 9
click at [477, 66] on code ""Treg"" at bounding box center [481, 66] width 26 height 9
click at [627, 78] on div "# Защищайся от огров по имени "Brak" и "Treg"! # Маленьких огров нужно атаковат…" at bounding box center [660, 167] width 141 height 302
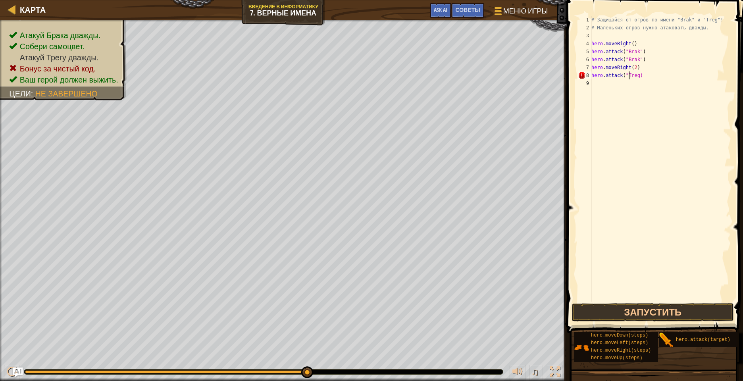
click at [641, 75] on div "# Защищайся от огров по имени "Brak" и "Treg"! # Маленьких огров нужно атаковат…" at bounding box center [660, 167] width 141 height 302
click at [630, 311] on button "Запустить" at bounding box center [653, 312] width 162 height 18
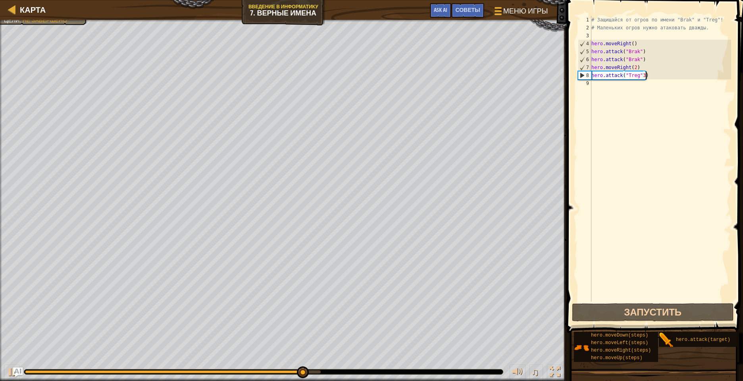
scroll to position [4, 4]
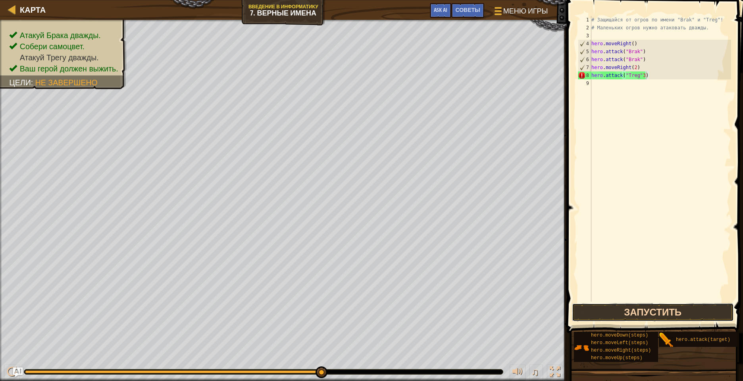
click at [653, 311] on button "Запустить" at bounding box center [653, 312] width 162 height 18
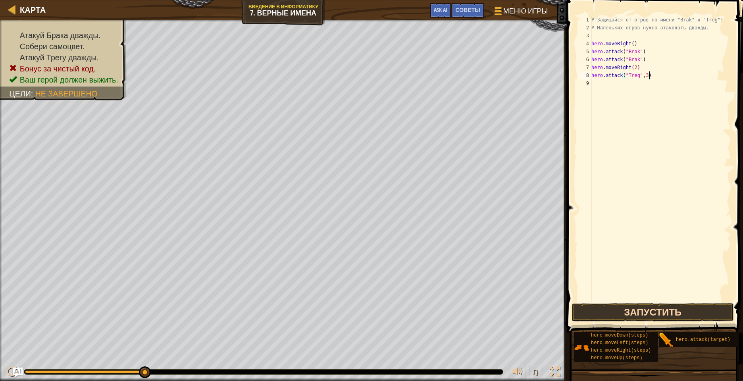
type textarea "hero.attack("Treg",3)"
click at [663, 315] on button "Запустить" at bounding box center [653, 312] width 162 height 18
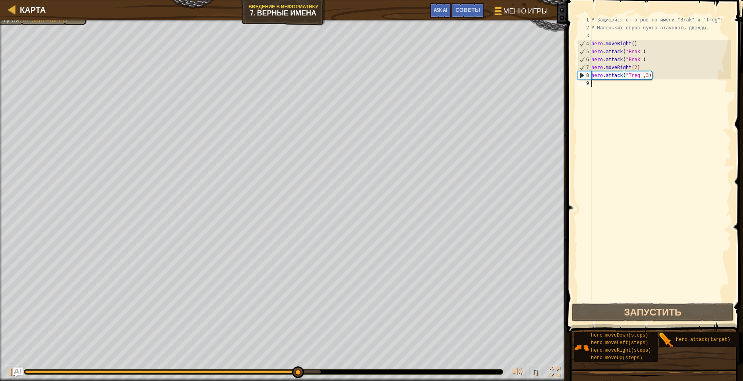
click at [631, 260] on div "# Защищайся от огров по имени "Brak" и "Treg"! # Маленьких огров нужно атаковат…" at bounding box center [660, 167] width 141 height 302
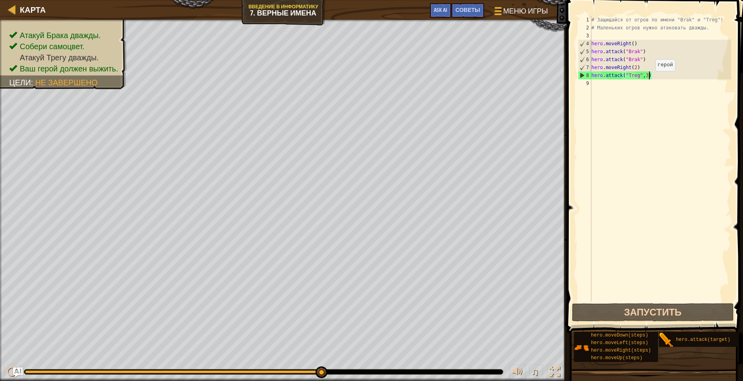
click at [649, 79] on div "# Защищайся от огров по имени "Brak" и "Treg"! # Маленьких огров нужно атаковат…" at bounding box center [660, 167] width 141 height 302
drag, startPoint x: 628, startPoint y: 311, endPoint x: 631, endPoint y: 314, distance: 4.5
click at [627, 314] on button "Запустить" at bounding box center [653, 312] width 162 height 18
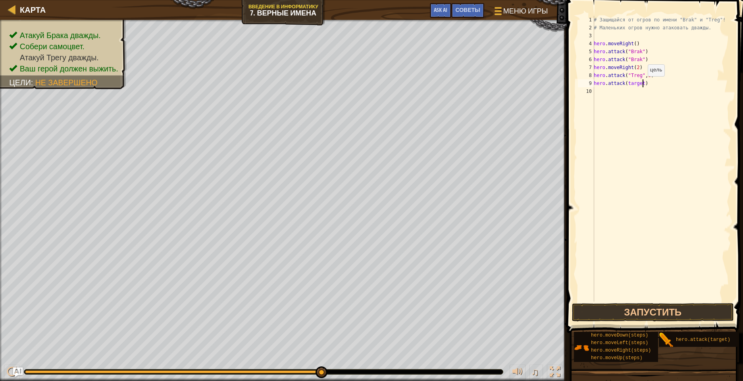
drag, startPoint x: 644, startPoint y: 84, endPoint x: 653, endPoint y: 93, distance: 12.9
click at [648, 85] on div "# Защищайся от огров по имени "Brak" и "Treg"! # Маленьких огров нужно атаковат…" at bounding box center [661, 167] width 139 height 302
click at [643, 85] on div "# Защищайся от огров по имени "Brak" и "Treg"! # Маленьких огров нужно атаковат…" at bounding box center [661, 159] width 139 height 286
drag, startPoint x: 646, startPoint y: 85, endPoint x: 643, endPoint y: 92, distance: 7.6
click at [643, 89] on div "# Защищайся от огров по имени "Brak" и "Treg"! # Маленьких огров нужно атаковат…" at bounding box center [661, 167] width 139 height 302
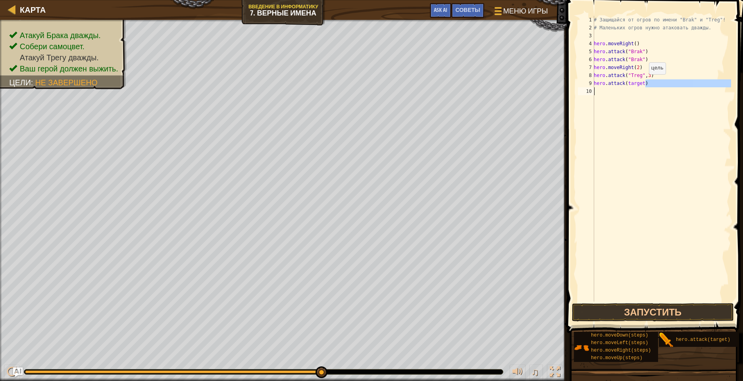
click at [645, 83] on div "# Защищайся от огров по имени "Brak" и "Treg"! # Маленьких огров нужно атаковат…" at bounding box center [661, 159] width 139 height 286
type textarea "hero.attack("Treg")"
click at [647, 315] on button "Запустить" at bounding box center [653, 312] width 162 height 18
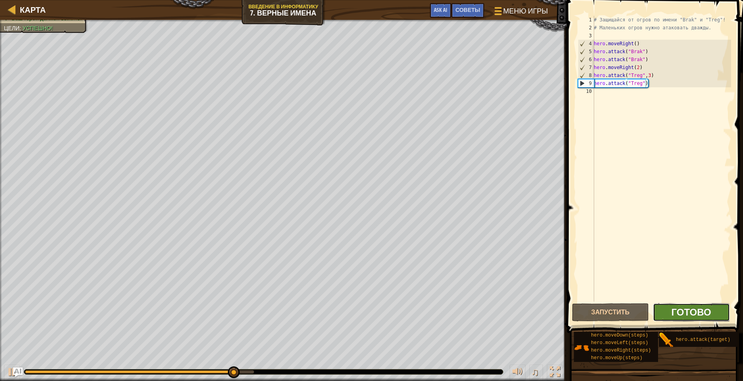
click at [693, 317] on span "Готово" at bounding box center [692, 312] width 40 height 13
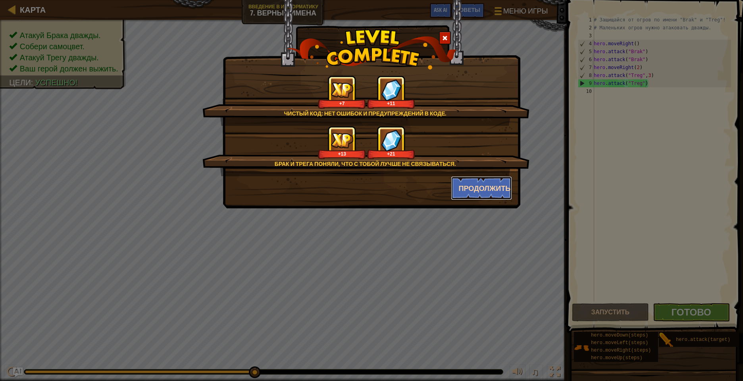
click at [496, 188] on button "Продолжить" at bounding box center [482, 188] width 62 height 24
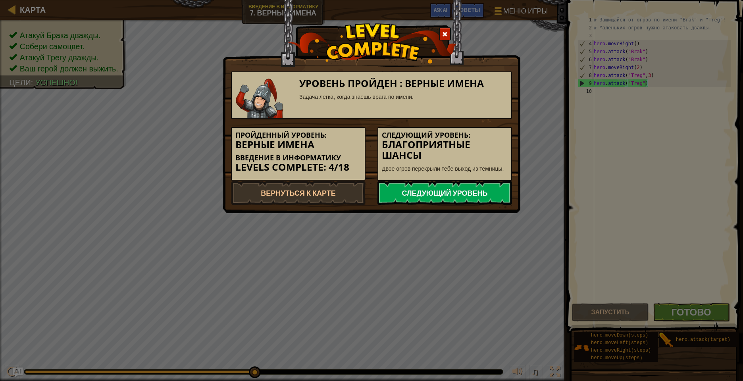
click at [454, 193] on link "Следующий уровень" at bounding box center [444, 193] width 135 height 24
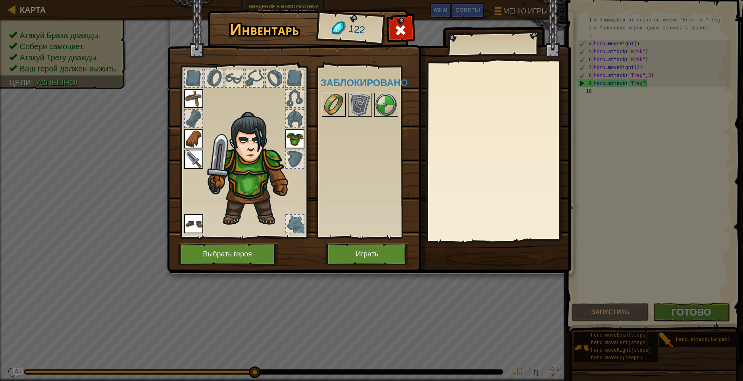
click at [332, 107] on img at bounding box center [334, 105] width 22 height 22
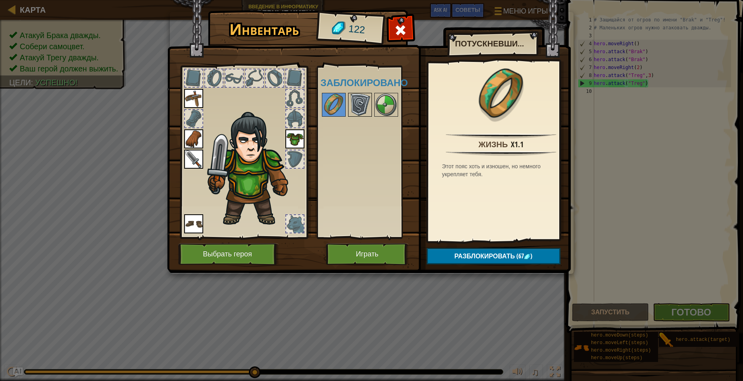
click at [357, 105] on img at bounding box center [360, 105] width 22 height 22
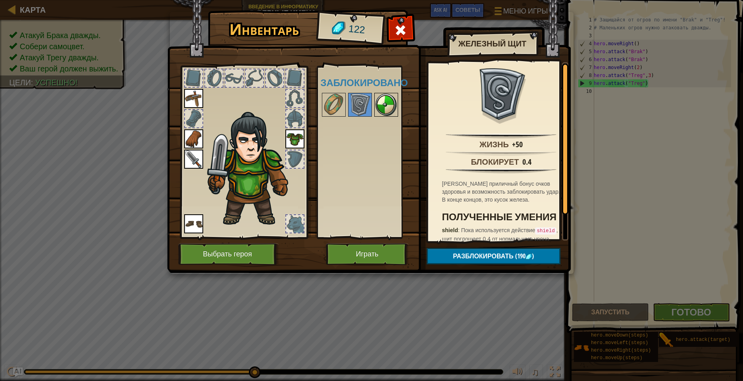
click at [389, 110] on img at bounding box center [386, 105] width 22 height 22
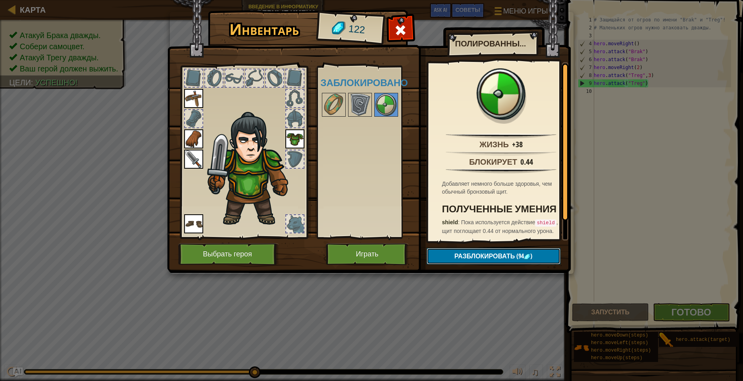
click at [516, 258] on button "Разблокировать (94 )" at bounding box center [494, 256] width 134 height 16
click at [470, 254] on button "Подтвердить" at bounding box center [494, 256] width 134 height 16
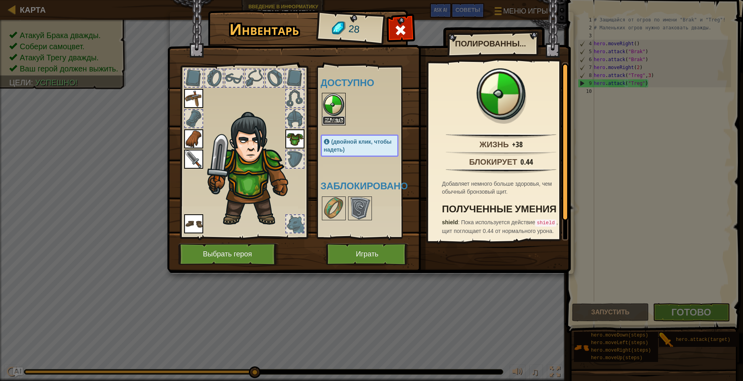
click at [335, 117] on button "Надеть" at bounding box center [334, 120] width 22 height 8
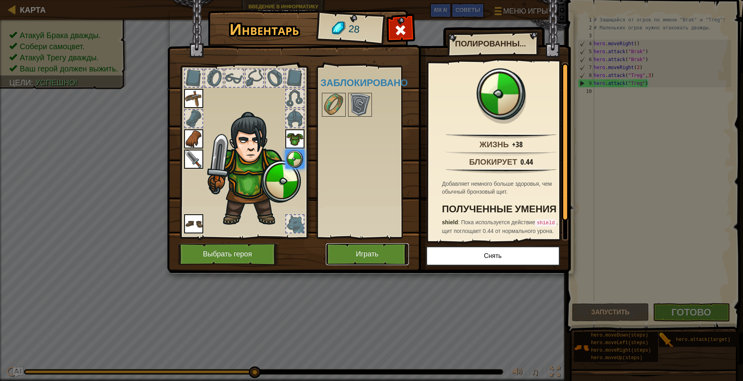
click at [380, 258] on button "Играть" at bounding box center [367, 254] width 83 height 22
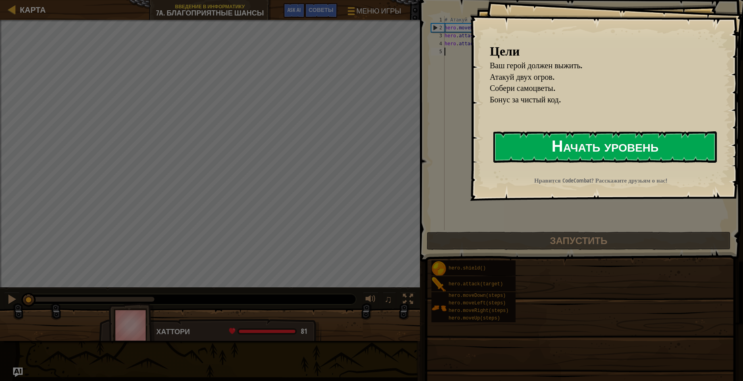
click at [510, 140] on button "Начать уровень" at bounding box center [604, 146] width 223 height 31
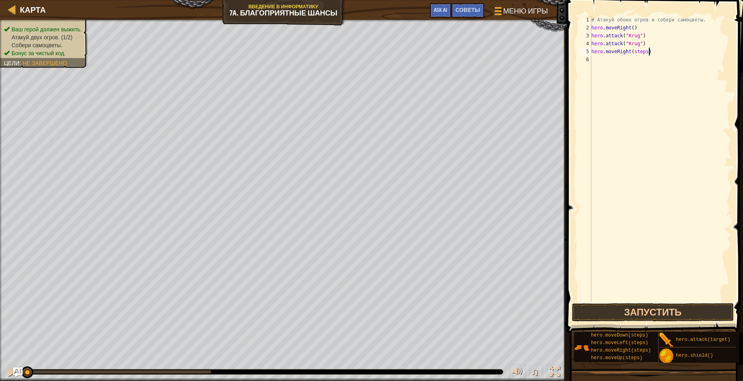
click at [648, 51] on div "# Атакуй обоих огров и собери самоцветы. hero . moveRight ( ) hero . attack ( "…" at bounding box center [660, 167] width 141 height 302
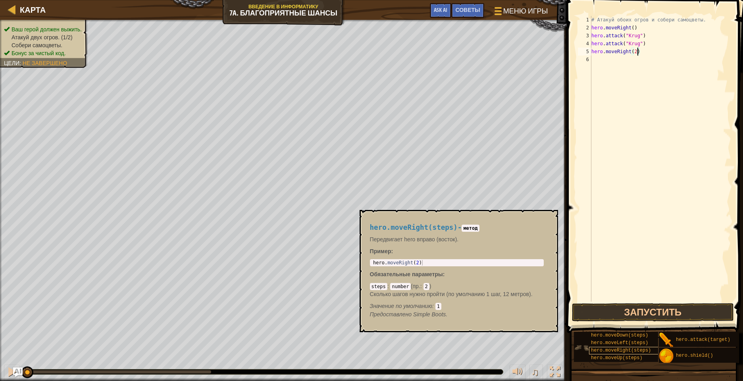
scroll to position [6, 0]
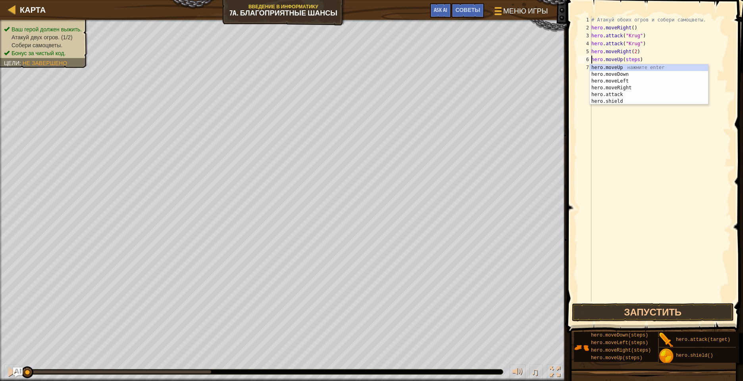
click at [640, 61] on div "# Атакуй обоих огров и собери самоцветы. hero . moveRight ( ) hero . attack ( "…" at bounding box center [660, 167] width 141 height 302
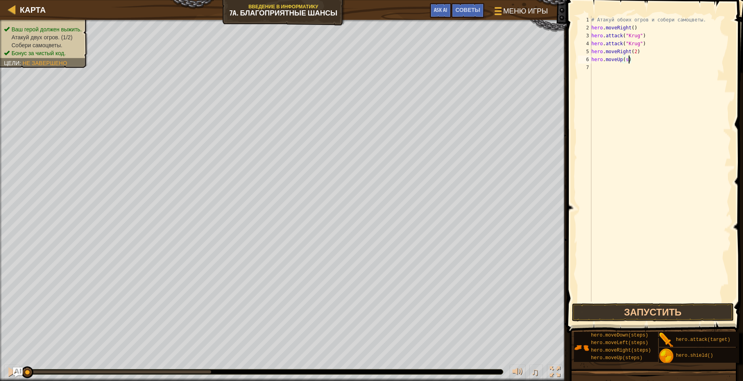
scroll to position [4, 3]
click at [646, 66] on div "# Атакуй обоих огров и собери самоцветы. hero . moveRight ( ) hero . attack ( "…" at bounding box center [660, 167] width 141 height 302
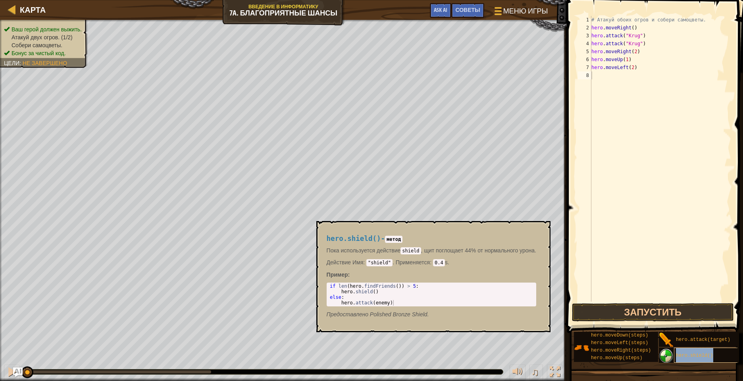
type textarea "hero.shield()"
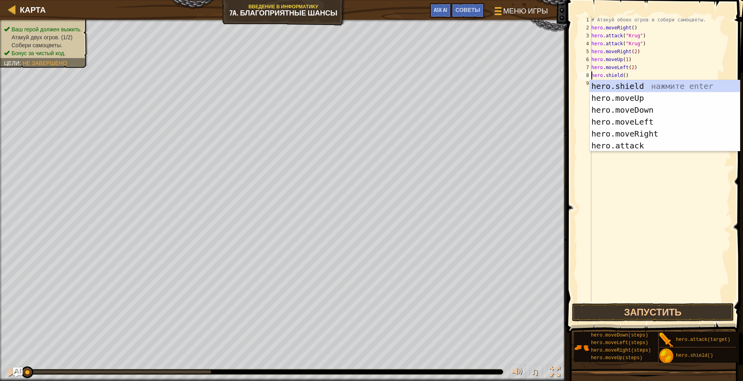
click at [632, 204] on div "# Атакуй обоих огров и собери самоцветы. hero . moveRight ( ) hero . attack ( "…" at bounding box center [660, 167] width 141 height 302
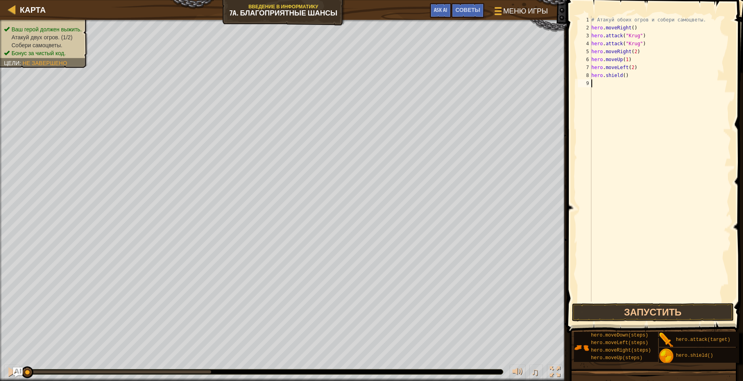
scroll to position [4, 0]
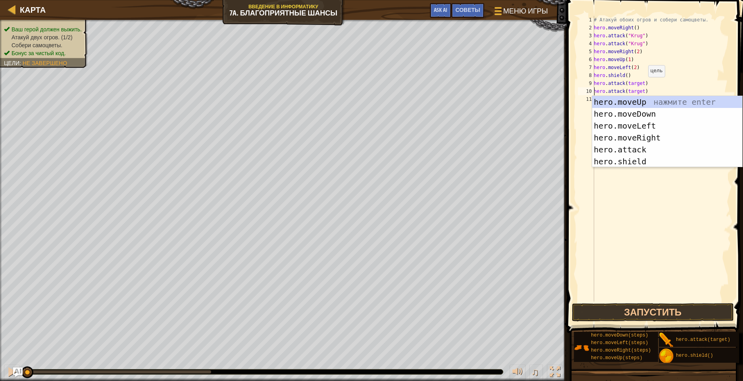
click at [644, 85] on div "# Атакуй обоих огров и собери самоцветы. hero . moveRight ( ) hero . attack ( "…" at bounding box center [661, 167] width 139 height 302
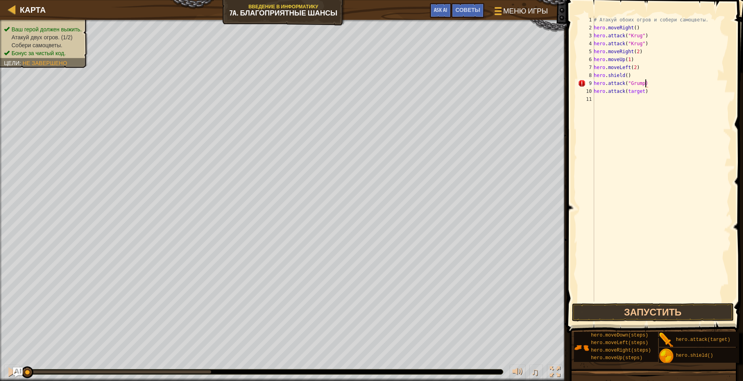
scroll to position [4, 4]
drag, startPoint x: 649, startPoint y: 81, endPoint x: 629, endPoint y: 87, distance: 21.5
click at [629, 87] on div "# Атакуй обоих огров и собери самоцветы. hero . moveRight ( ) hero . attack ( "…" at bounding box center [661, 167] width 139 height 302
paste textarea "target"
click at [646, 92] on div "# Атакуй обоих огров и собери самоцветы. hero . moveRight ( ) hero . attack ( "…" at bounding box center [661, 167] width 139 height 302
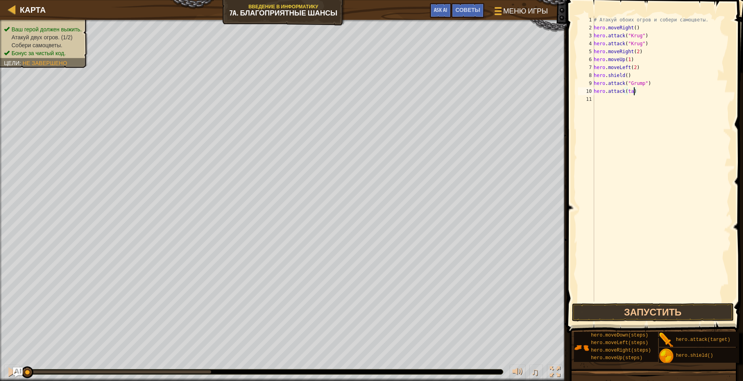
scroll to position [4, 3]
paste textarea ""Grump""
drag, startPoint x: 666, startPoint y: 311, endPoint x: 666, endPoint y: 306, distance: 5.2
click at [666, 311] on button "Запустить" at bounding box center [653, 312] width 162 height 18
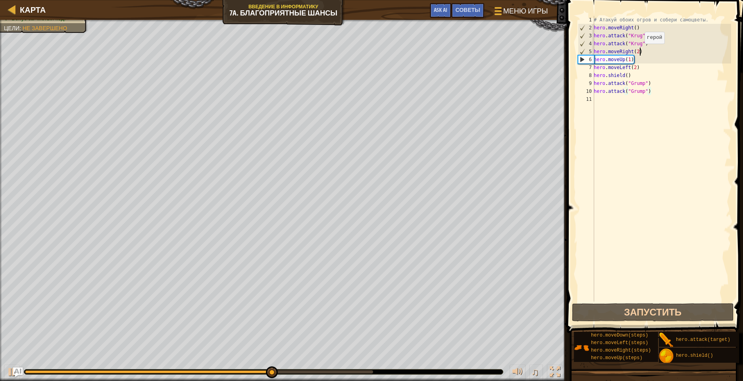
click at [641, 52] on div "# Атакуй обоих огров и собери самоцветы. hero . moveRight ( ) hero . attack ( "…" at bounding box center [661, 167] width 139 height 302
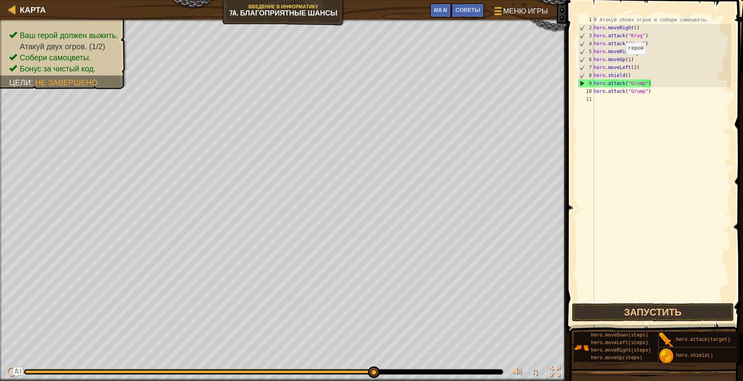
scroll to position [4, 4]
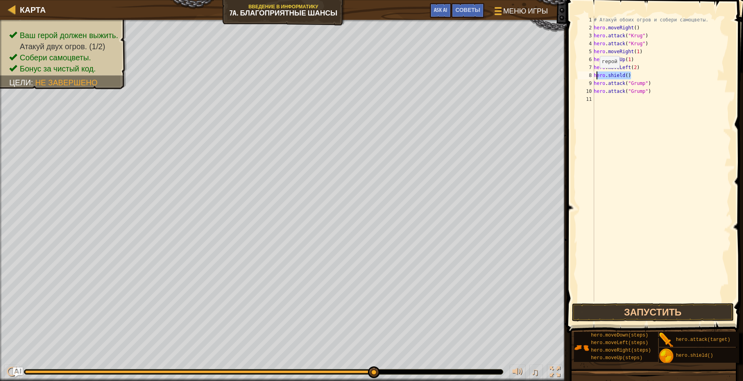
drag, startPoint x: 631, startPoint y: 77, endPoint x: 603, endPoint y: 72, distance: 29.0
click at [603, 72] on div "# Атакуй обоих огров и собери самоцветы. hero . moveRight ( ) hero . attack ( "…" at bounding box center [661, 167] width 139 height 302
click at [633, 76] on div "# Атакуй обоих огров и собери самоцветы. hero . moveRight ( ) hero . attack ( "…" at bounding box center [661, 159] width 139 height 286
drag, startPoint x: 636, startPoint y: 74, endPoint x: 591, endPoint y: 77, distance: 44.6
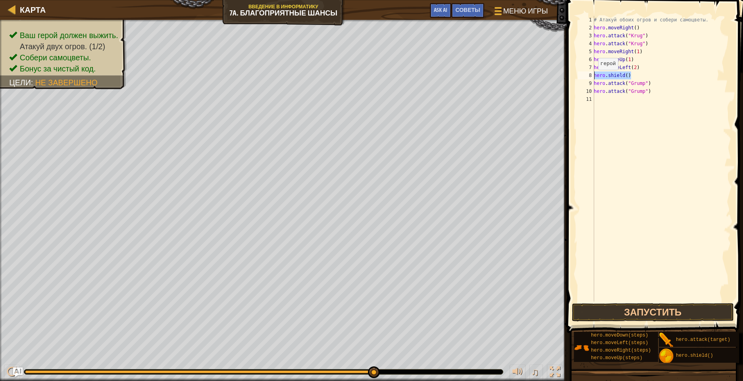
click at [591, 77] on div "hero.shield() 1 2 3 4 5 6 7 8 9 10 11 # Атакуй обоих огров и собери самоцветы. …" at bounding box center [653, 159] width 155 height 286
type textarea "hero.attack("Grump")"
drag, startPoint x: 652, startPoint y: 83, endPoint x: 591, endPoint y: 83, distance: 61.1
click at [590, 83] on div "hero.shield() 1 2 3 4 5 6 7 8 9 10 11 12 # Атакуй обоих огров и собери самоцвет…" at bounding box center [653, 159] width 155 height 286
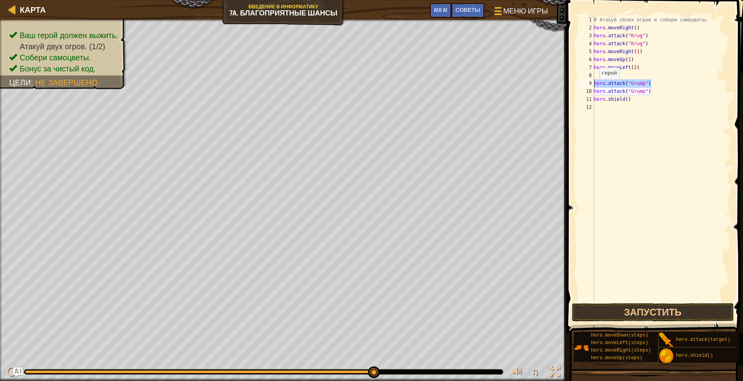
type textarea "hero.attack("Grump")"
type textarea "hero.moveLeft(2)"
type textarea "hero.attack("Grump")"
drag, startPoint x: 647, startPoint y: 90, endPoint x: 596, endPoint y: 93, distance: 51.3
click at [593, 93] on div "hero.attack("Grump") 1 2 3 4 5 6 7 8 9 10 11 12 # Атакуй обоих огров и собери с…" at bounding box center [653, 159] width 155 height 286
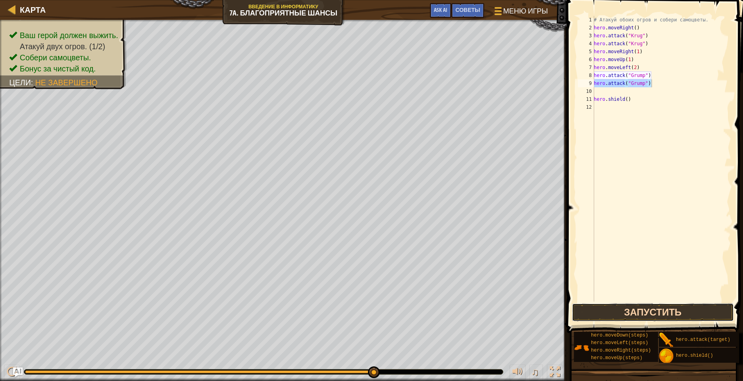
click at [629, 311] on button "Запустить" at bounding box center [653, 312] width 162 height 18
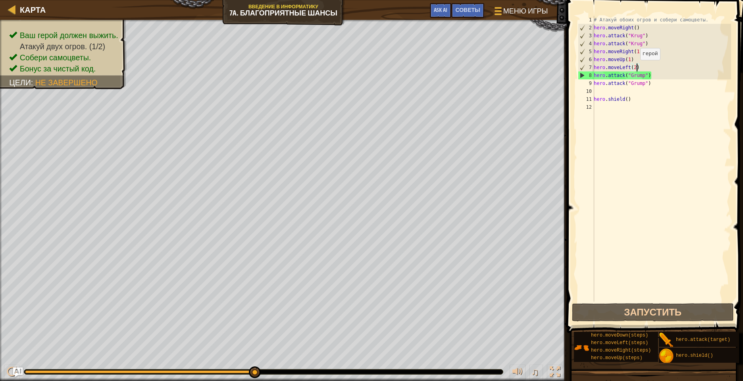
click at [636, 68] on div "# Атакуй обоих огров и собери самоцветы. hero . moveRight ( ) hero . attack ( "…" at bounding box center [661, 167] width 139 height 302
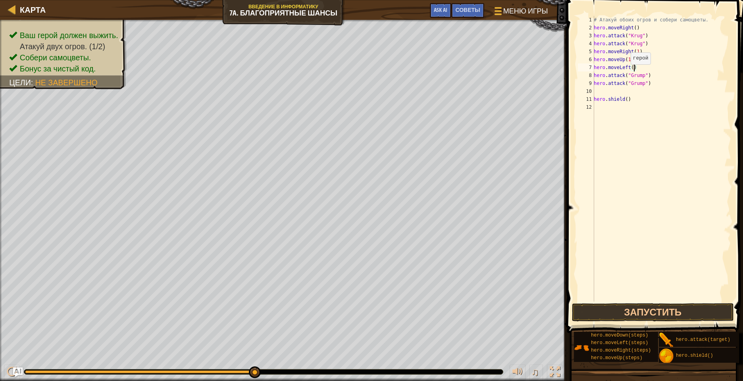
scroll to position [4, 3]
type textarea "hero.moveLeft(1)"
click at [660, 316] on button "Запустить" at bounding box center [653, 312] width 162 height 18
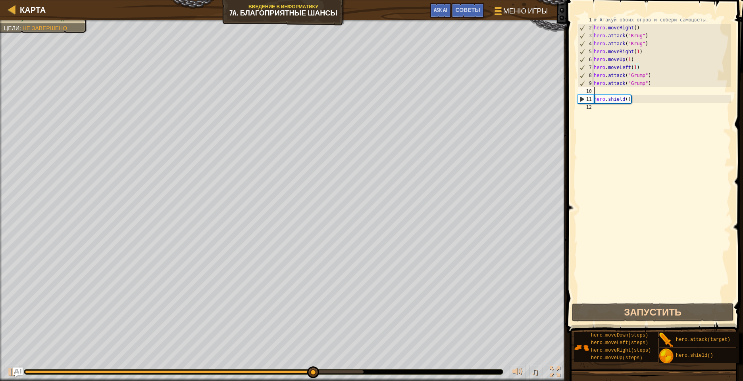
click at [630, 92] on div "# Атакуй обоих огров и собери самоцветы. hero . moveRight ( ) hero . attack ( "…" at bounding box center [661, 167] width 139 height 302
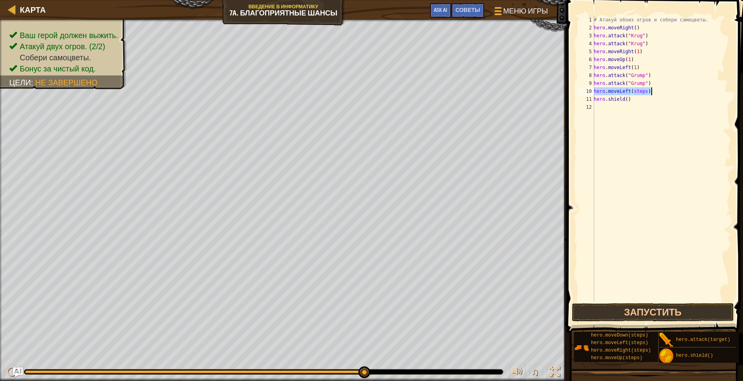
click at [648, 91] on div "# Атакуй обоих огров и собери самоцветы. hero . moveRight ( ) hero . attack ( "…" at bounding box center [661, 159] width 139 height 286
type textarea "hero.moveLeft(1)"
click at [648, 316] on button "Запустить" at bounding box center [653, 312] width 162 height 18
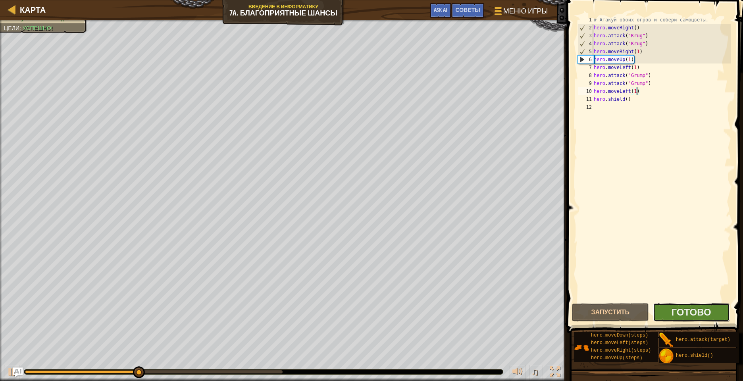
click at [668, 316] on button "Готово" at bounding box center [691, 312] width 77 height 18
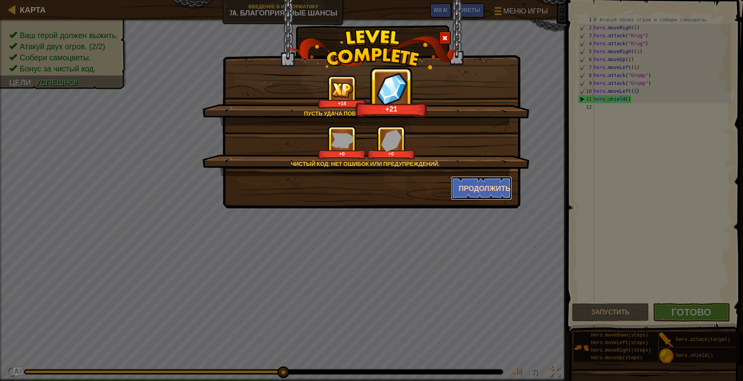
click at [480, 185] on button "Продолжить" at bounding box center [482, 188] width 62 height 24
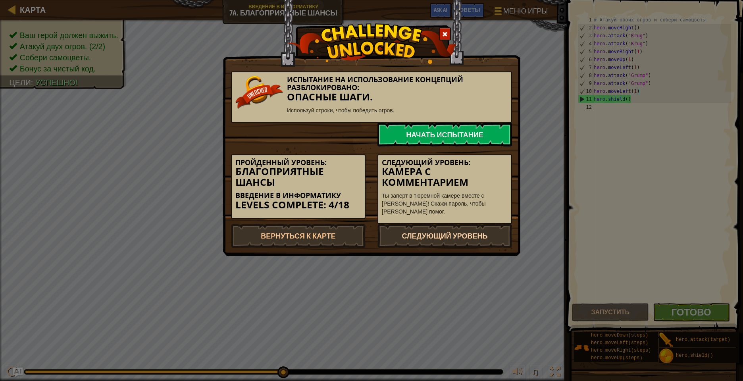
click at [410, 234] on link "Следующий уровень" at bounding box center [444, 236] width 135 height 24
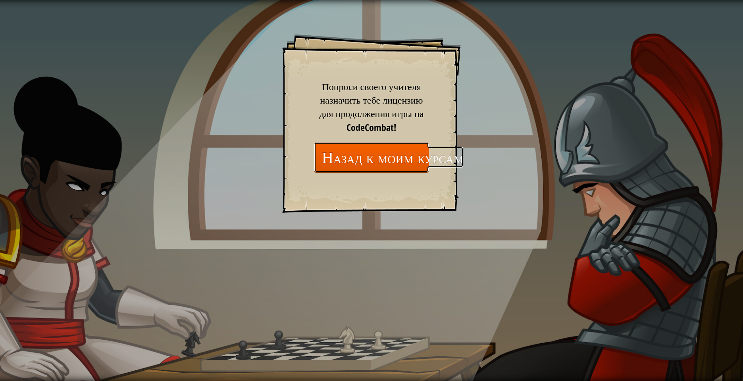
click at [393, 159] on link "Назад к моим курсам" at bounding box center [371, 157] width 115 height 31
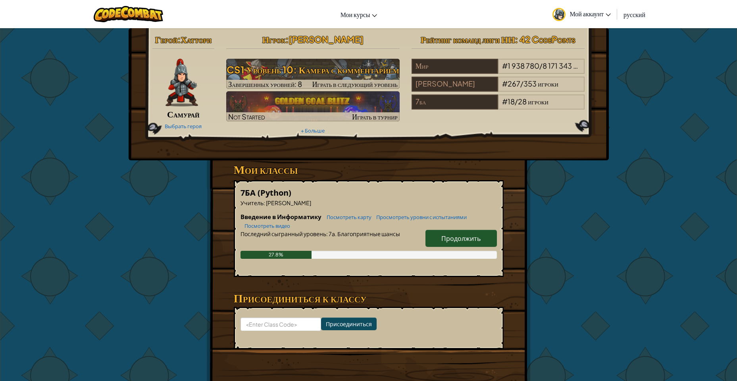
click at [442, 241] on span "Продолжить" at bounding box center [460, 238] width 39 height 8
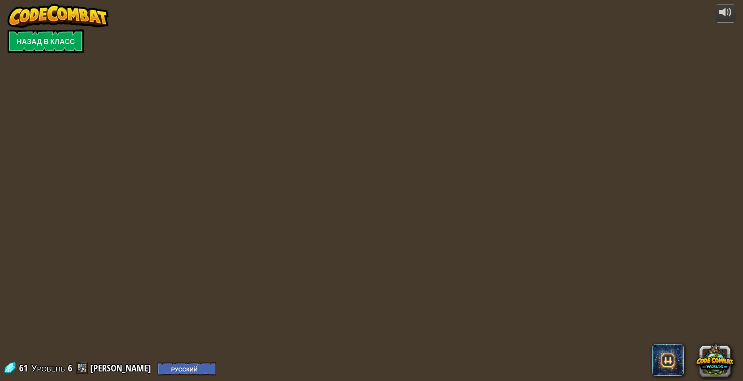
select select "ru"
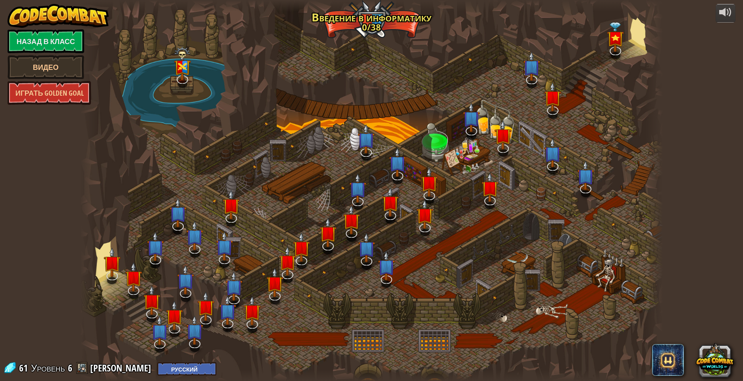
select select "ru"
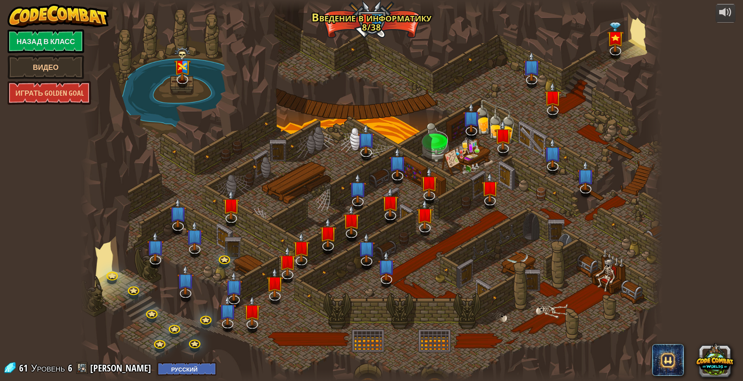
select select "ru"
